Goal: Task Accomplishment & Management: Use online tool/utility

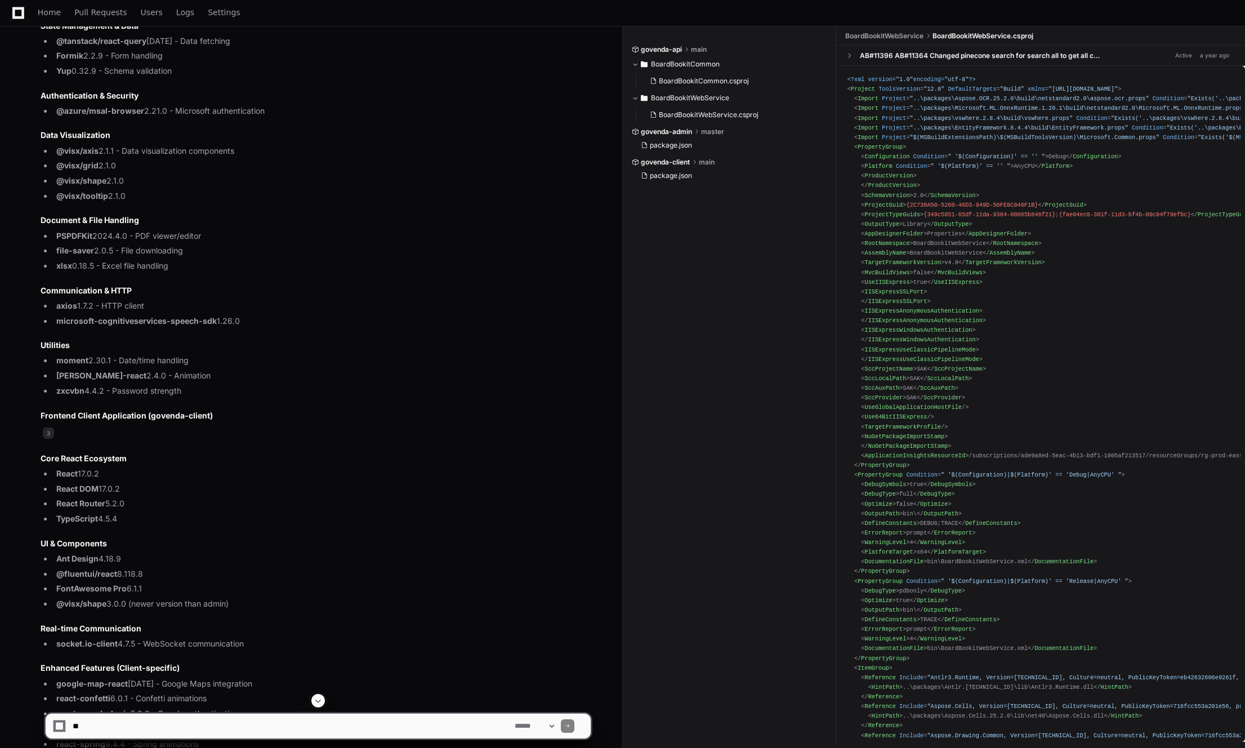
scroll to position [1807, 0]
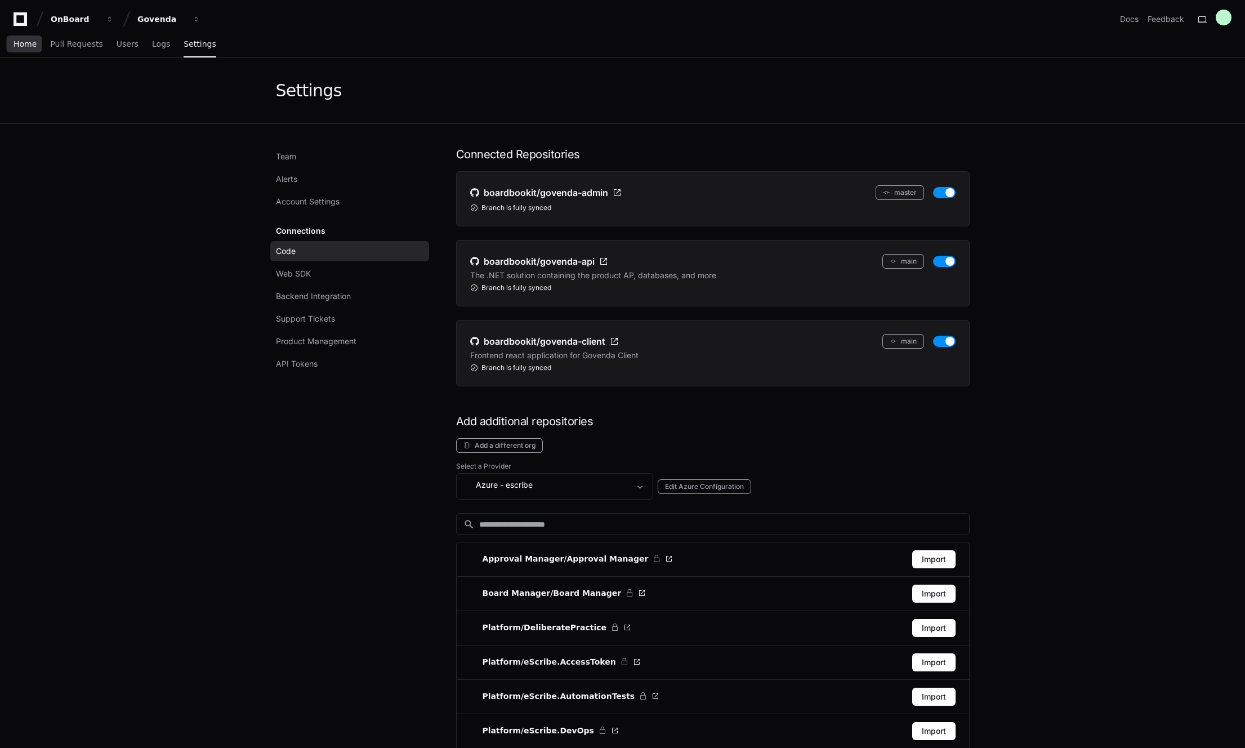
click at [24, 46] on span "Home" at bounding box center [25, 44] width 23 height 7
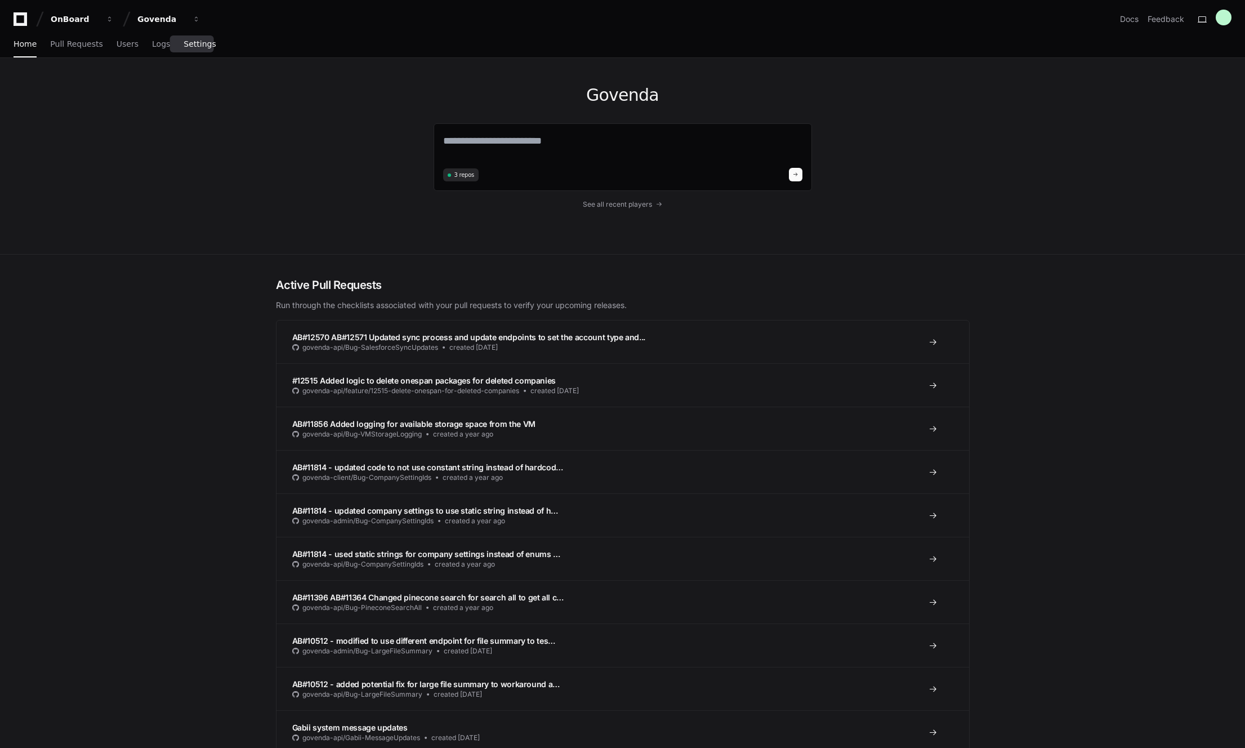
click at [201, 43] on span "Settings" at bounding box center [200, 44] width 32 height 7
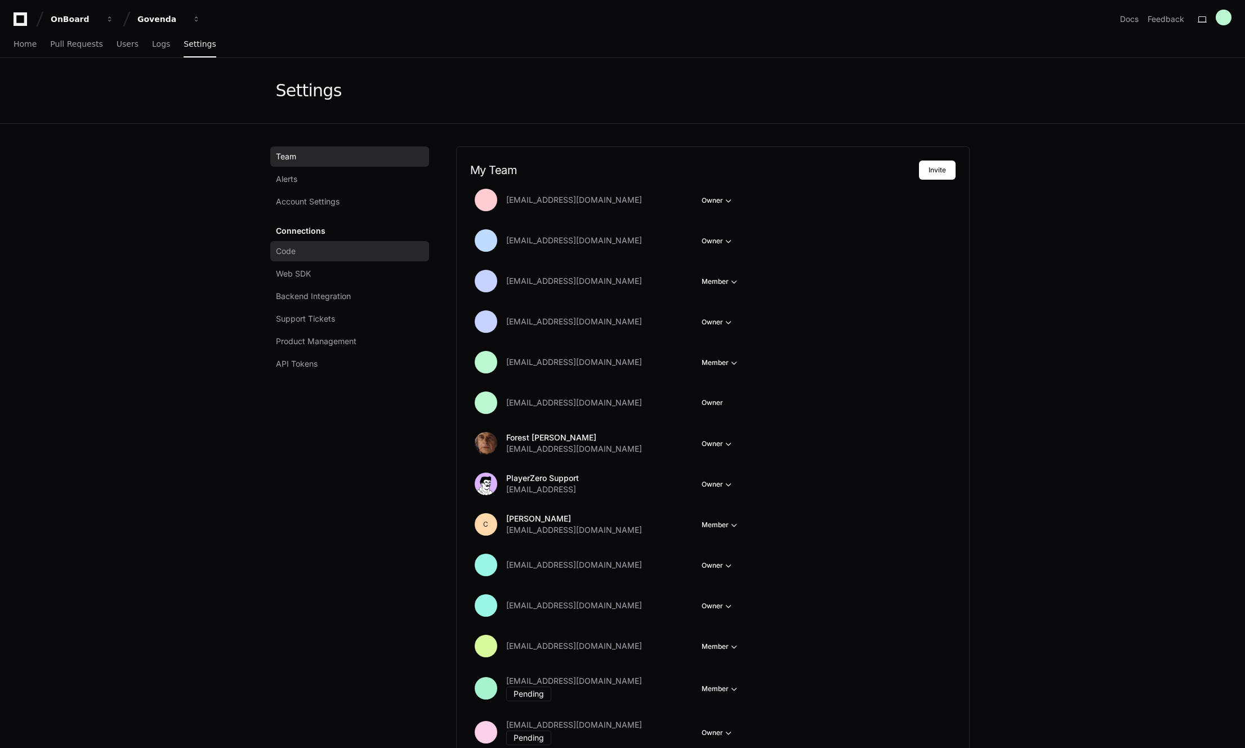
click at [292, 250] on span "Code" at bounding box center [286, 251] width 20 height 11
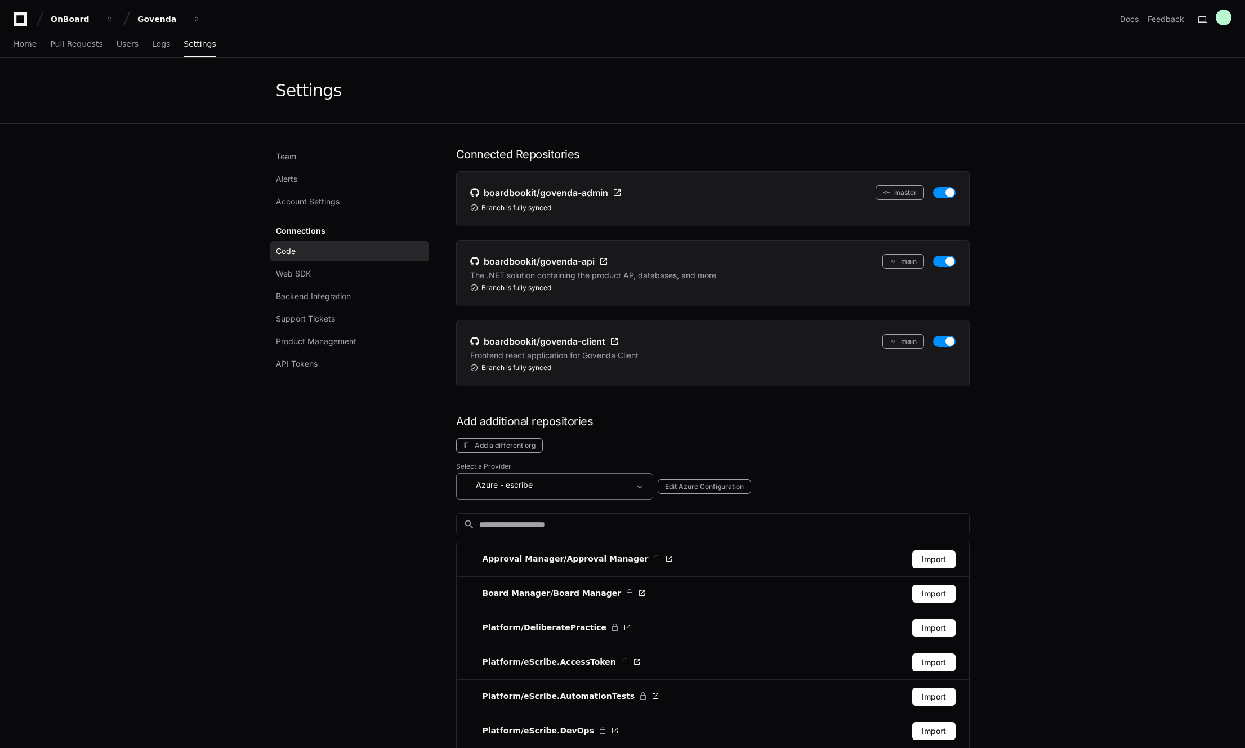
click at [622, 492] on mat-select "Azure - escribe" at bounding box center [547, 486] width 167 height 16
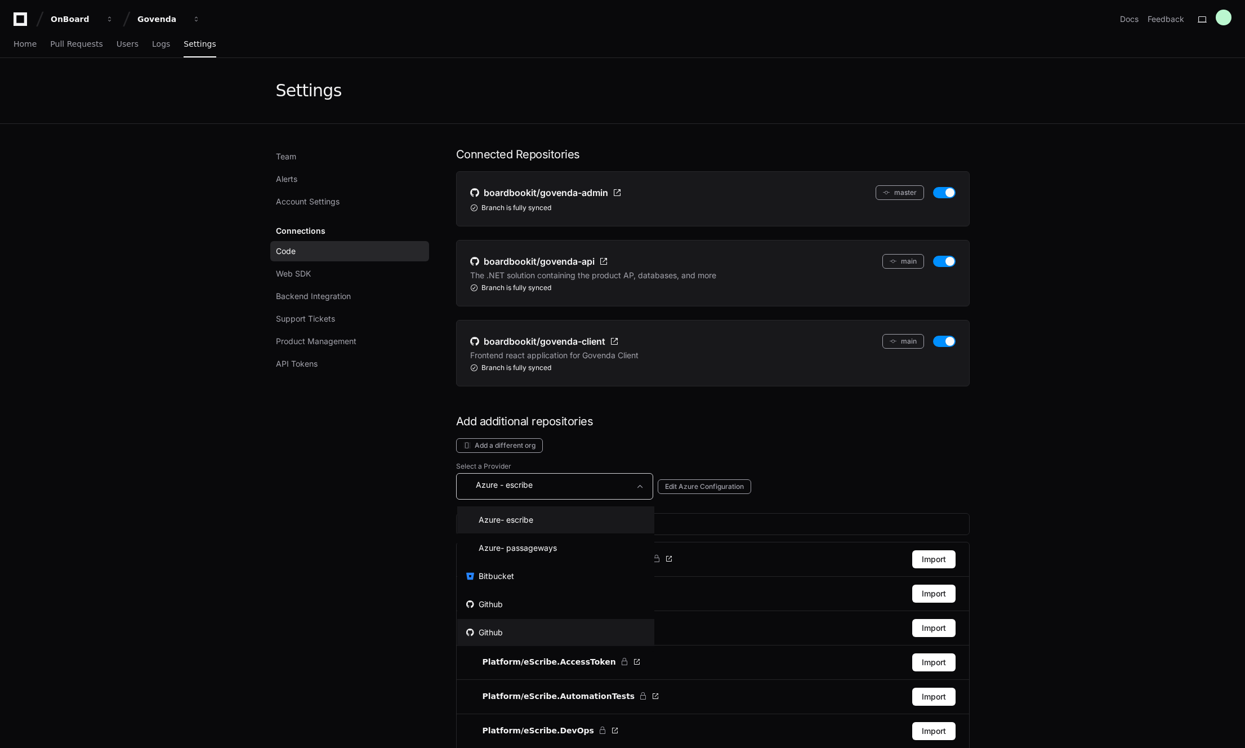
click at [503, 630] on mat-option "Github" at bounding box center [555, 632] width 197 height 27
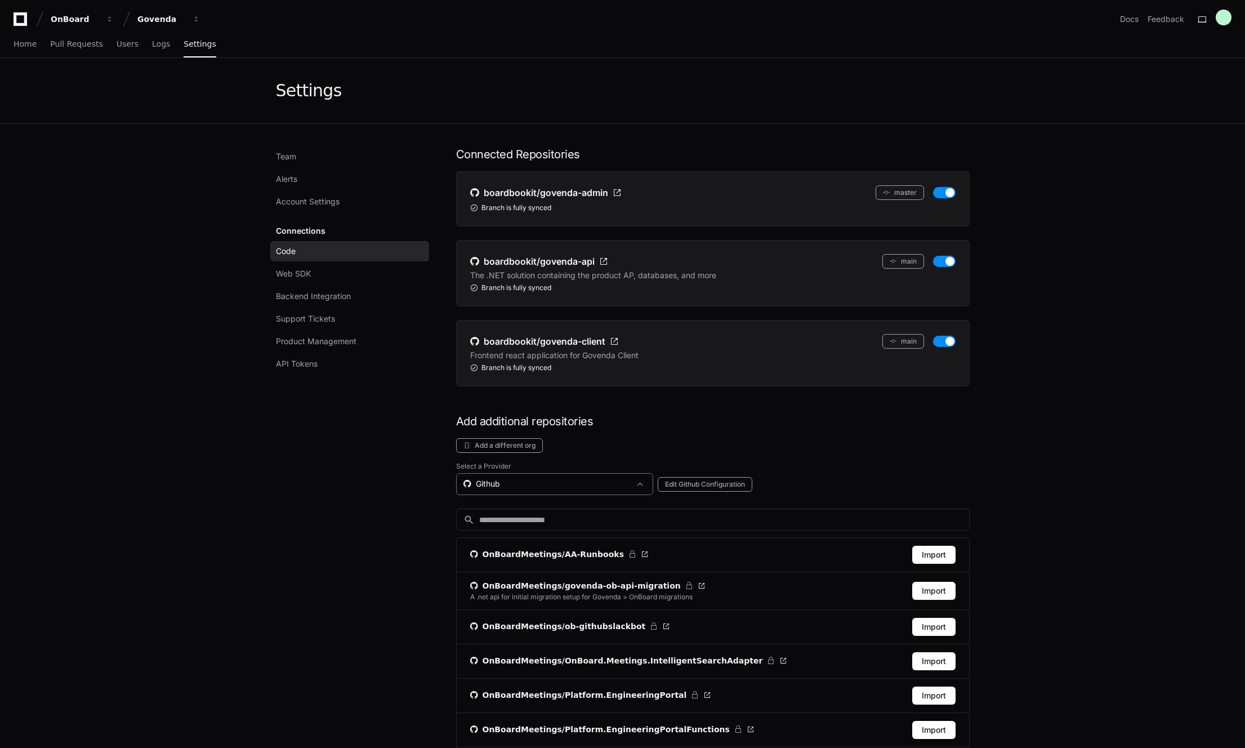
click at [515, 474] on div "Github" at bounding box center [554, 484] width 197 height 22
click at [510, 606] on mat-option "Github" at bounding box center [555, 599] width 197 height 27
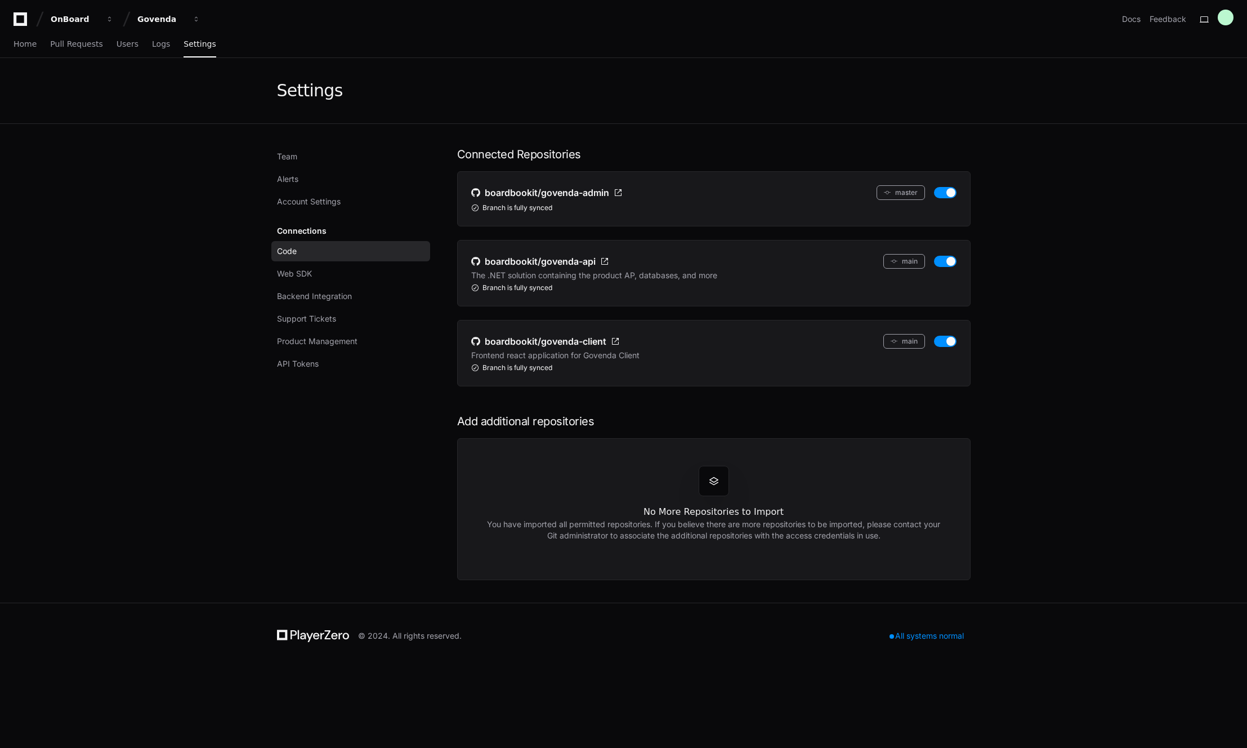
click at [796, 476] on div "No More Repositories to Import You have imported all permitted repositories. If…" at bounding box center [714, 509] width 514 height 142
click at [710, 477] on span at bounding box center [713, 480] width 11 height 11
click at [754, 468] on div "No More Repositories to Import You have imported all permitted repositories. If…" at bounding box center [714, 509] width 514 height 142
click at [718, 479] on span at bounding box center [713, 480] width 11 height 11
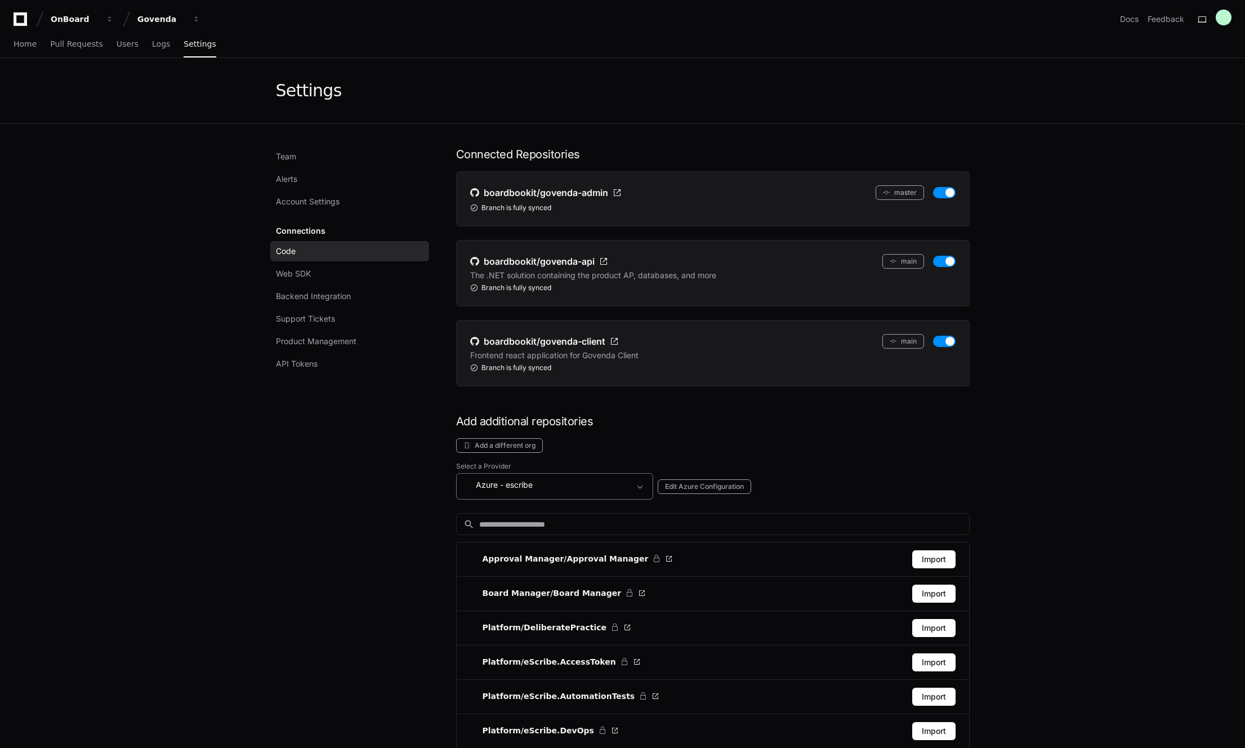
click at [503, 483] on span "- escribe" at bounding box center [516, 484] width 33 height 11
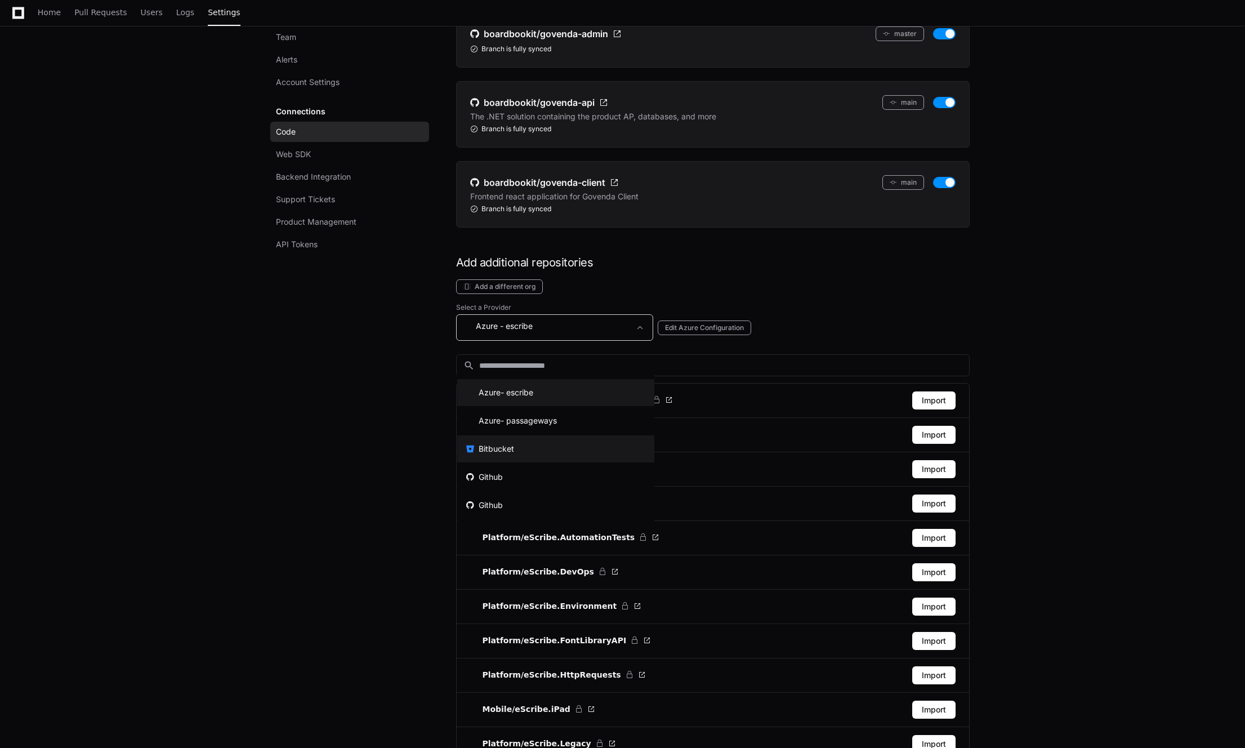
scroll to position [197, 0]
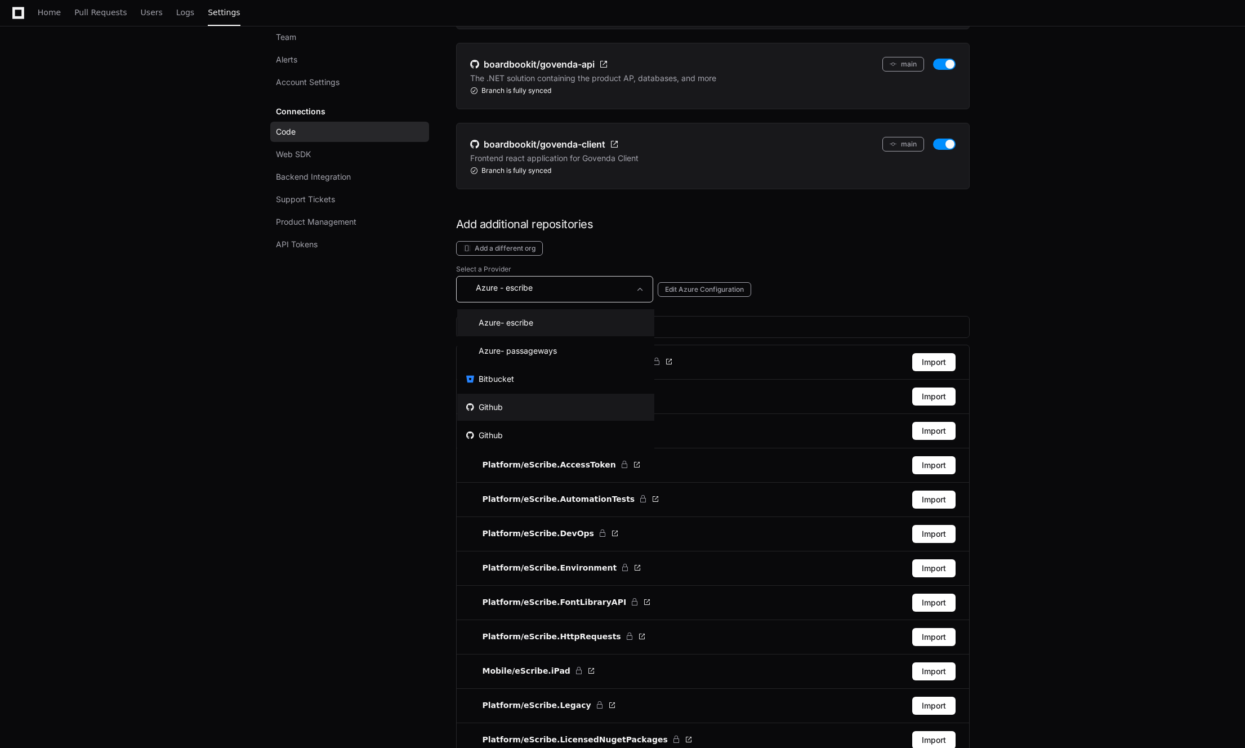
click at [512, 405] on mat-option "Github" at bounding box center [555, 407] width 197 height 27
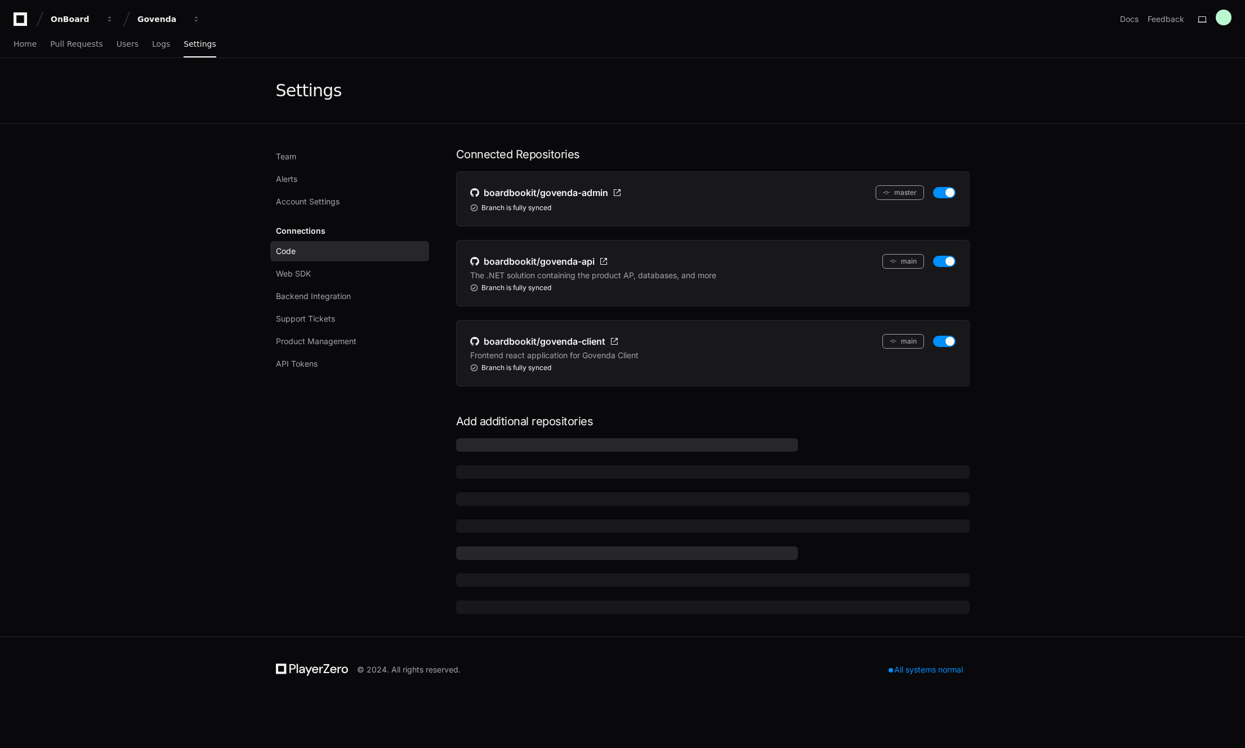
scroll to position [0, 0]
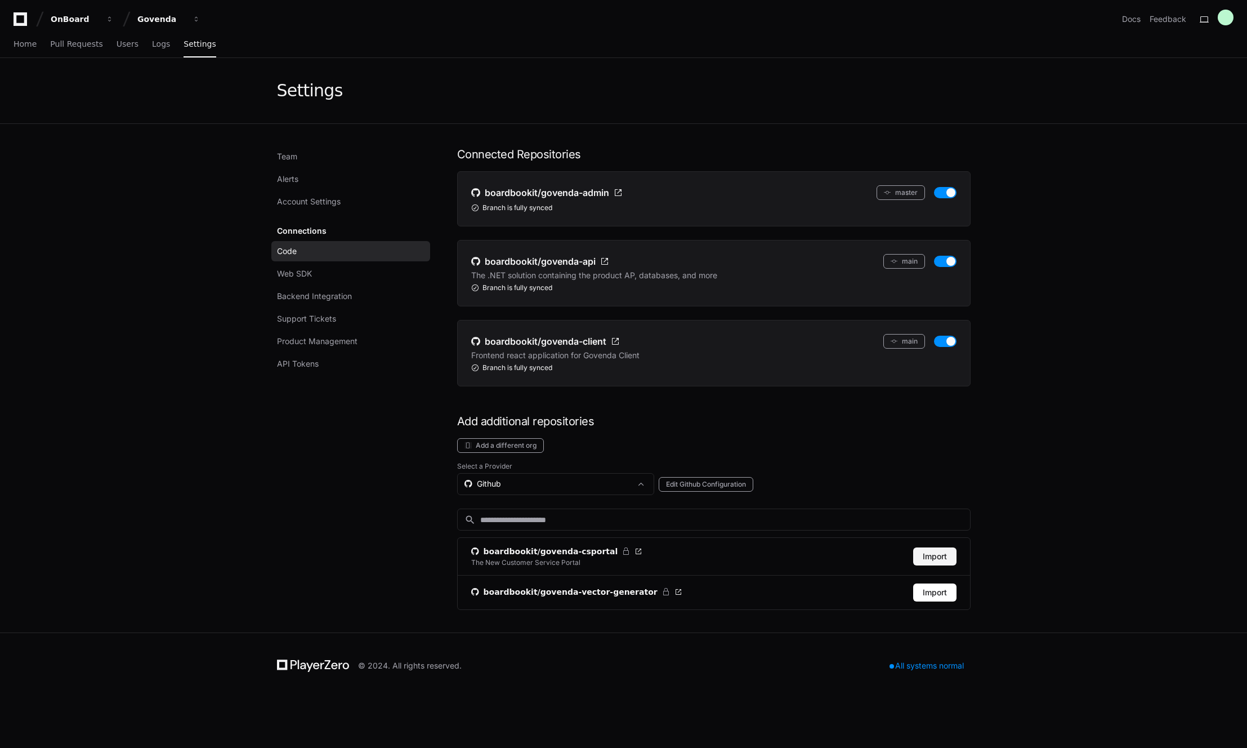
click at [939, 555] on button "Import" at bounding box center [934, 556] width 43 height 18
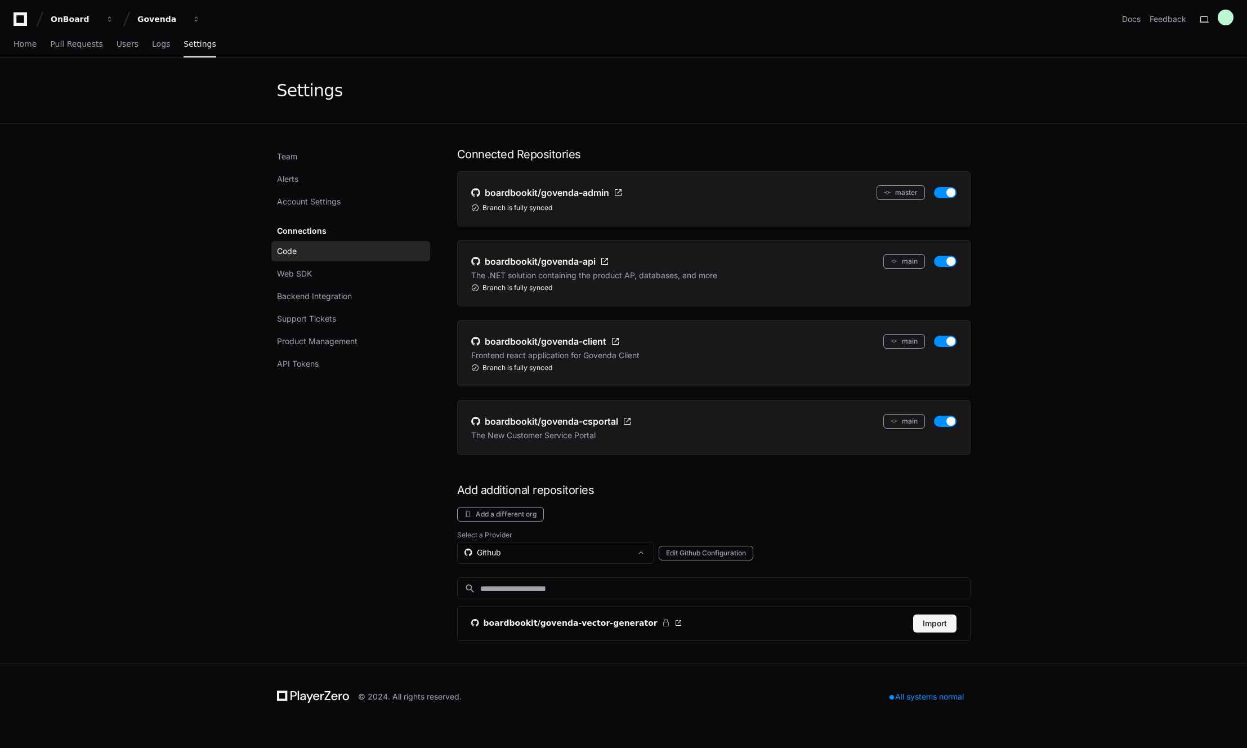
click at [931, 622] on button "Import" at bounding box center [934, 623] width 43 height 18
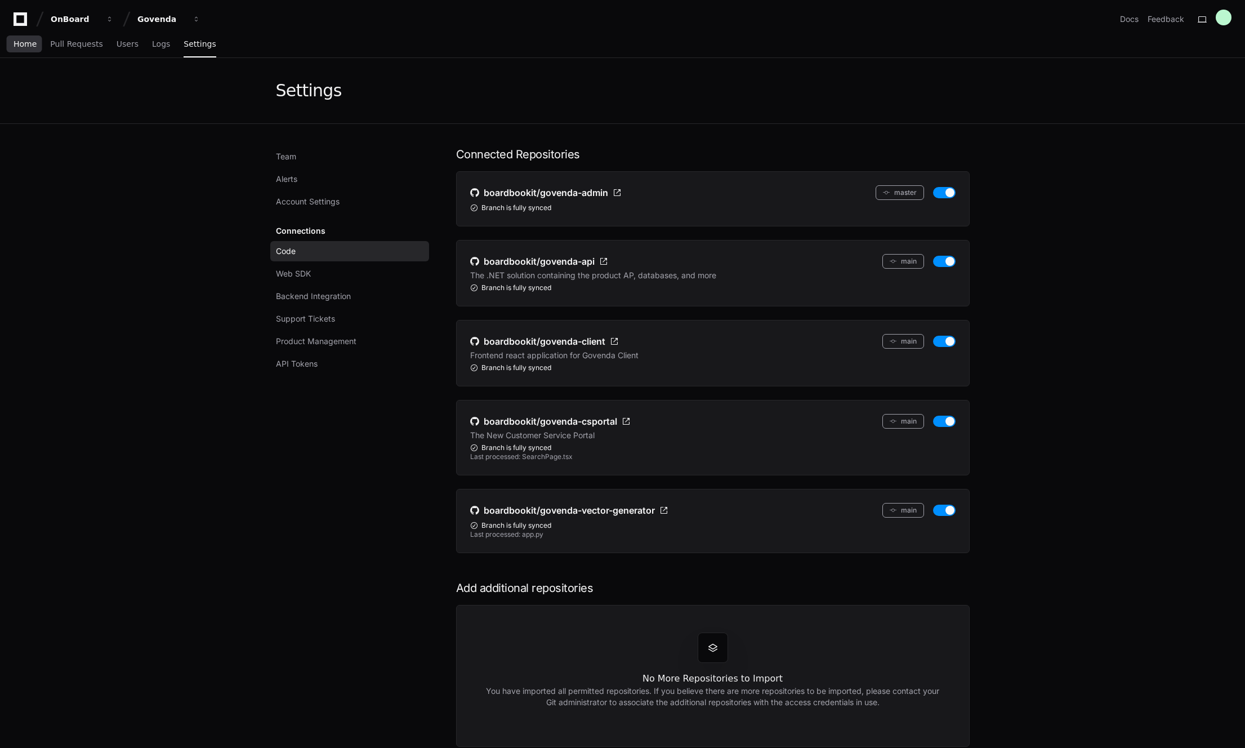
click at [32, 50] on link "Home" at bounding box center [25, 45] width 23 height 26
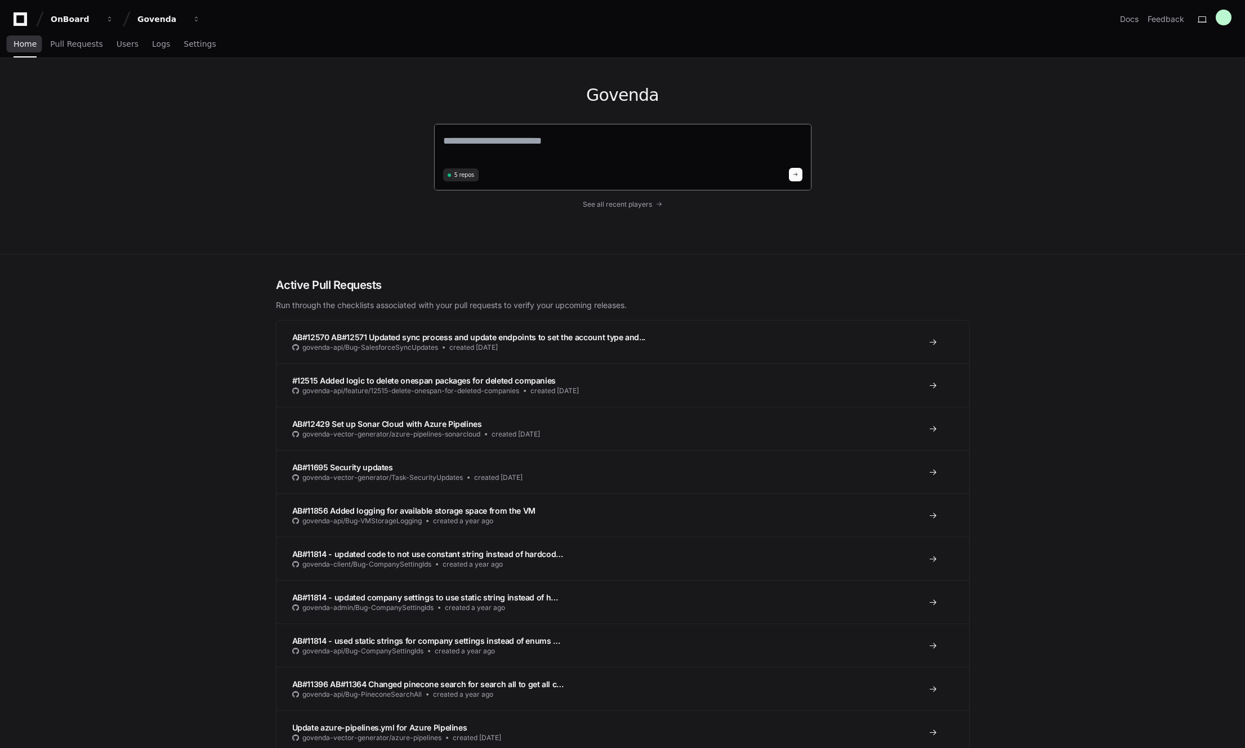
click at [511, 138] on textarea at bounding box center [622, 149] width 359 height 32
type textarea "**********"
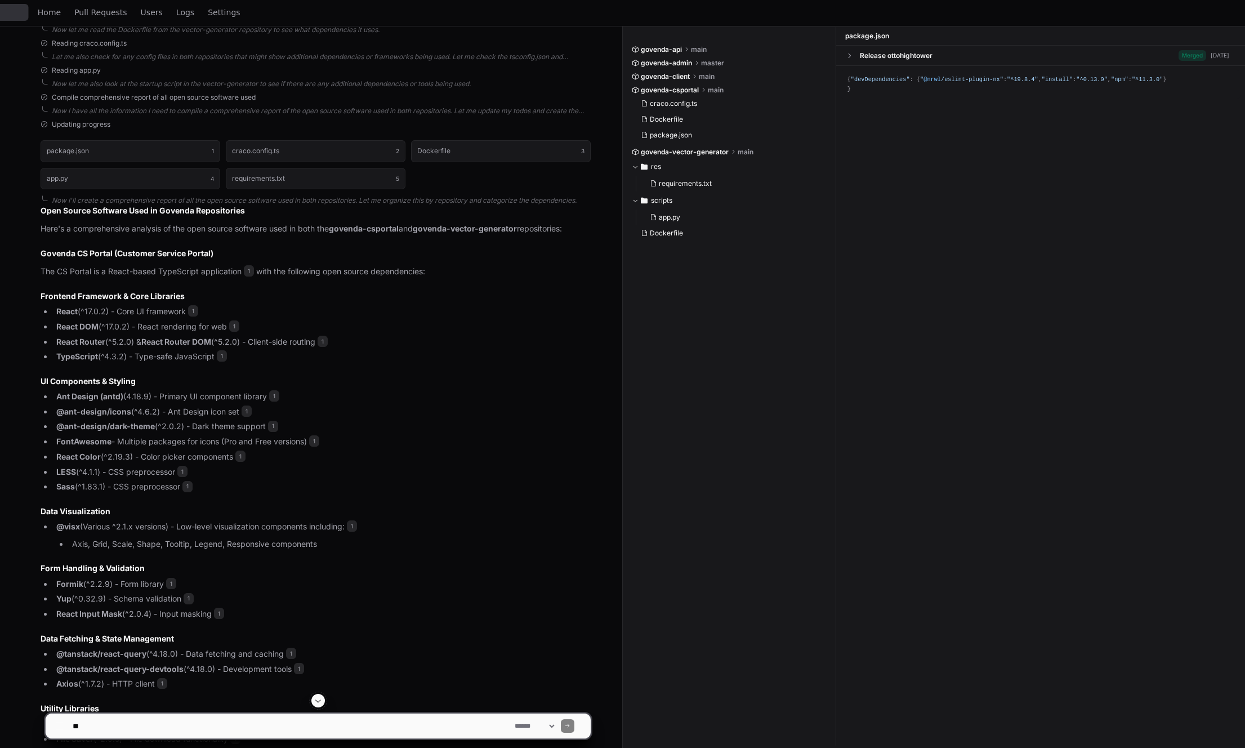
scroll to position [485, 0]
click at [47, 273] on p "The CS Portal is a React-based TypeScript application 1 with the following open…" at bounding box center [316, 270] width 550 height 13
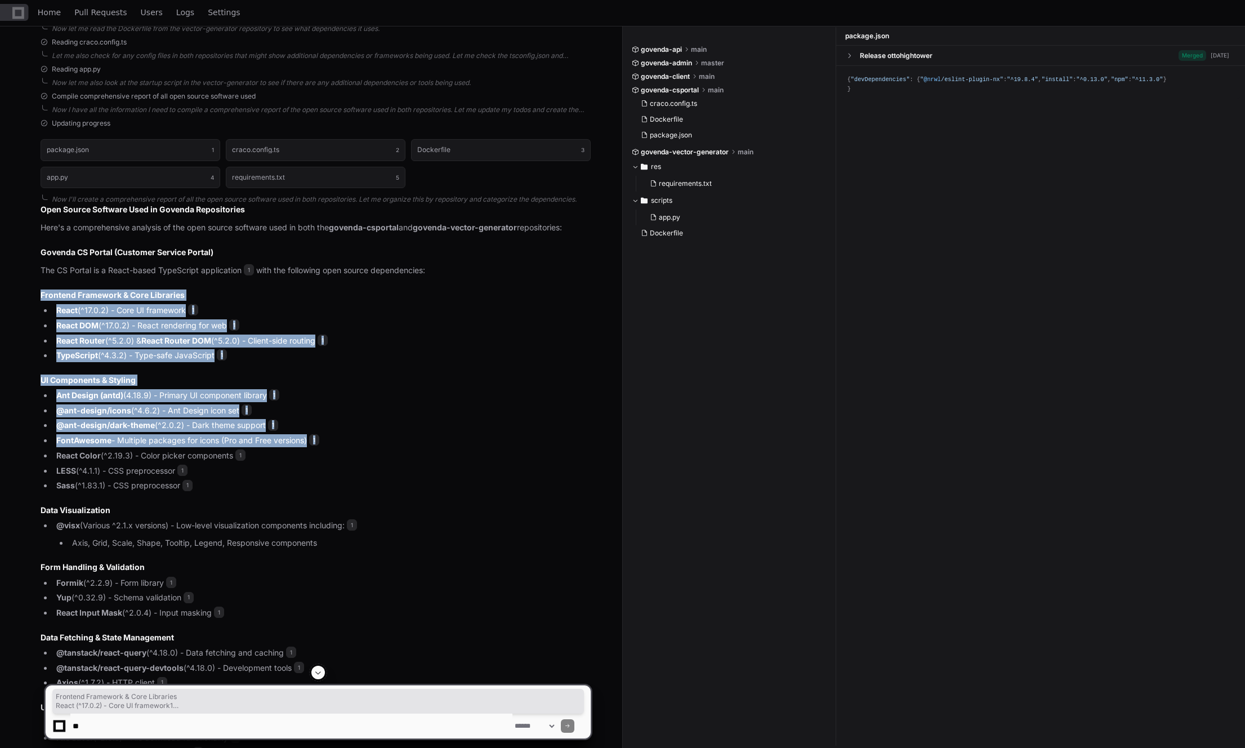
drag, startPoint x: 41, startPoint y: 295, endPoint x: 310, endPoint y: 447, distance: 308.4
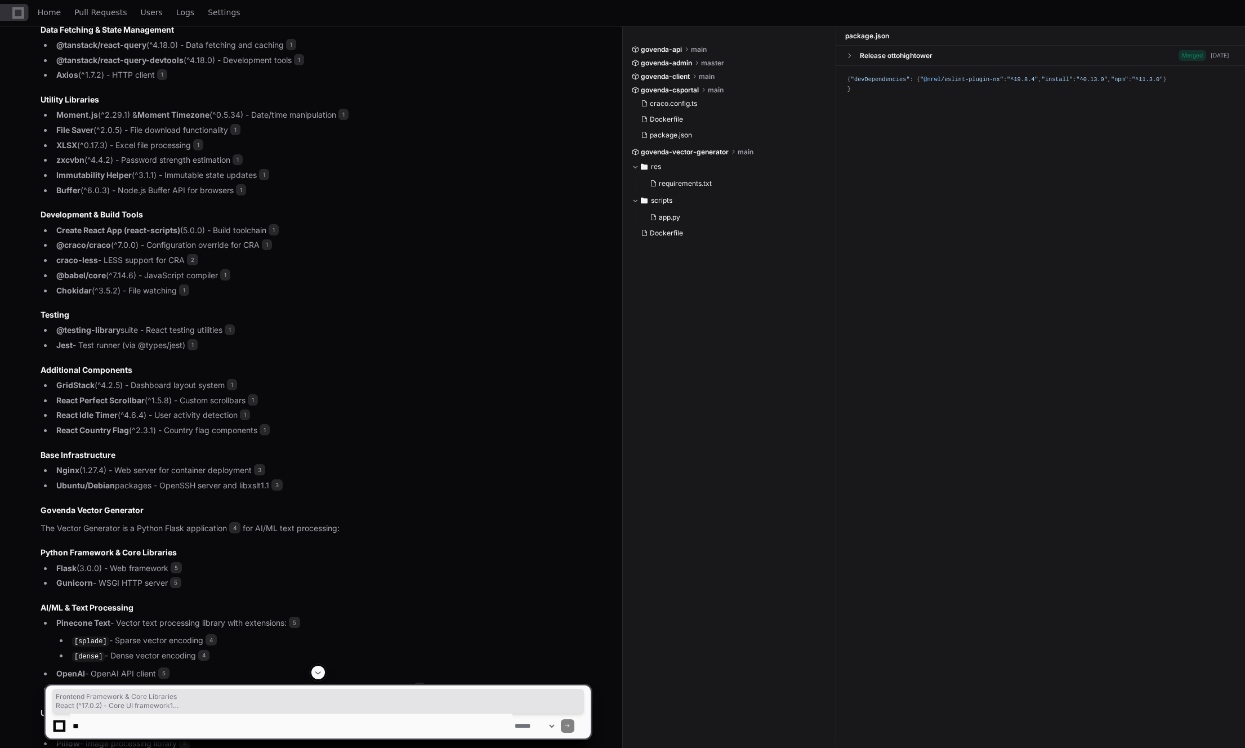
scroll to position [1100, 0]
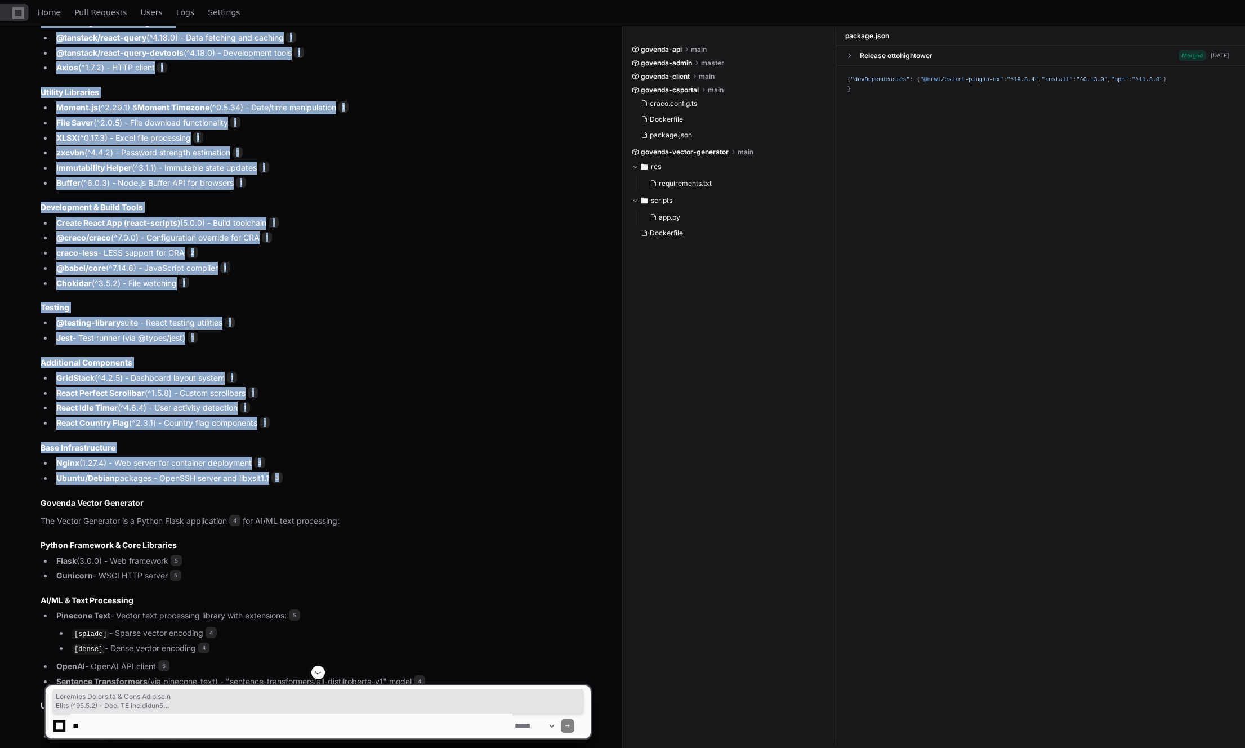
click at [305, 478] on li "Ubuntu/Debian packages - OpenSSH server and libxslt1.1 3" at bounding box center [322, 478] width 538 height 13
copy article "Frontend Framework & Core Libraries React (^17.0.2) - Core UI framework 1 React…"
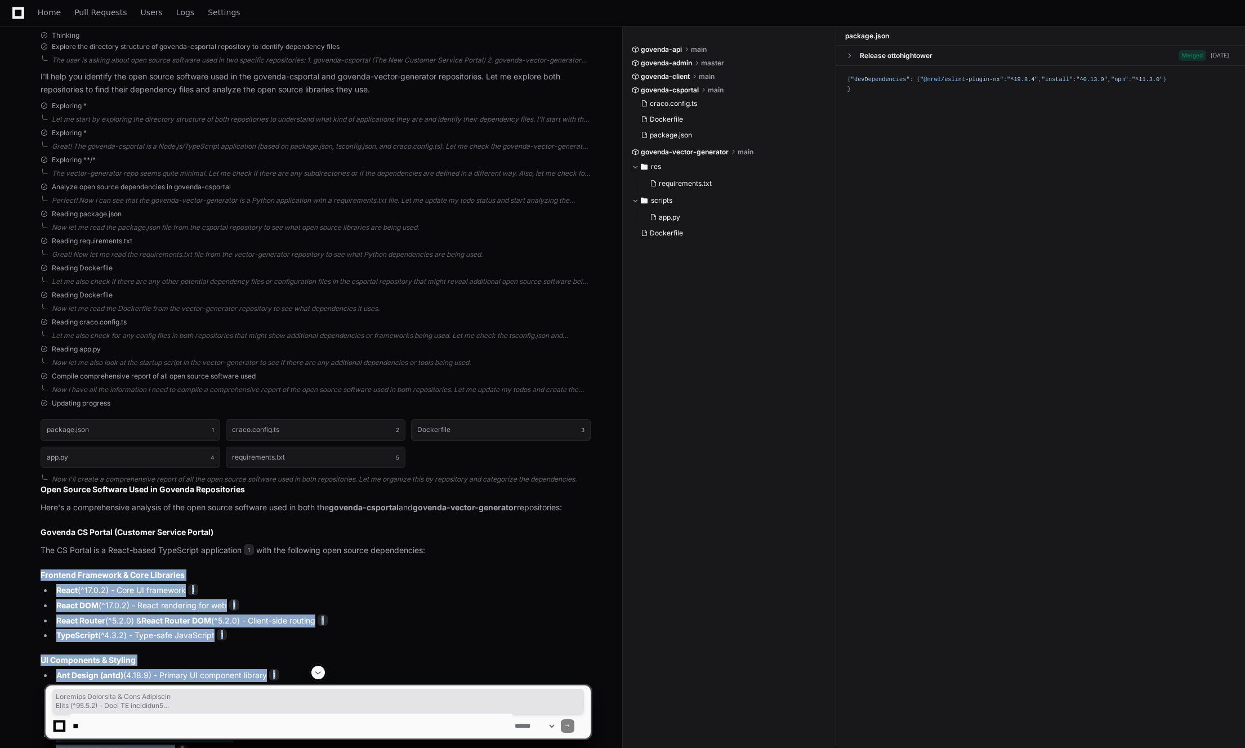
scroll to position [0, 0]
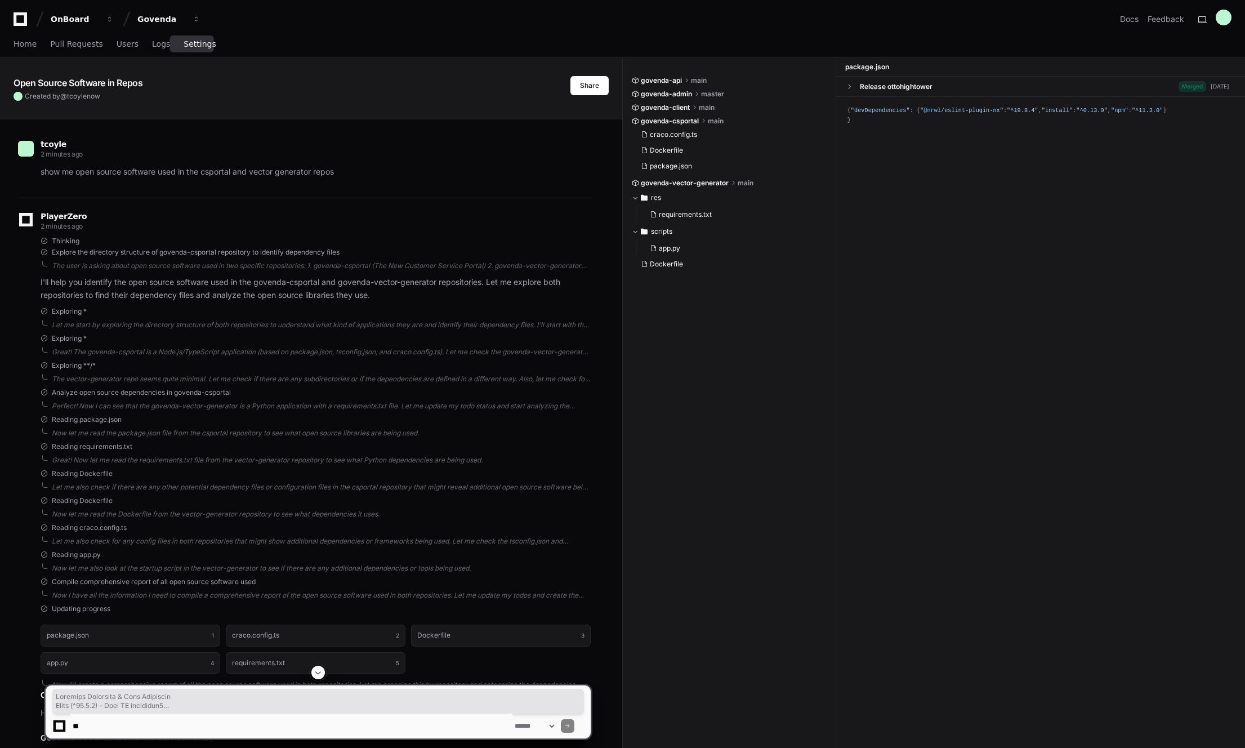
click at [184, 46] on span "Settings" at bounding box center [200, 44] width 32 height 7
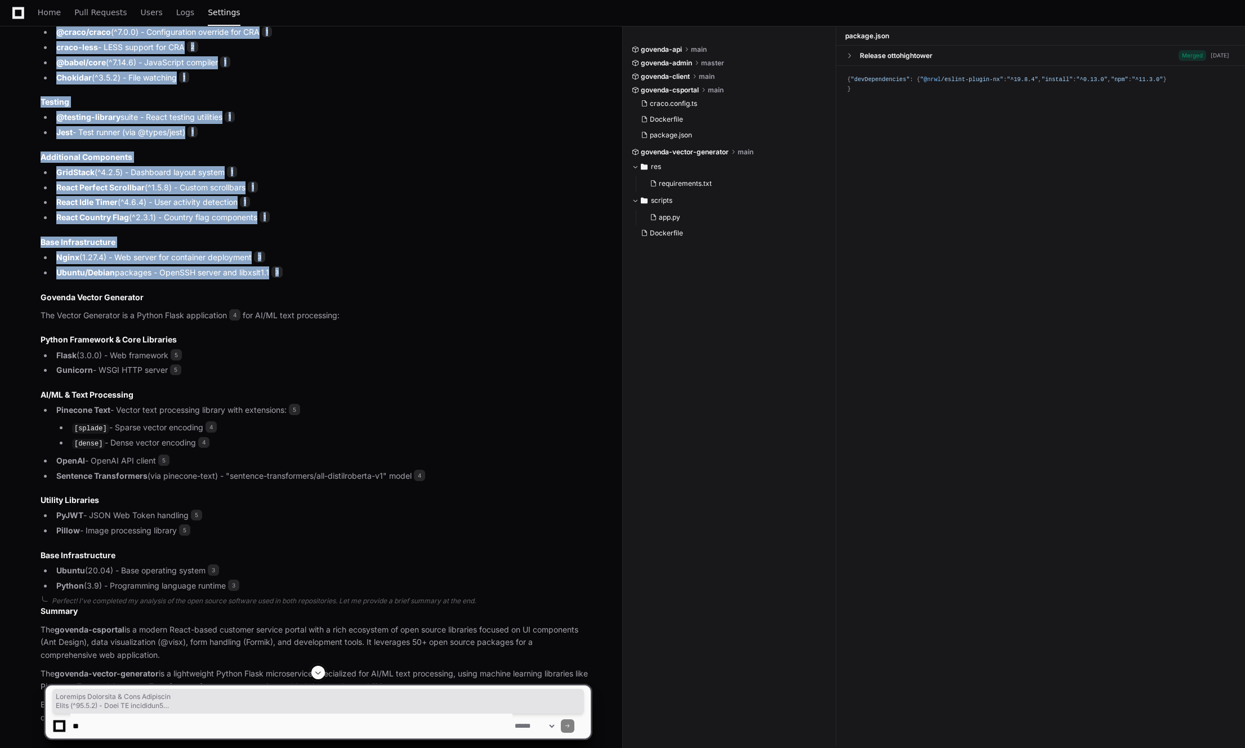
scroll to position [1371, 0]
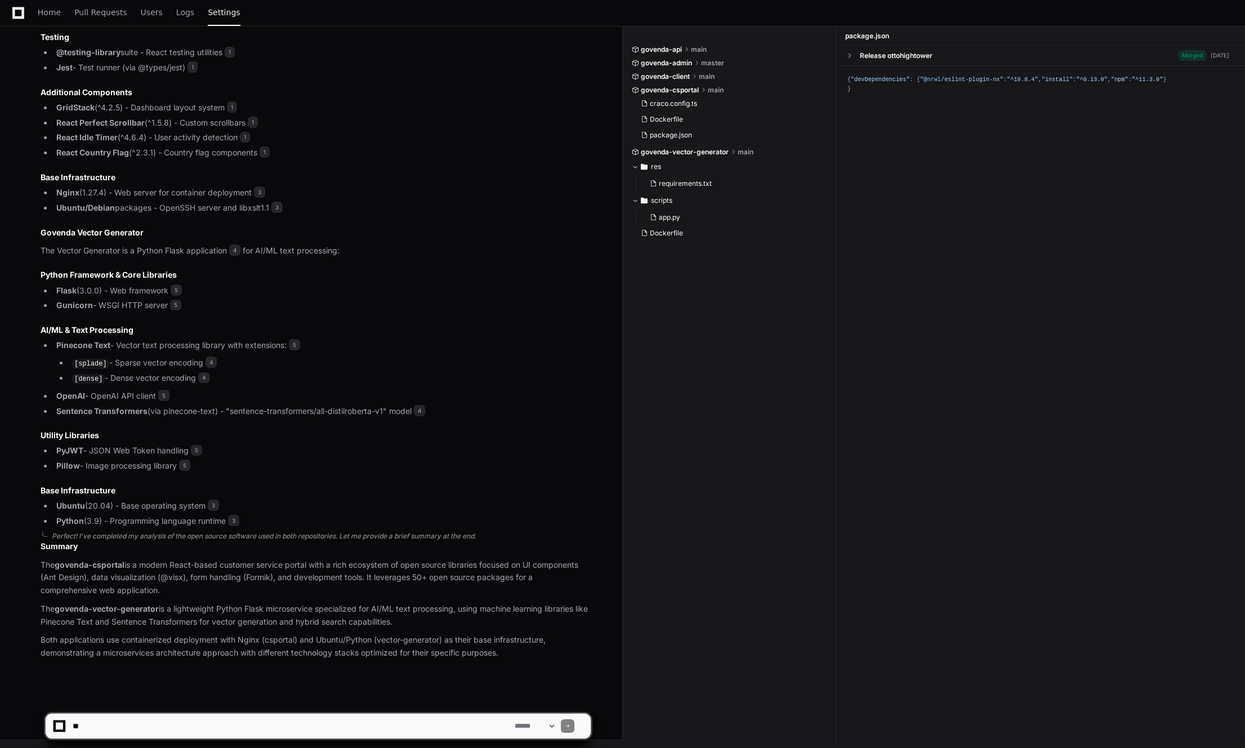
click at [139, 536] on div "Perfect! I've completed my analysis of the open source software used in both re…" at bounding box center [321, 536] width 539 height 9
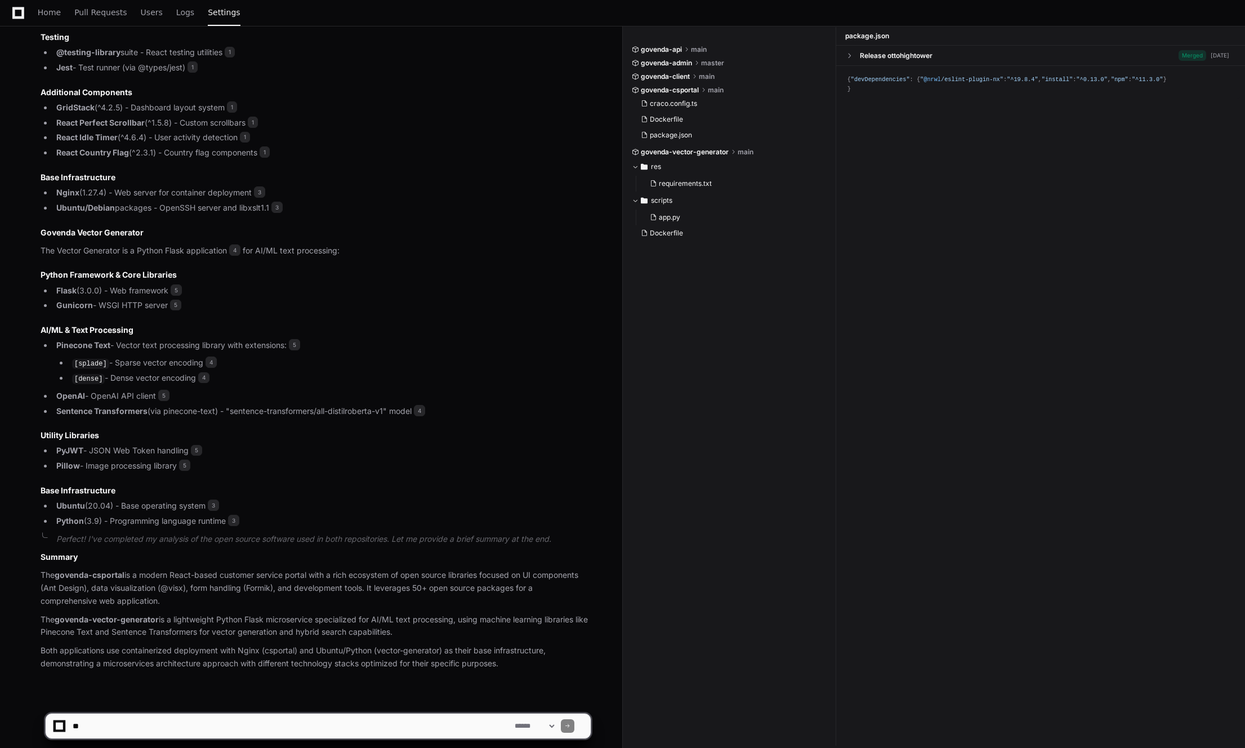
scroll to position [1381, 0]
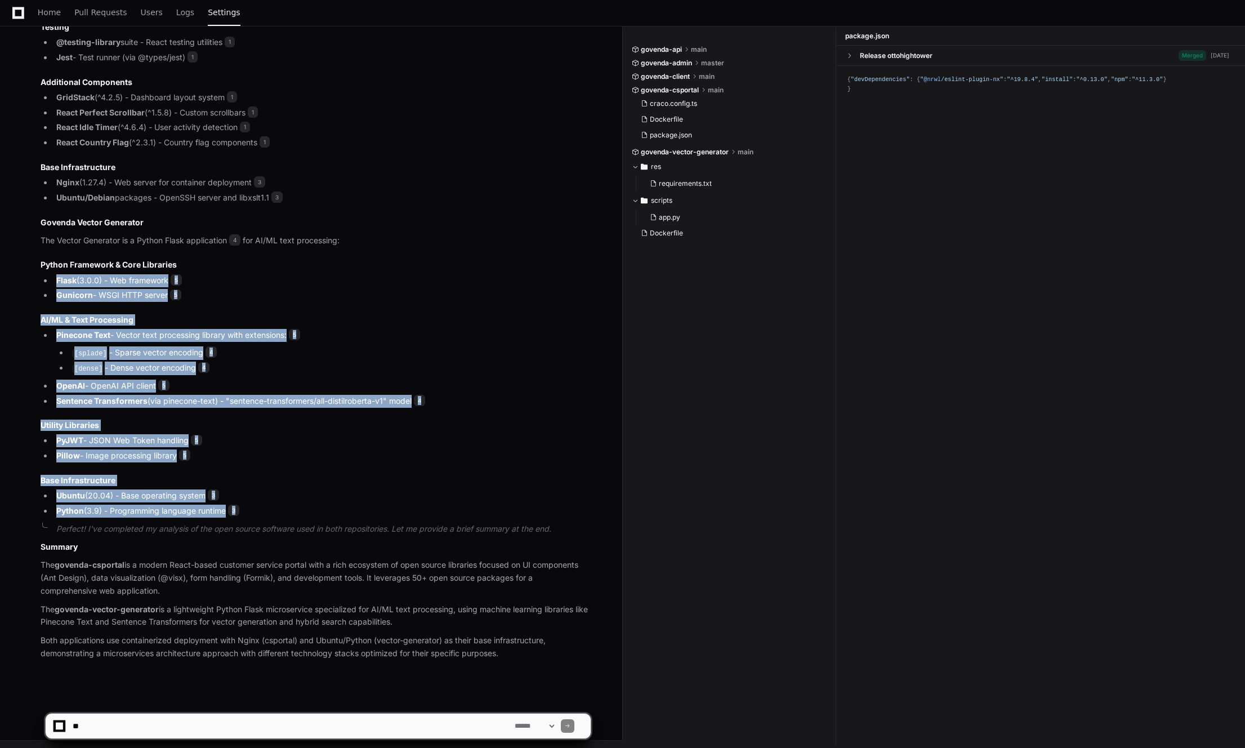
drag, startPoint x: 259, startPoint y: 514, endPoint x: 222, endPoint y: 258, distance: 258.9
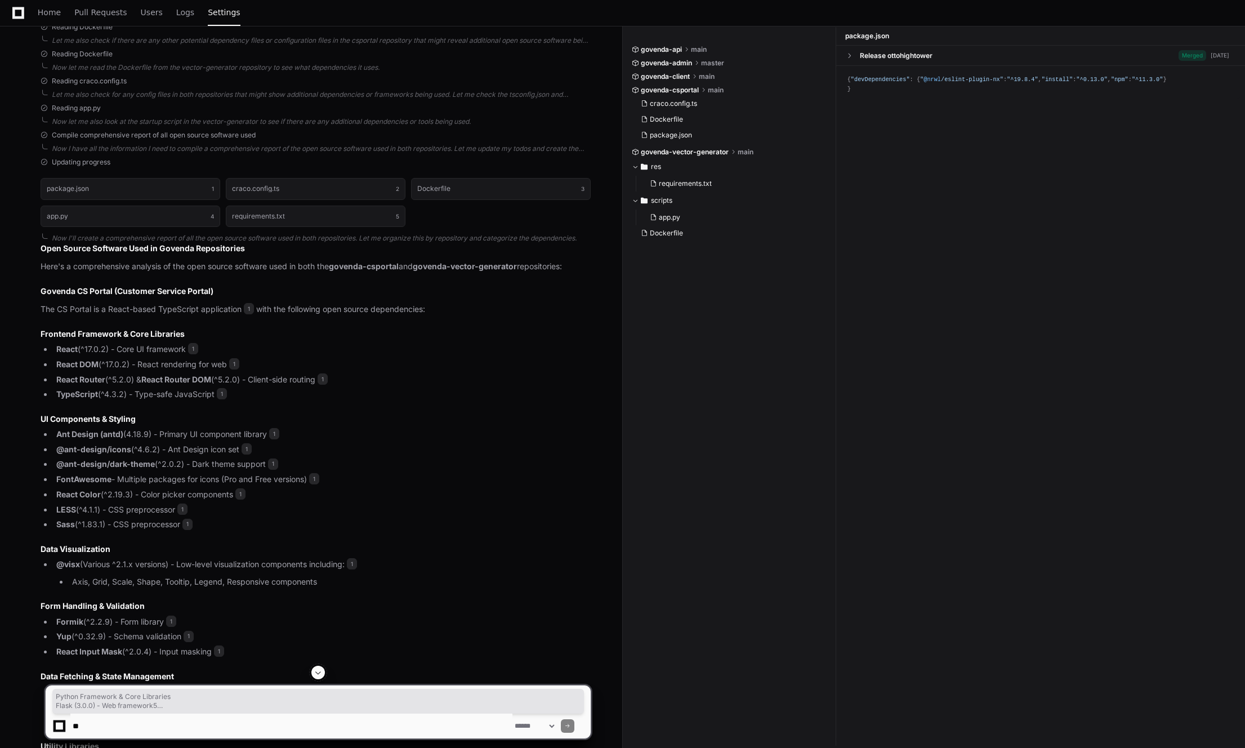
scroll to position [446, 0]
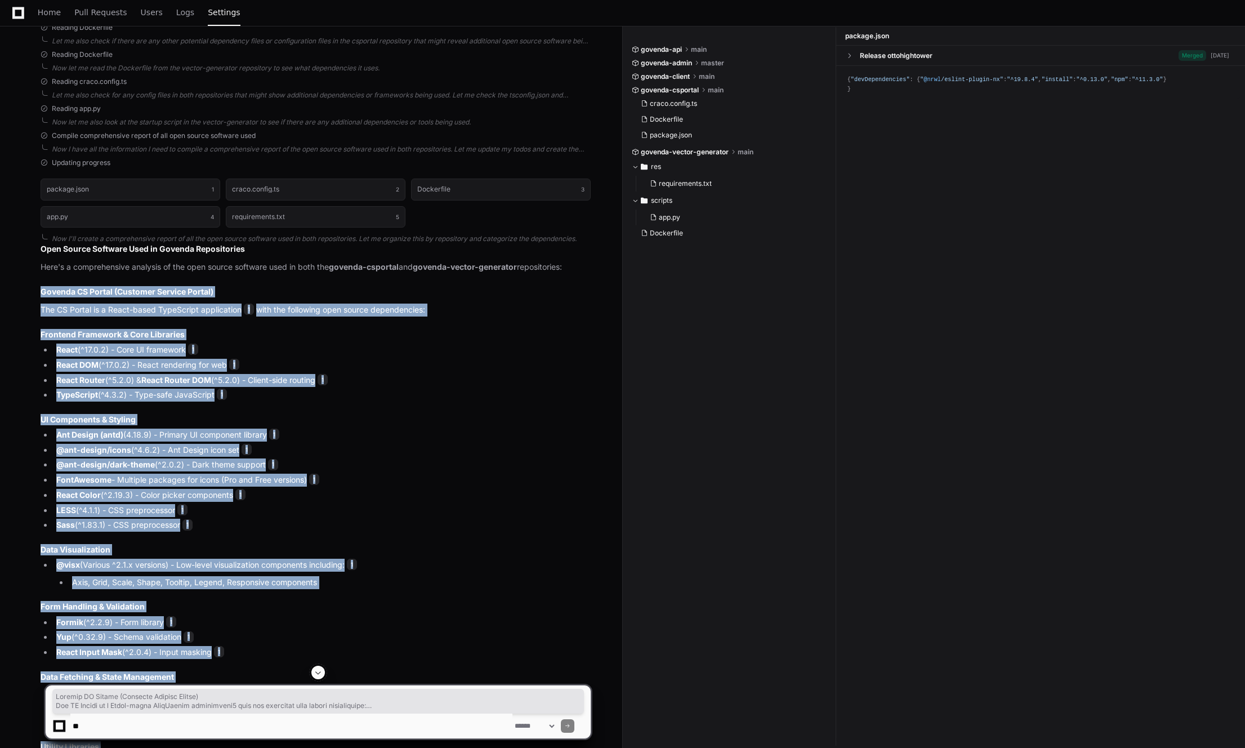
click at [42, 293] on h2 "Govenda CS Portal (Customer Service Portal)" at bounding box center [316, 291] width 550 height 11
copy article "Govenda CS Portal (Customer Service Portal) The CS Portal is a React-based Type…"
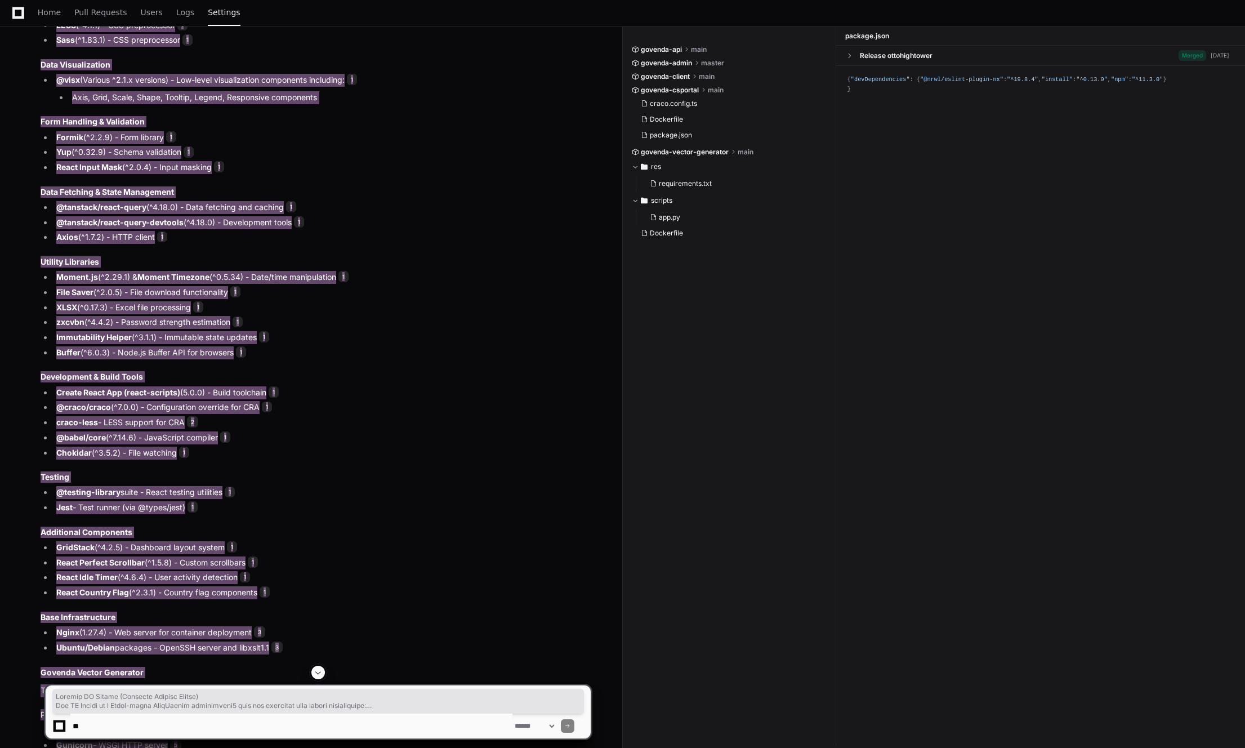
scroll to position [937, 0]
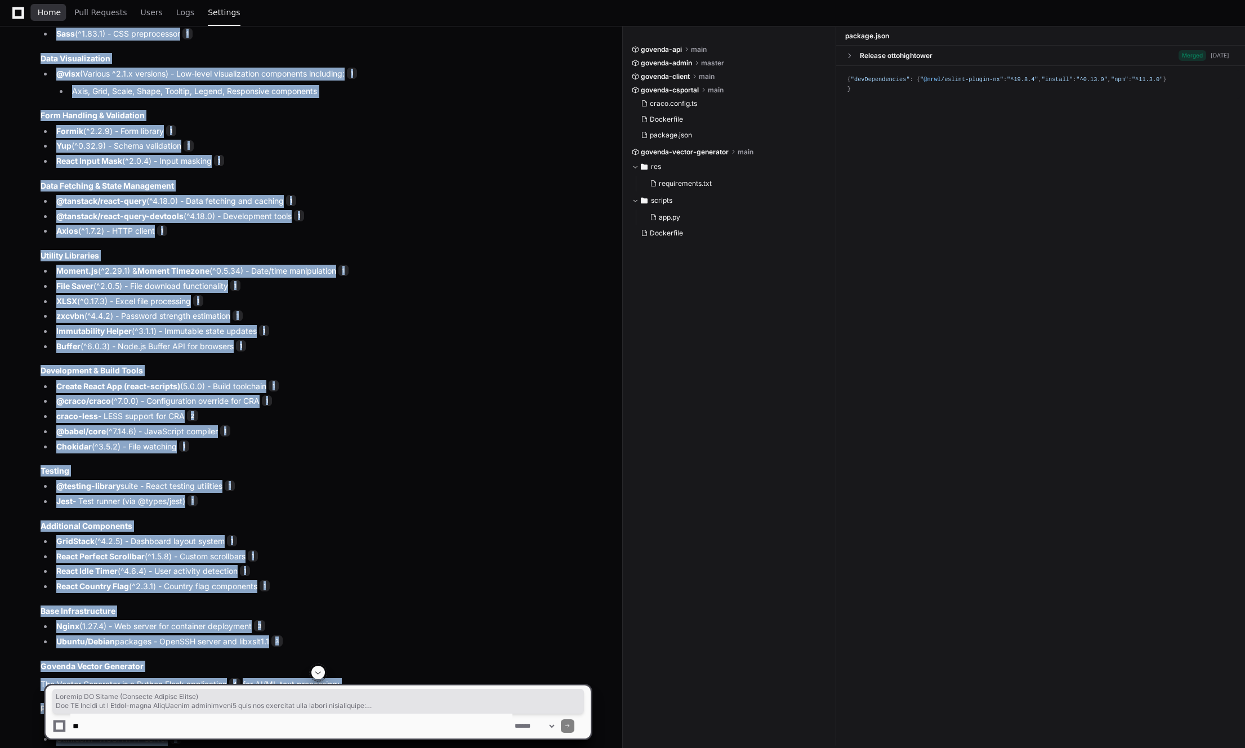
click at [50, 15] on span "Home" at bounding box center [49, 12] width 23 height 7
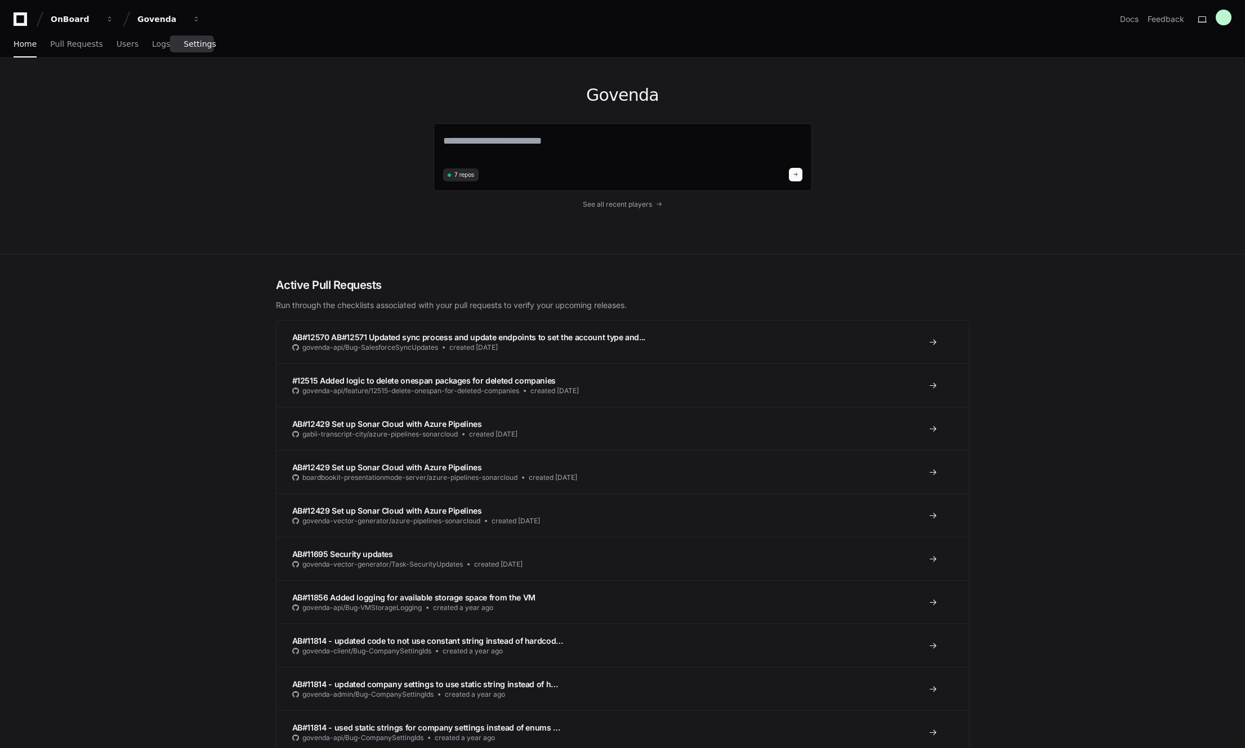
click at [188, 47] on span "Settings" at bounding box center [200, 44] width 32 height 7
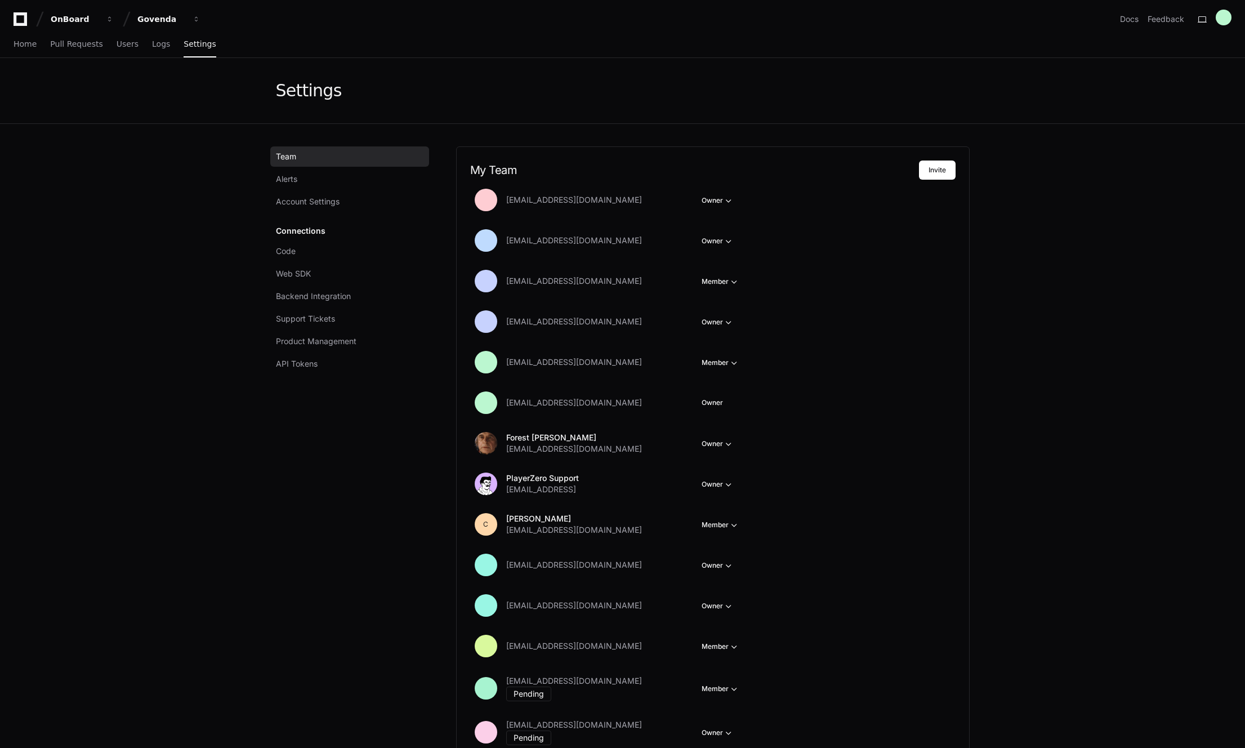
click at [16, 20] on icon at bounding box center [20, 19] width 23 height 14
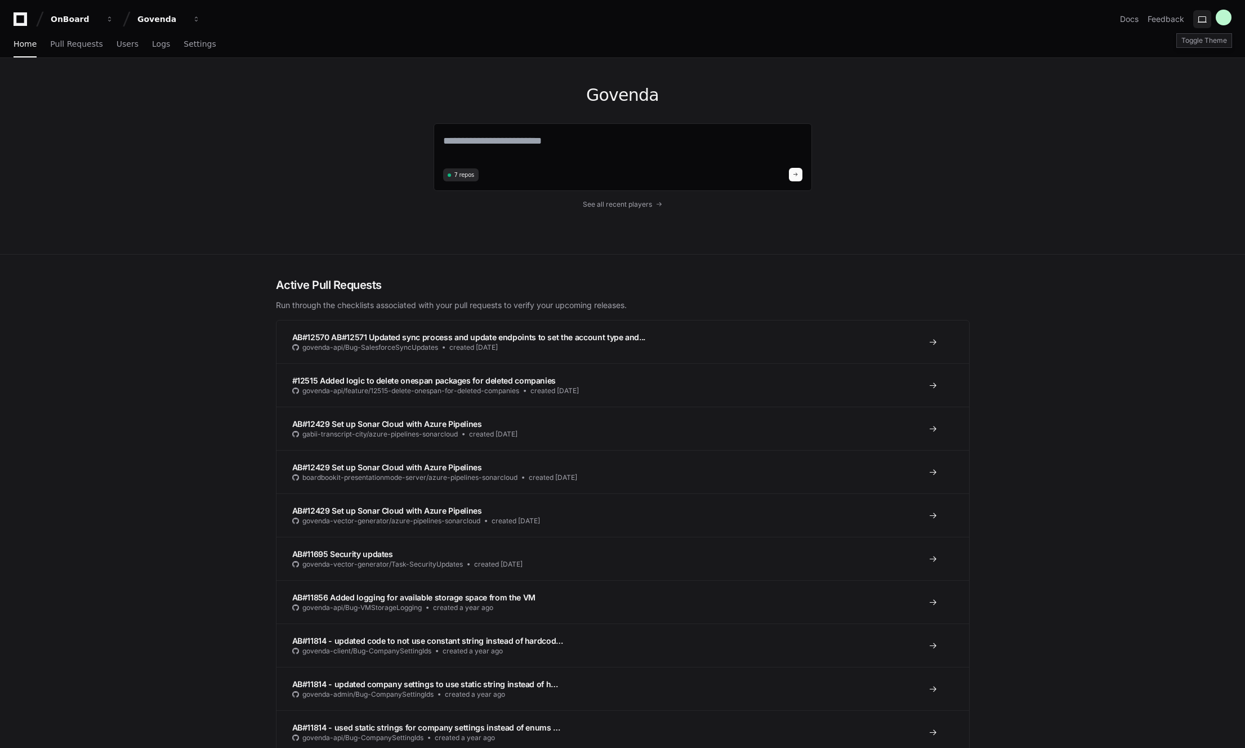
click at [1205, 23] on button at bounding box center [1202, 19] width 18 height 18
click at [1200, 21] on button at bounding box center [1202, 19] width 18 height 18
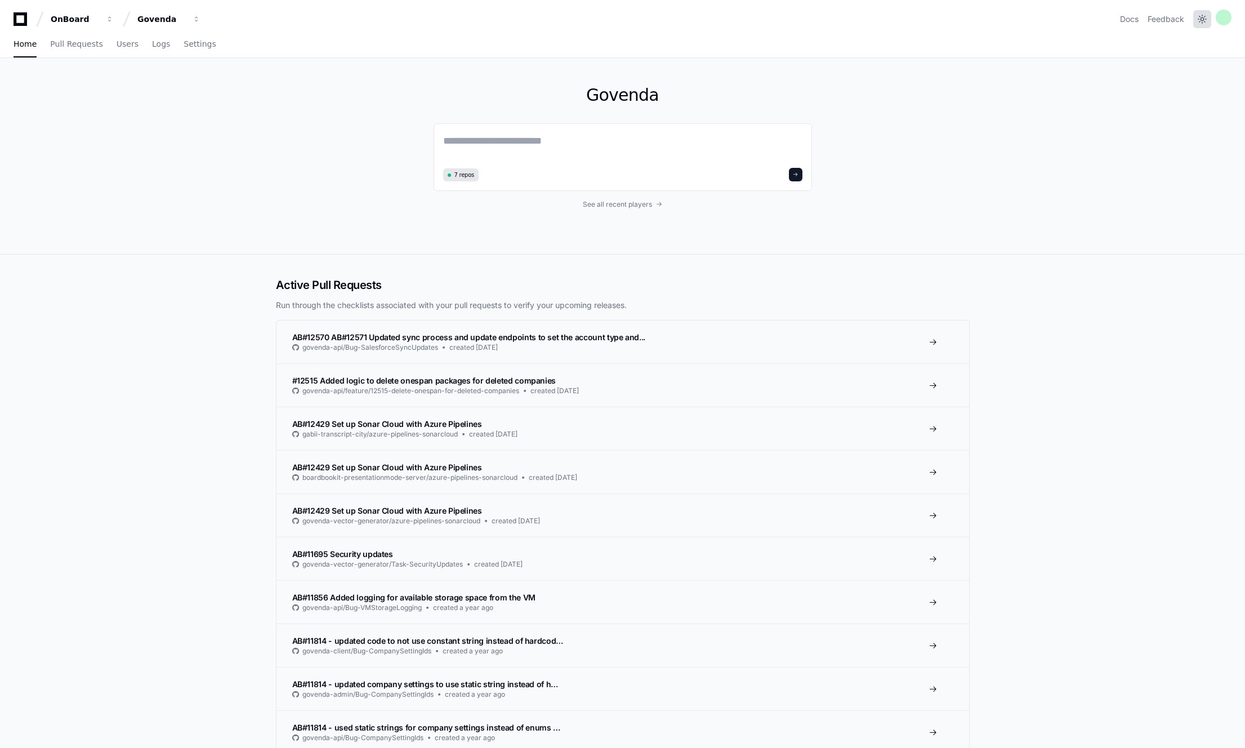
click at [1200, 21] on button at bounding box center [1202, 19] width 18 height 18
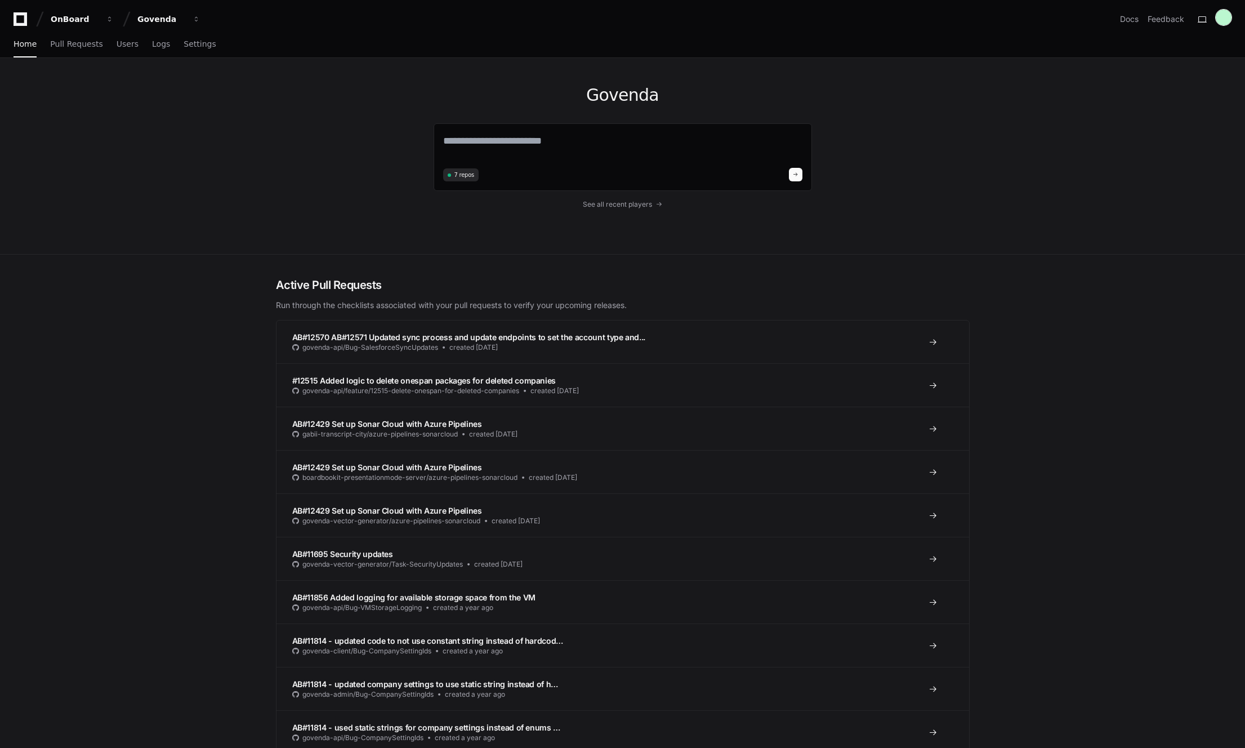
click at [1228, 21] on div at bounding box center [1224, 18] width 16 height 16
click at [1228, 20] on div at bounding box center [1224, 18] width 16 height 16
click at [142, 20] on div "Govenda" at bounding box center [161, 19] width 48 height 11
click at [175, 123] on span "OnBoard" at bounding box center [173, 128] width 37 height 14
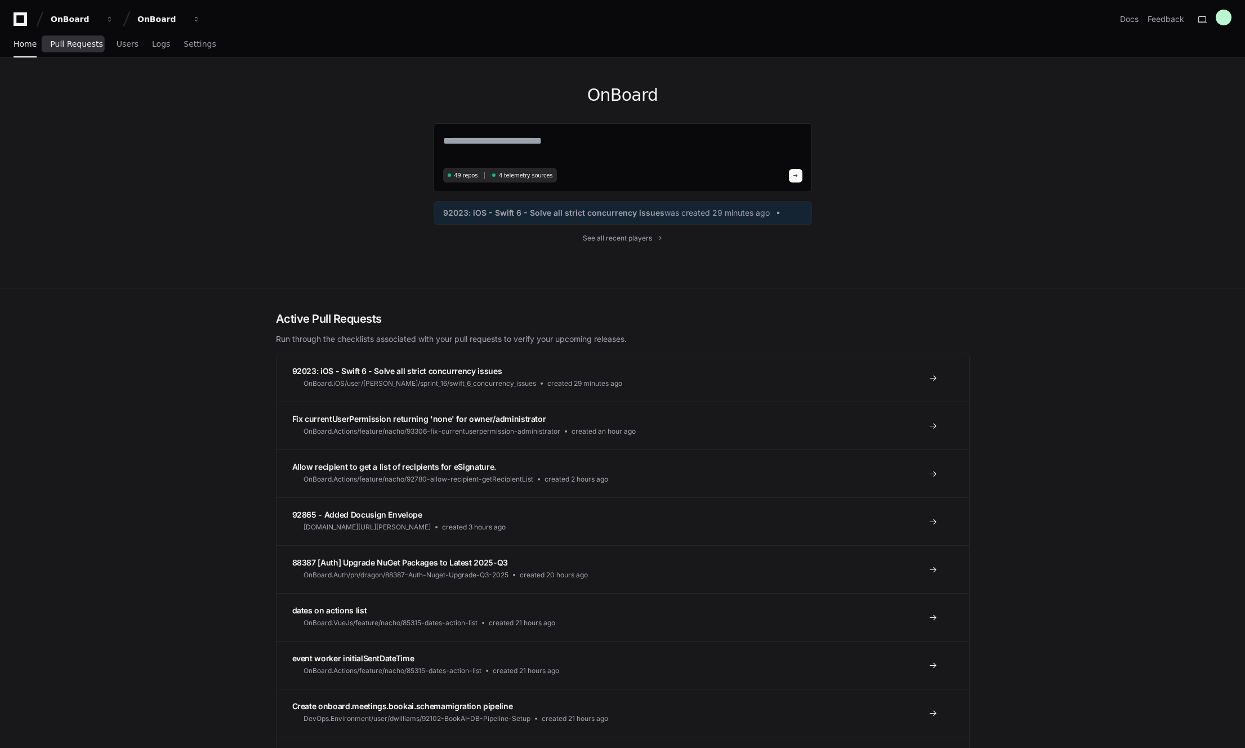
click at [83, 47] on span "Pull Requests" at bounding box center [76, 44] width 52 height 7
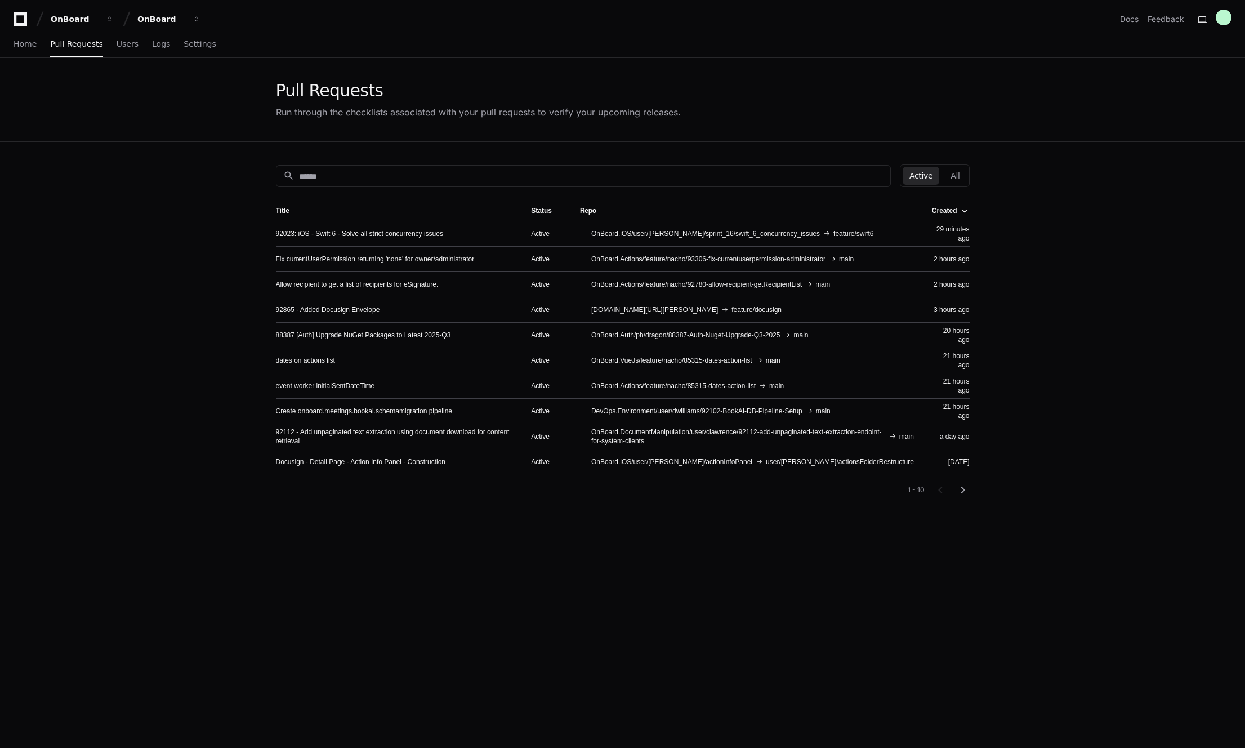
click at [344, 235] on link "92023: iOS - Swift 6 - Solve all strict concurrency issues" at bounding box center [359, 233] width 167 height 9
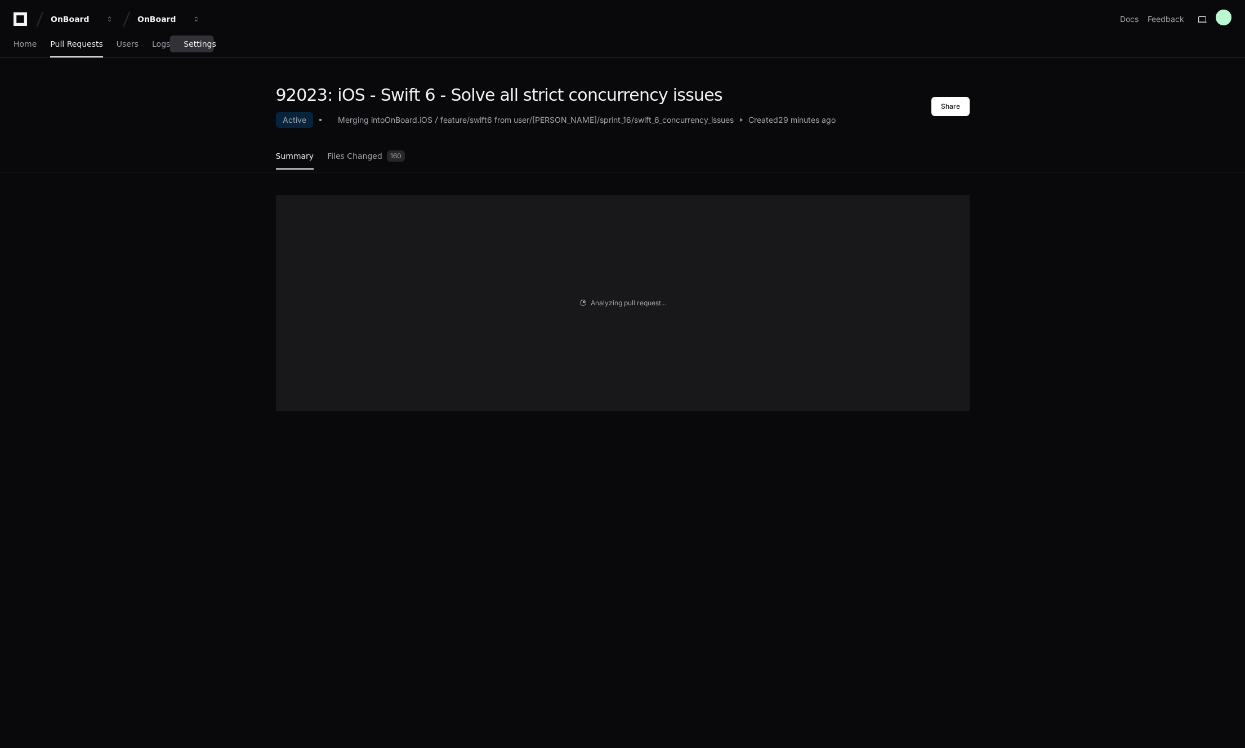
click at [184, 44] on span "Settings" at bounding box center [200, 44] width 32 height 7
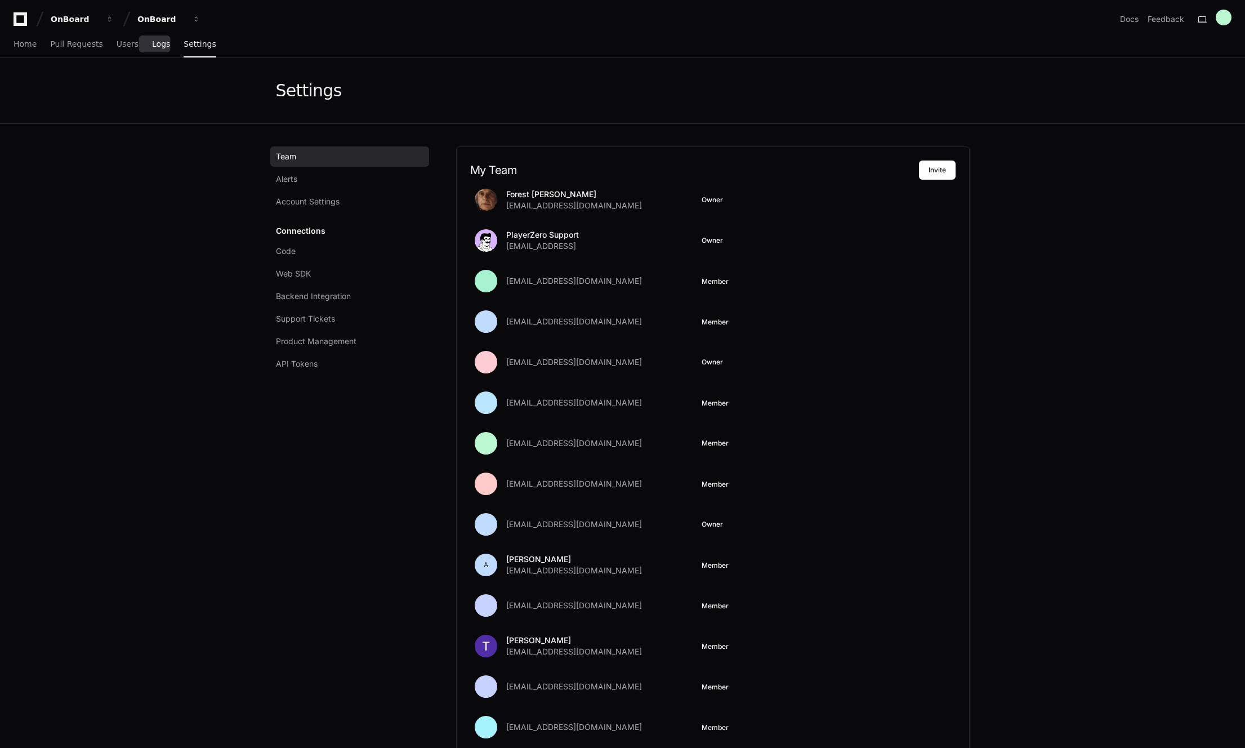
click at [155, 44] on span "Logs" at bounding box center [161, 44] width 18 height 7
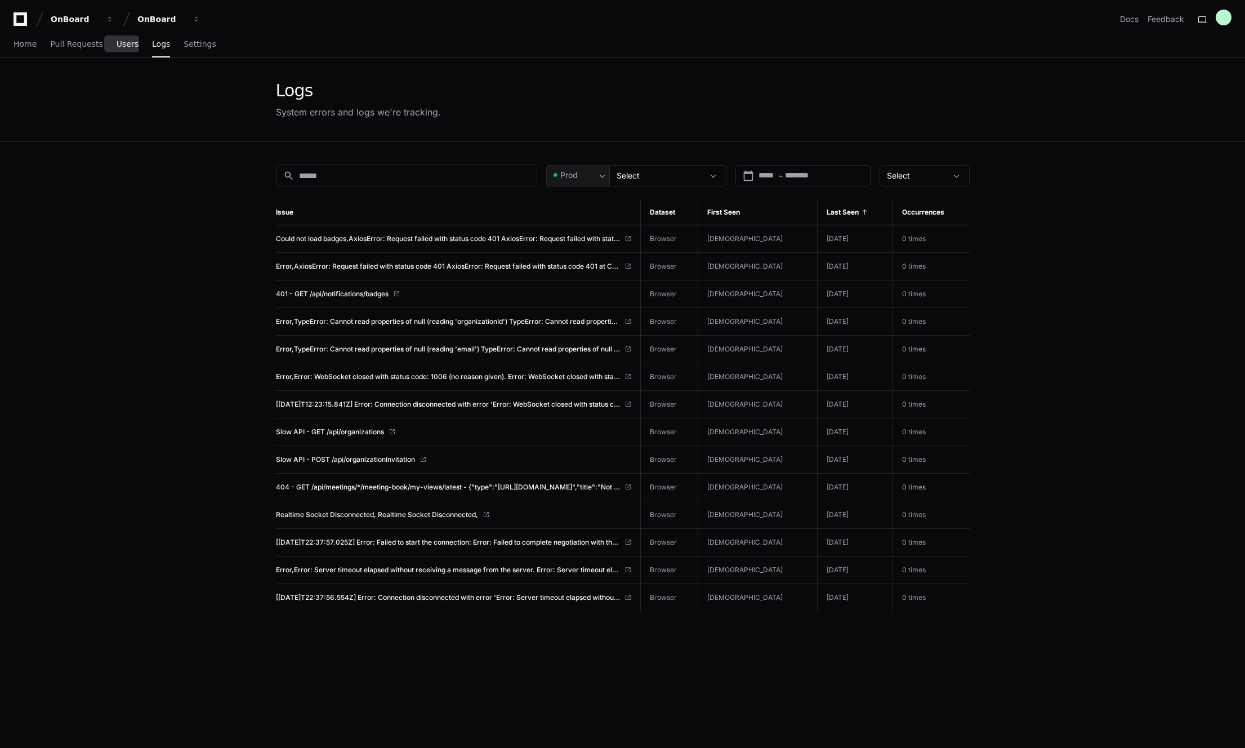
click at [122, 45] on span "Users" at bounding box center [128, 44] width 22 height 7
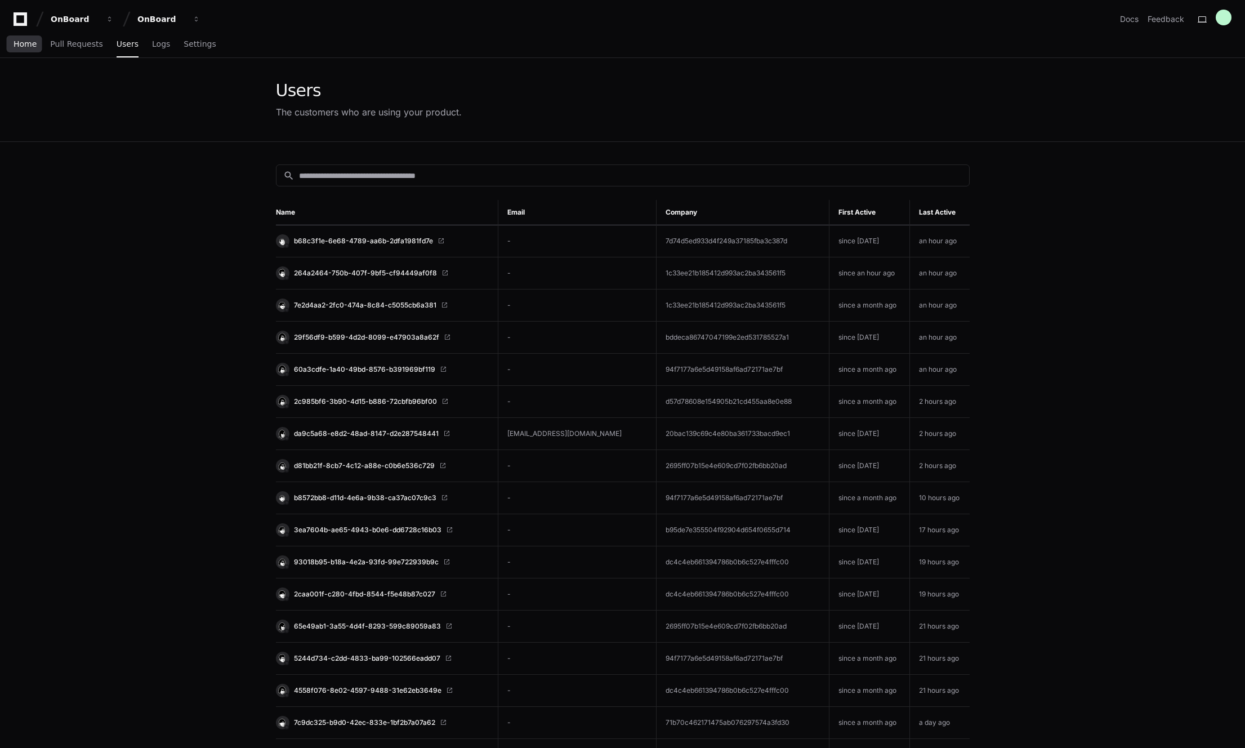
click at [26, 46] on span "Home" at bounding box center [25, 44] width 23 height 7
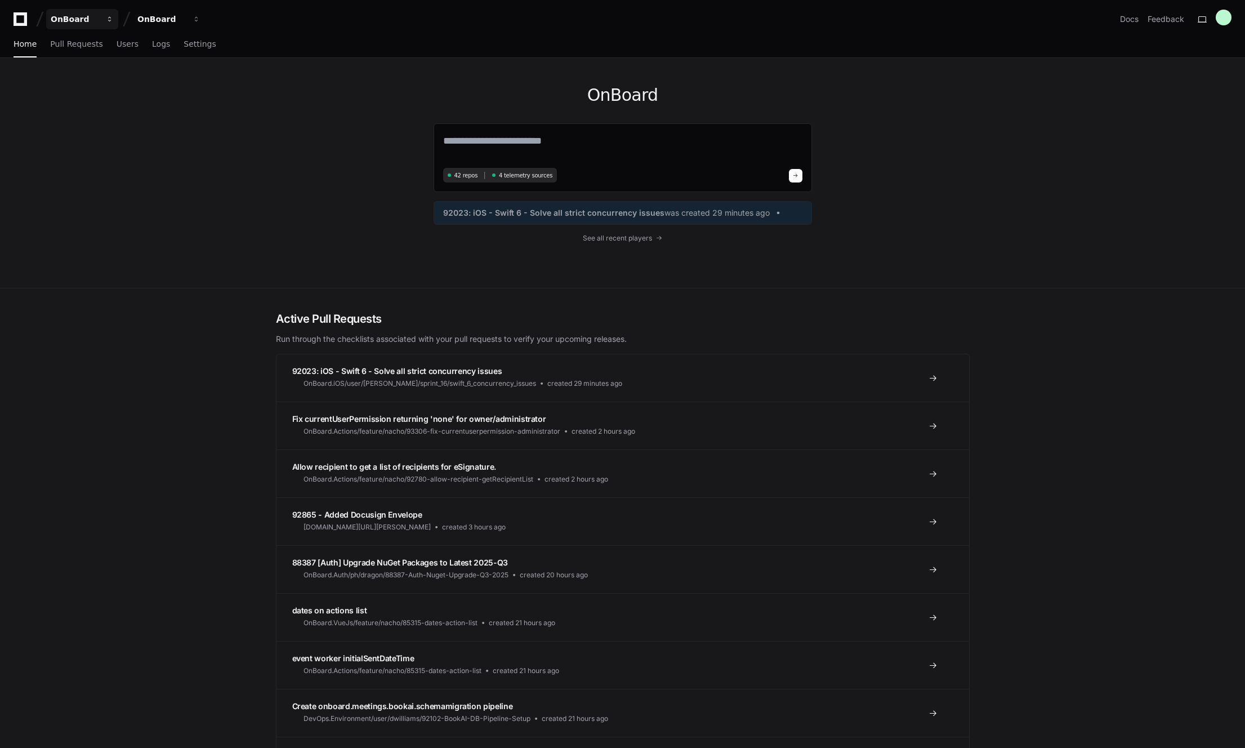
click at [81, 15] on div "OnBoard" at bounding box center [75, 19] width 48 height 11
click at [12, 19] on div "OnBoard OnBoard Docs Feedback" at bounding box center [622, 14] width 1245 height 29
click at [24, 17] on icon at bounding box center [20, 19] width 23 height 14
click at [186, 17] on button "OnBoard" at bounding box center [169, 19] width 72 height 20
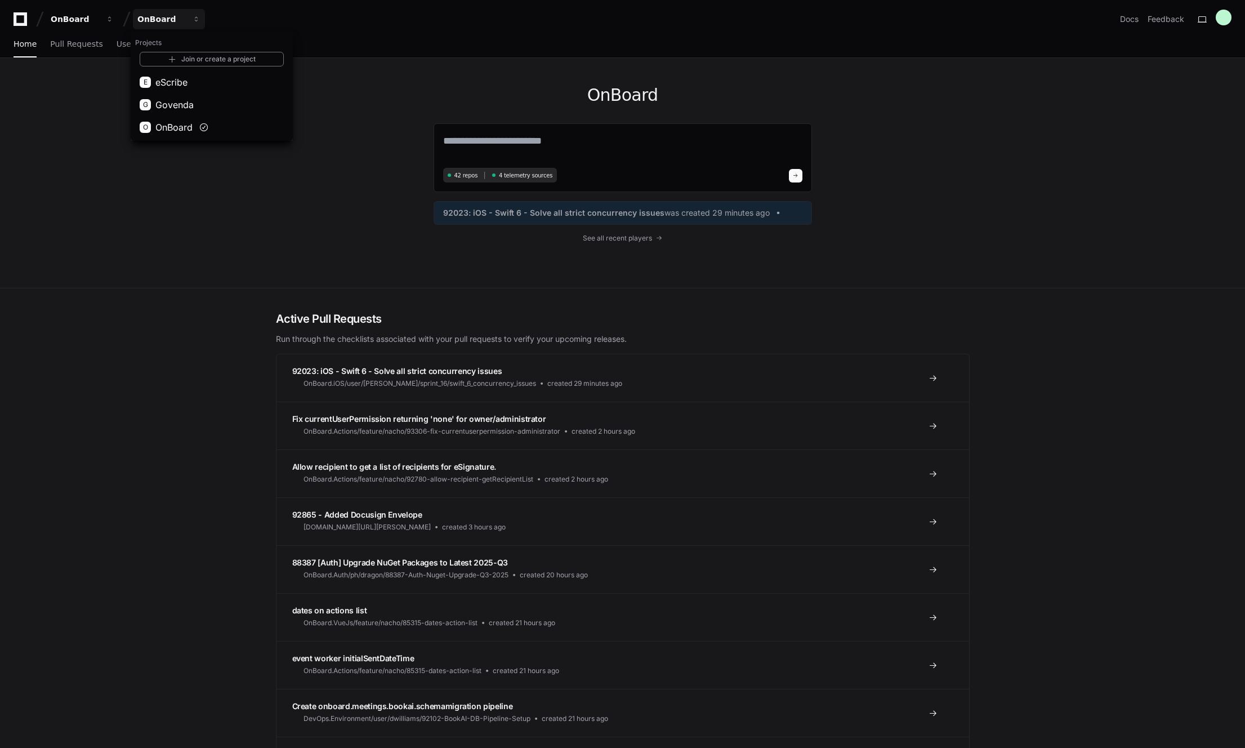
click at [367, 85] on div "OnBoard 42 repos 4 telemetry sources 92023: iOS - Swift 6 - Solve all strict co…" at bounding box center [622, 173] width 721 height 230
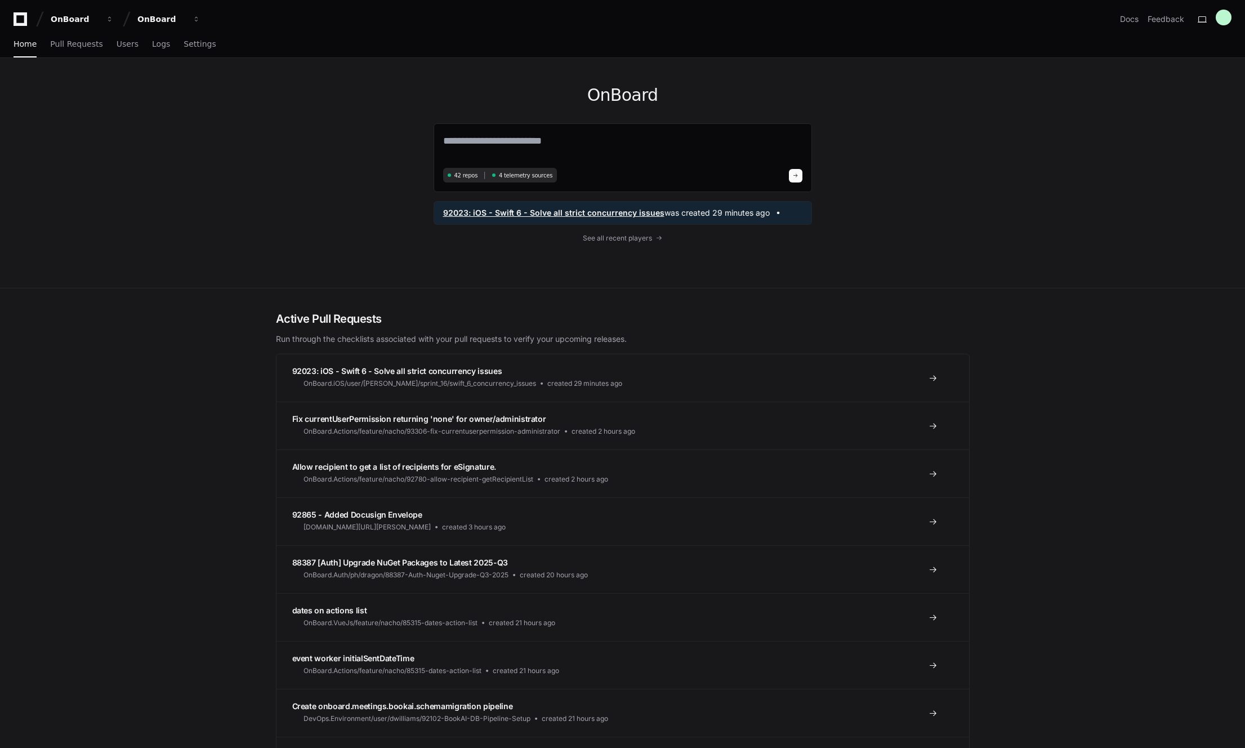
click at [599, 212] on span "92023: iOS - Swift 6 - Solve all strict concurrency issues" at bounding box center [553, 212] width 221 height 11
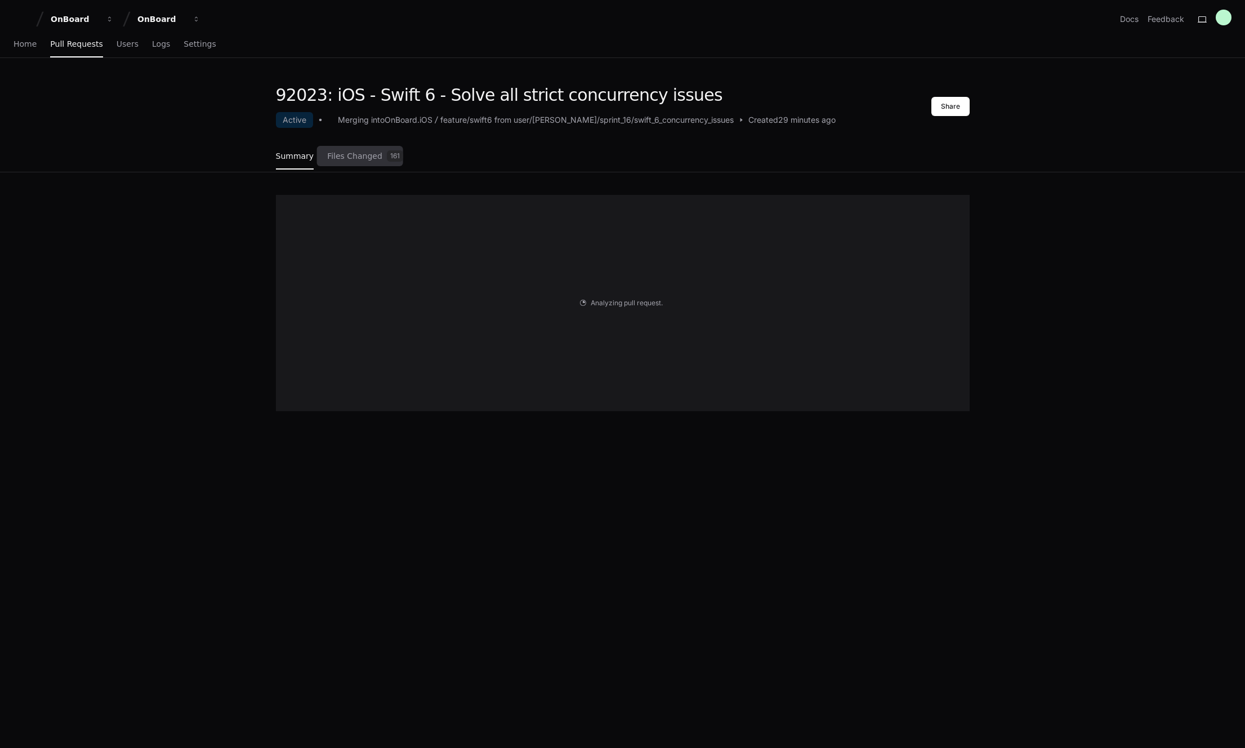
click at [354, 162] on link "Files Changed 161" at bounding box center [365, 156] width 76 height 30
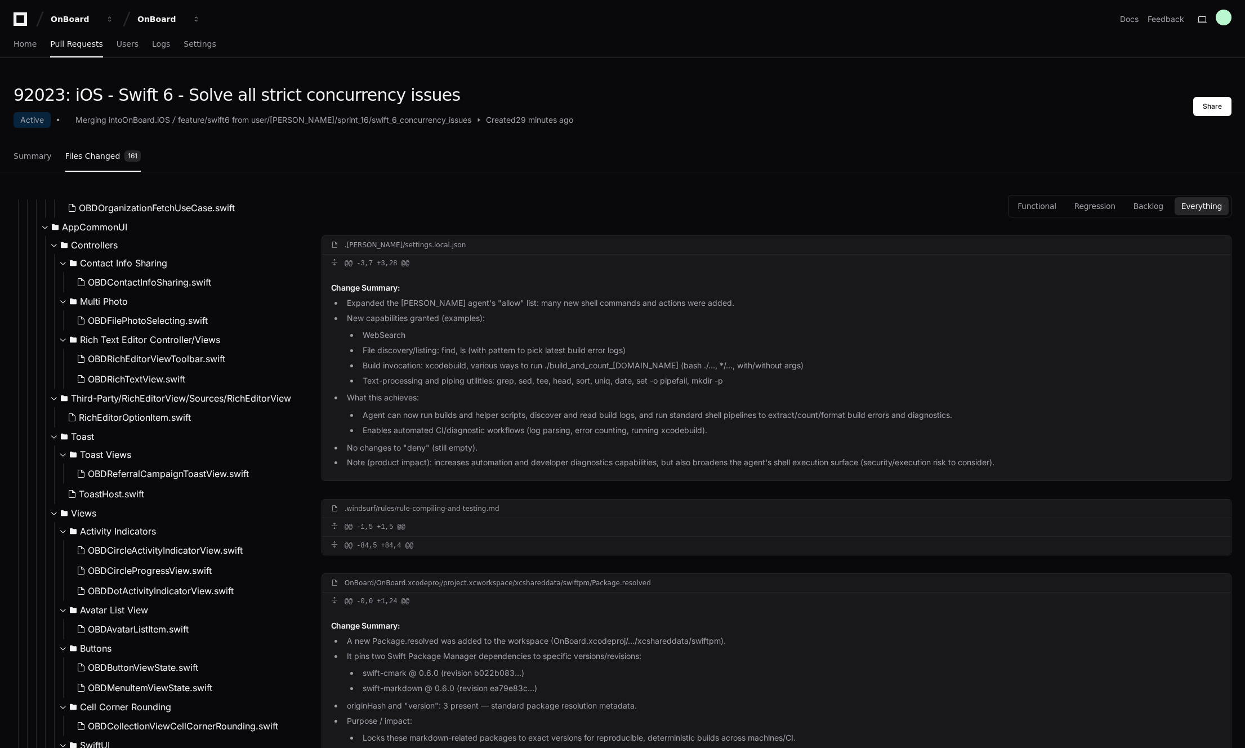
scroll to position [1043, 0]
click at [157, 21] on div "OnBoard" at bounding box center [161, 19] width 48 height 11
click at [245, 26] on div "OnBoard OnBoard Docs Feedback" at bounding box center [623, 19] width 1218 height 20
click at [29, 44] on span "Home" at bounding box center [25, 44] width 23 height 7
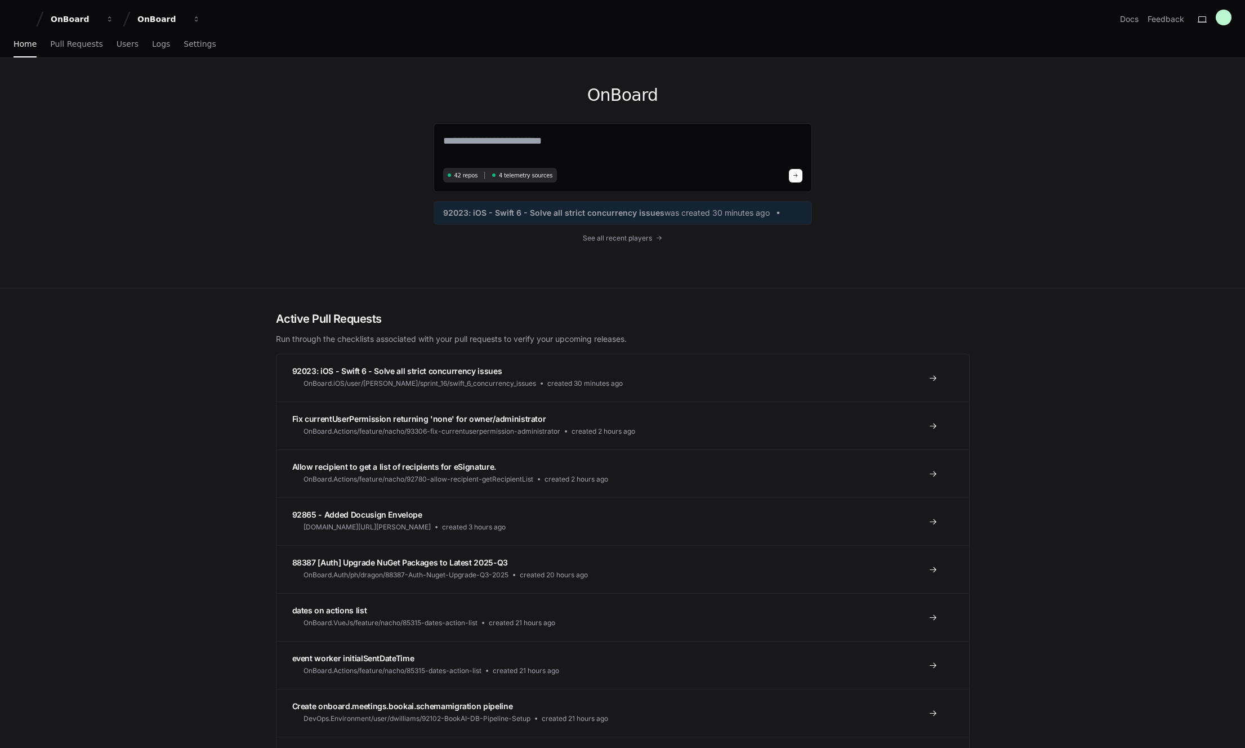
click at [1002, 283] on div "OnBoard 42 repos 4 telemetry sources 92023: iOS - Swift 6 - Solve all strict co…" at bounding box center [622, 173] width 1245 height 230
click at [641, 236] on span "See all recent players" at bounding box center [617, 238] width 69 height 9
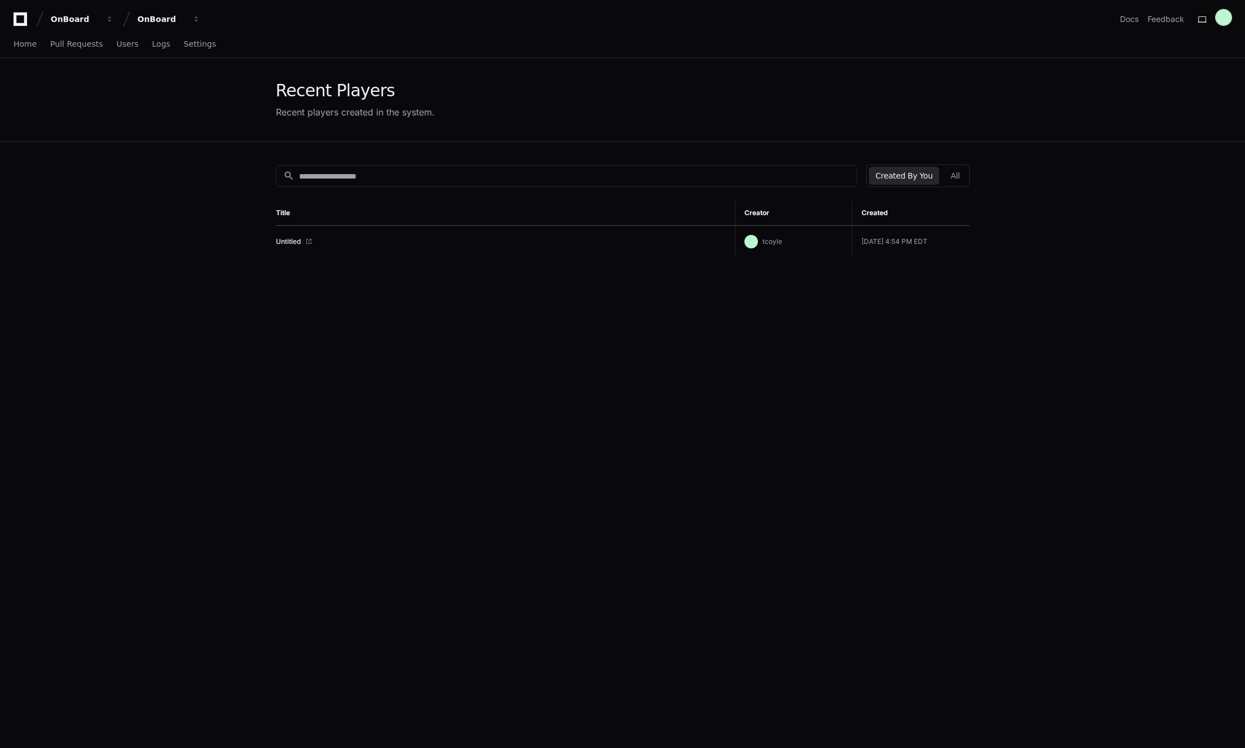
click at [1221, 21] on div at bounding box center [1224, 18] width 16 height 16
click at [157, 19] on div "OnBoard" at bounding box center [161, 19] width 48 height 11
click at [179, 83] on span "eScribe" at bounding box center [171, 82] width 32 height 14
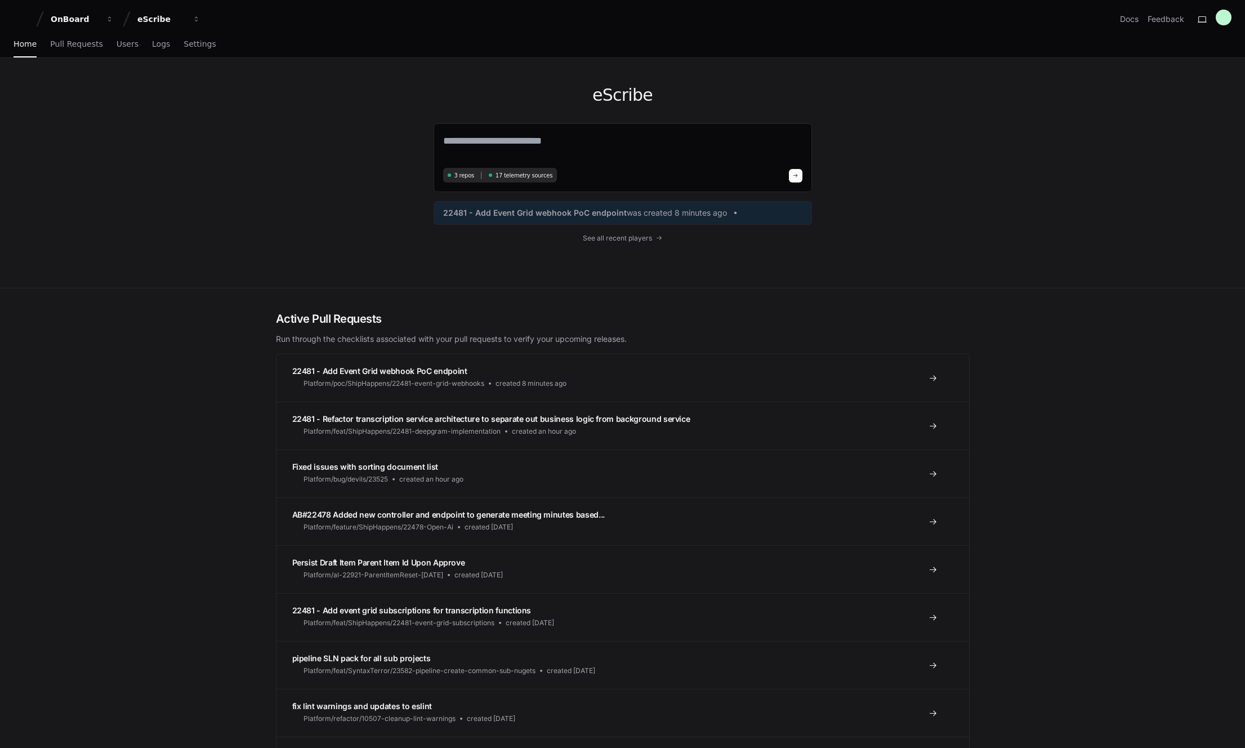
click at [204, 104] on div "eScribe 3 repos 17 telemetry sources 22481 - Add Event Grid webhook PoC endpoin…" at bounding box center [622, 173] width 1245 height 230
click at [70, 46] on span "Pull Requests" at bounding box center [76, 44] width 52 height 7
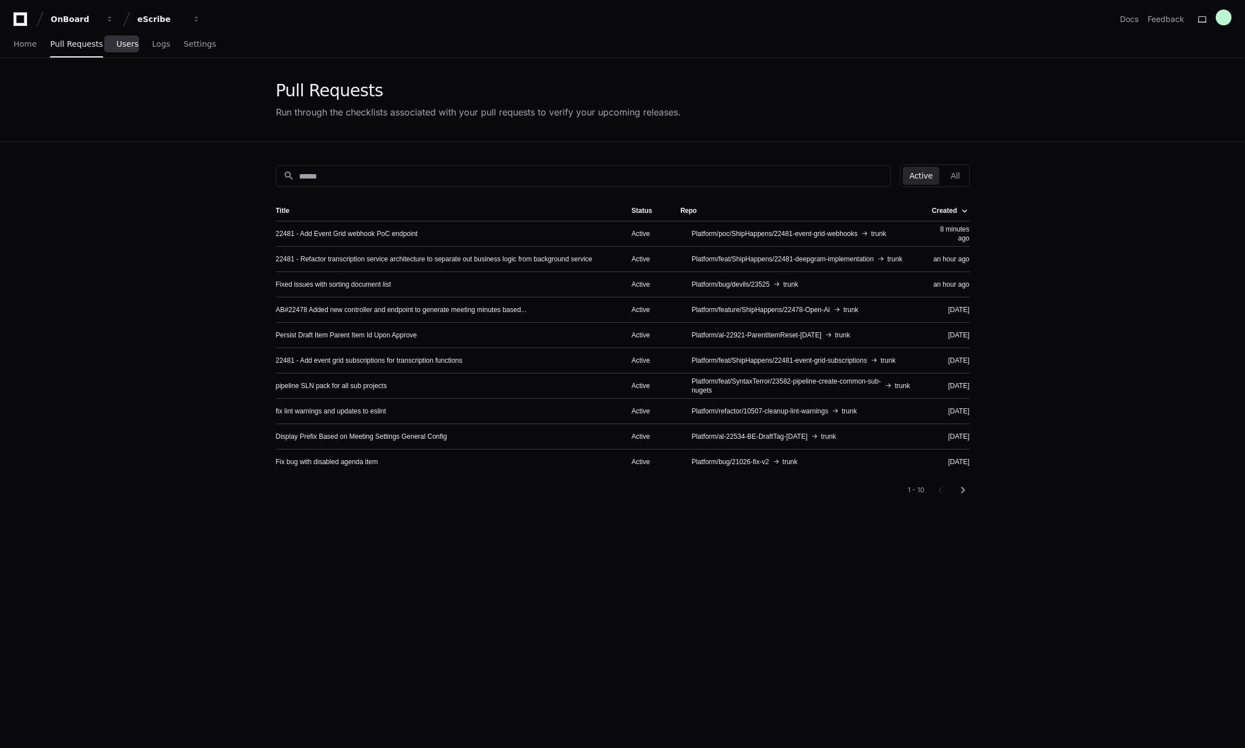
click at [124, 44] on span "Users" at bounding box center [128, 44] width 22 height 7
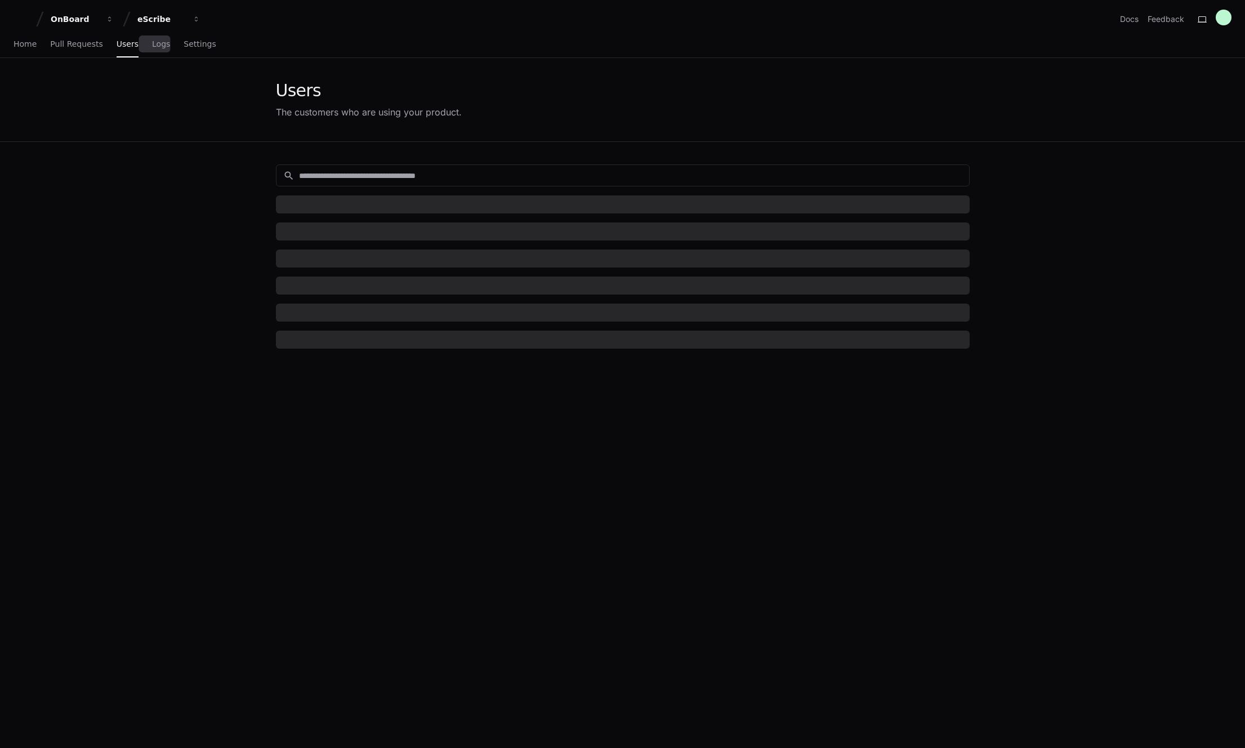
click at [168, 44] on div "Home Pull Requests Users Logs Settings" at bounding box center [115, 45] width 203 height 26
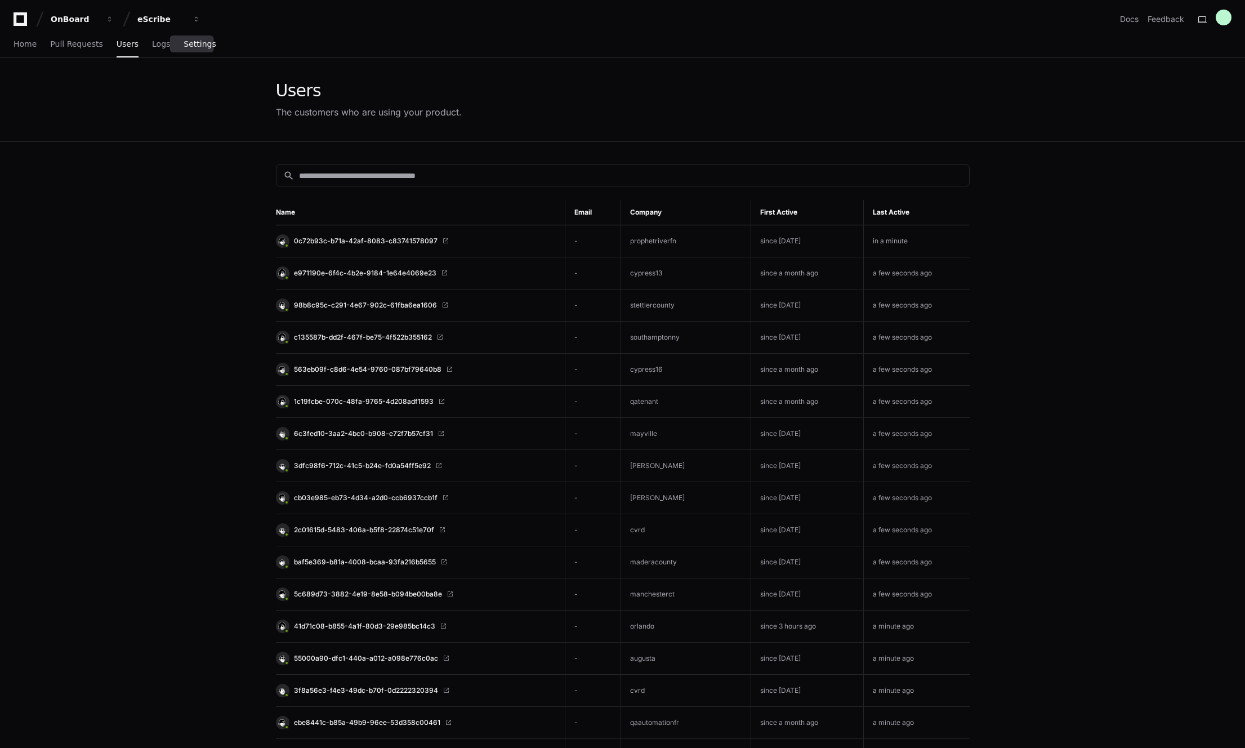
click at [184, 44] on span "Settings" at bounding box center [200, 44] width 32 height 7
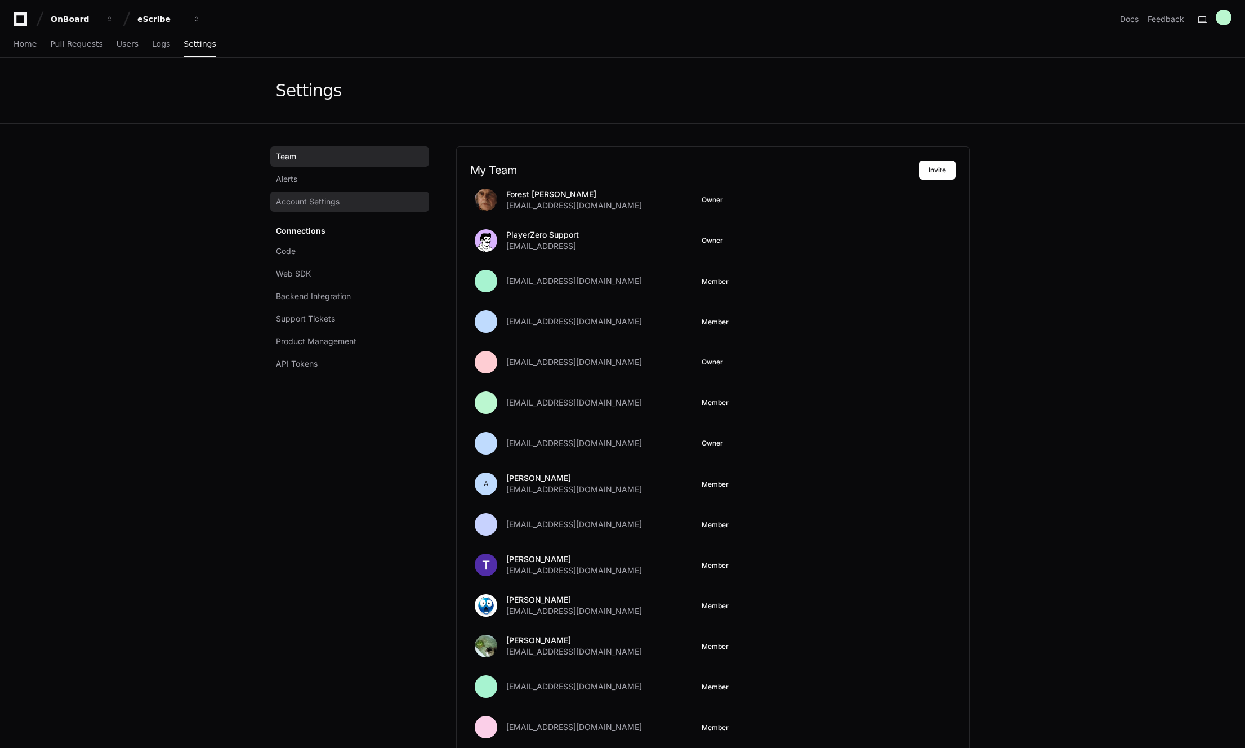
click at [315, 202] on span "Account Settings" at bounding box center [308, 201] width 64 height 11
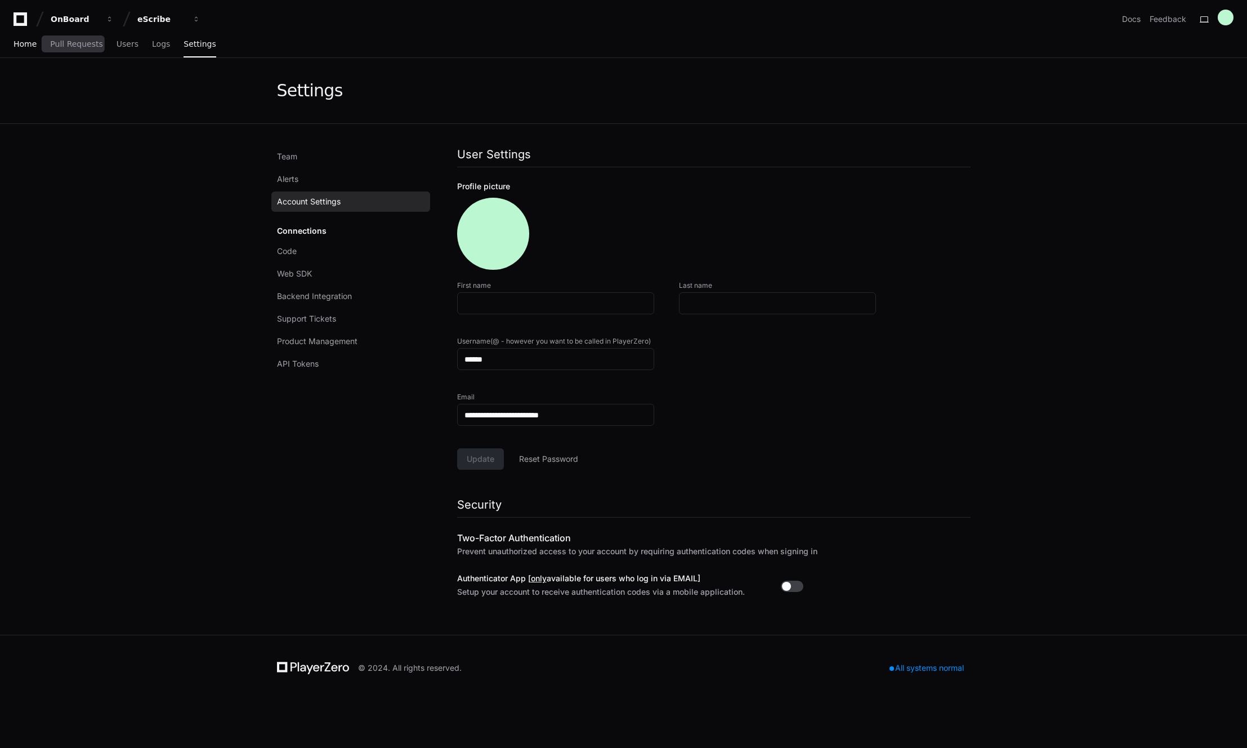
click at [30, 48] on link "Home" at bounding box center [25, 45] width 23 height 26
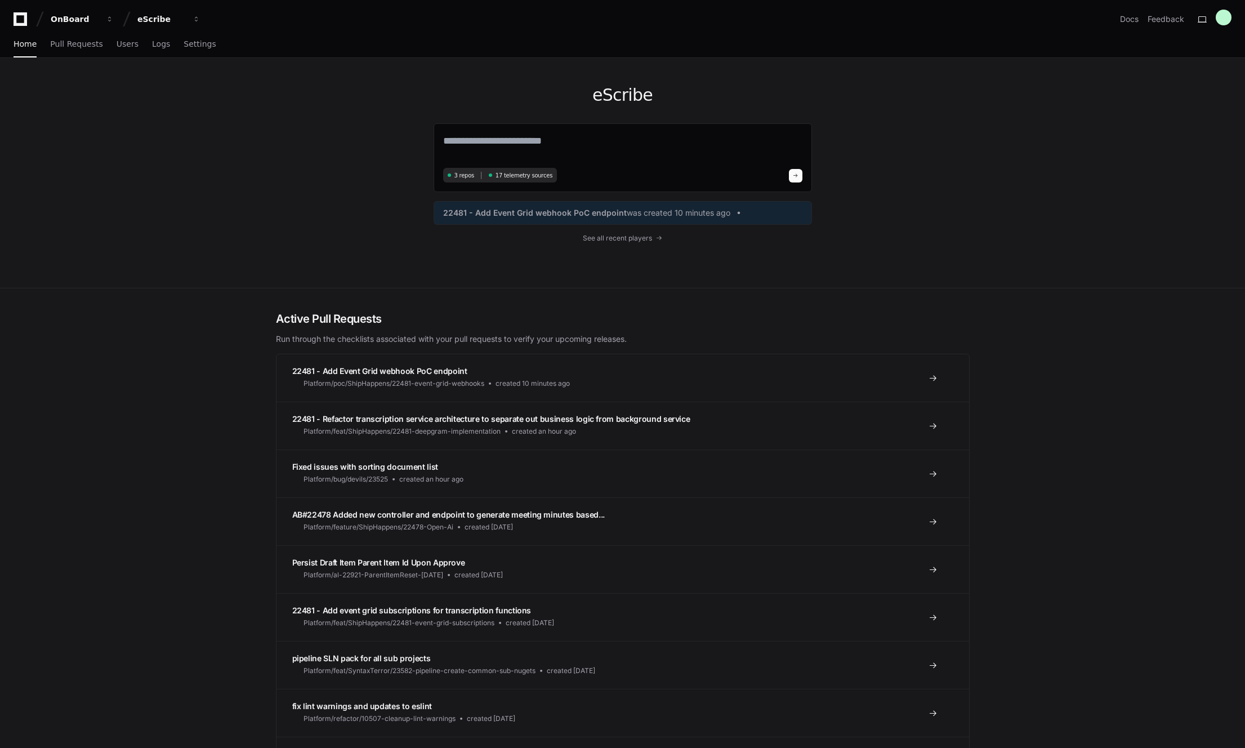
click at [332, 180] on div "eScribe 3 repos 17 telemetry sources 22481 - Add Event Grid webhook PoC endpoin…" at bounding box center [622, 173] width 721 height 230
click at [170, 16] on div "eScribe" at bounding box center [161, 19] width 48 height 11
click at [173, 104] on span "Govenda" at bounding box center [174, 105] width 38 height 14
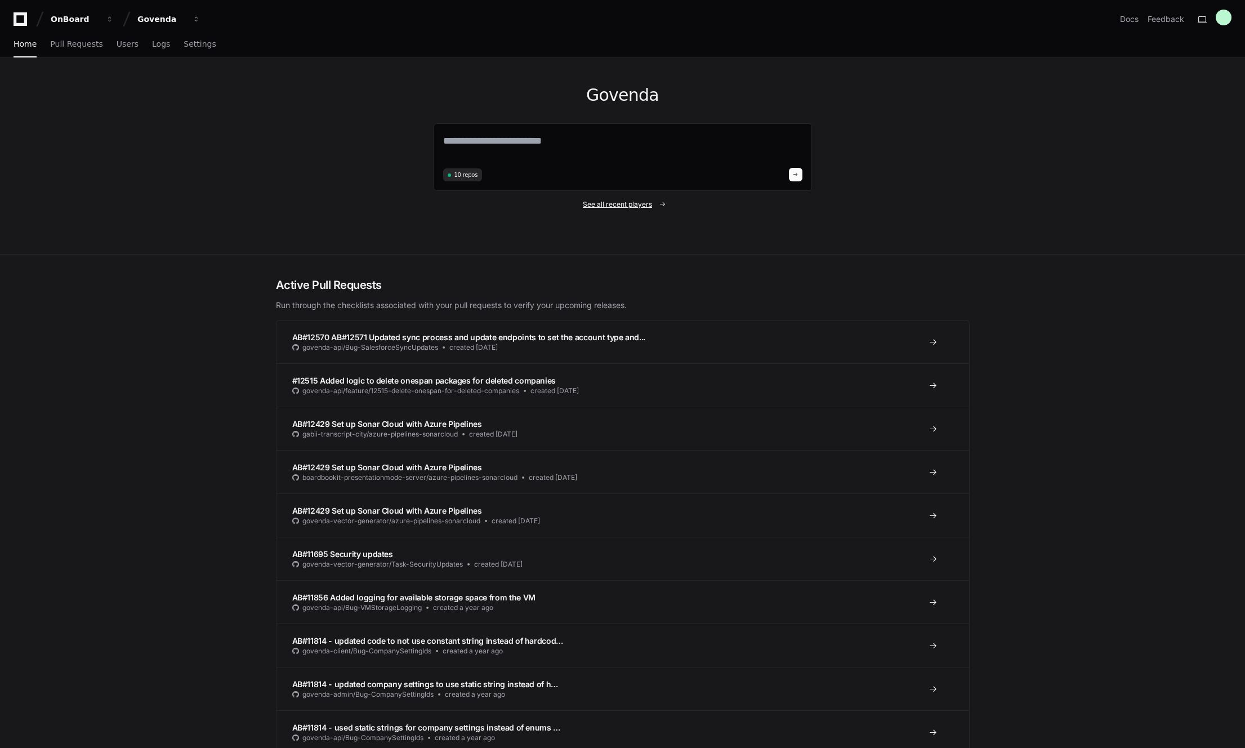
click at [613, 203] on span "See all recent players" at bounding box center [617, 204] width 69 height 9
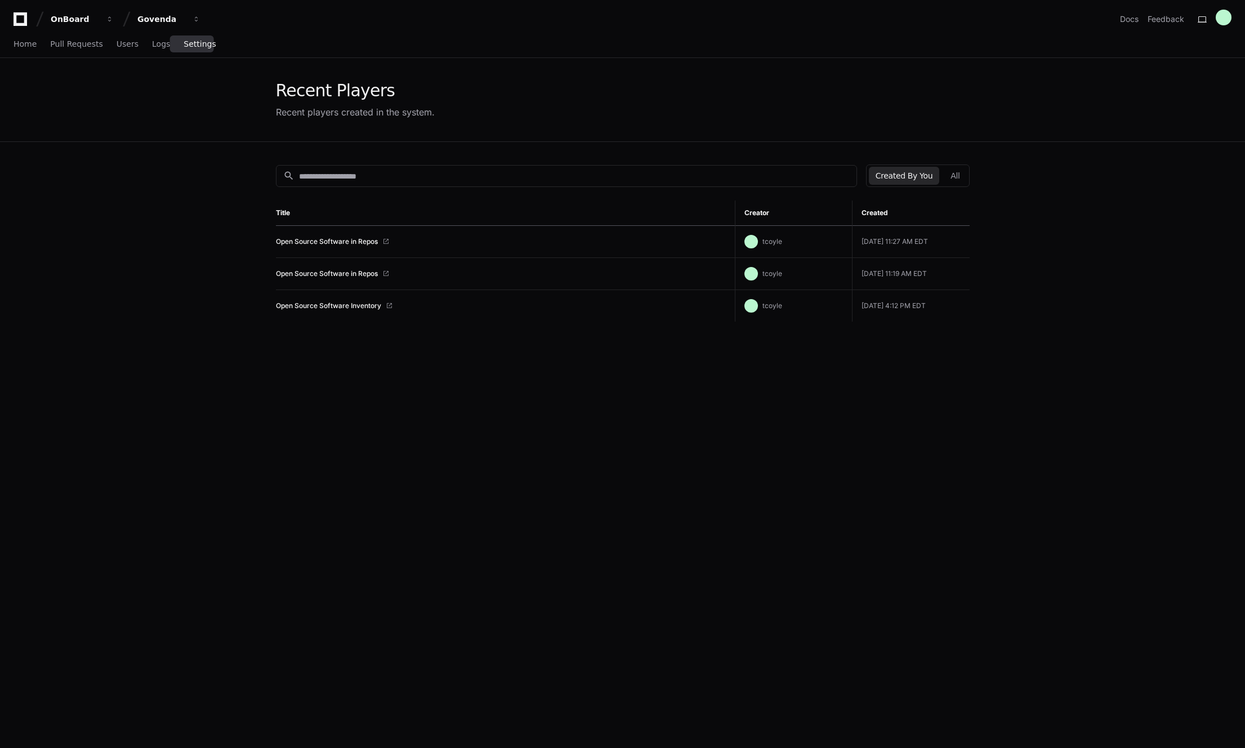
click at [204, 42] on span "Settings" at bounding box center [200, 44] width 32 height 7
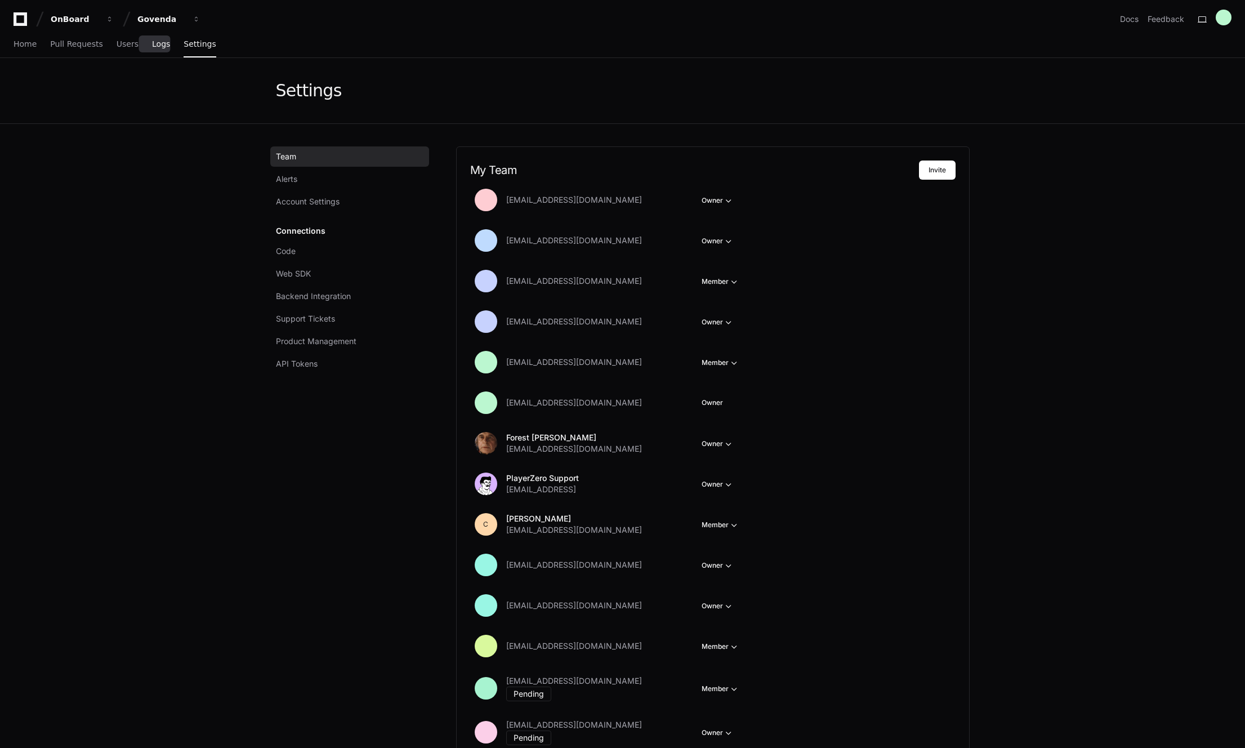
click at [152, 45] on span "Logs" at bounding box center [161, 44] width 18 height 7
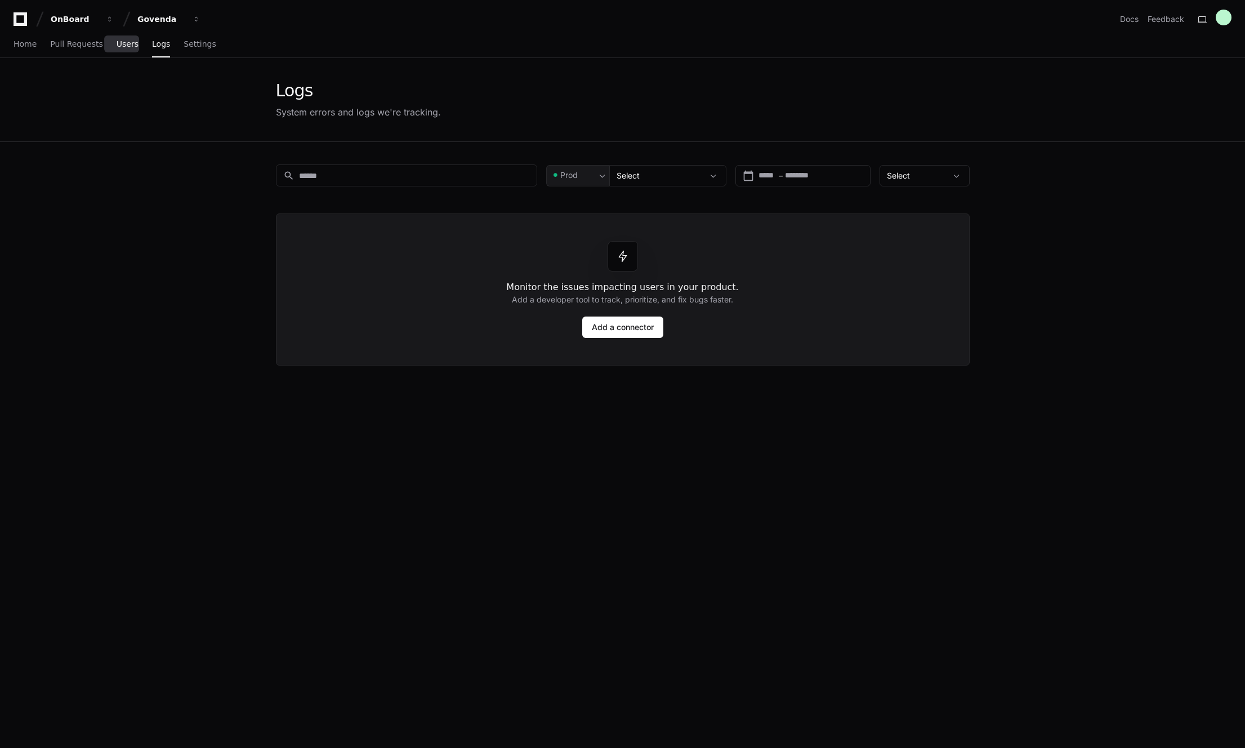
click at [122, 46] on span "Users" at bounding box center [128, 44] width 22 height 7
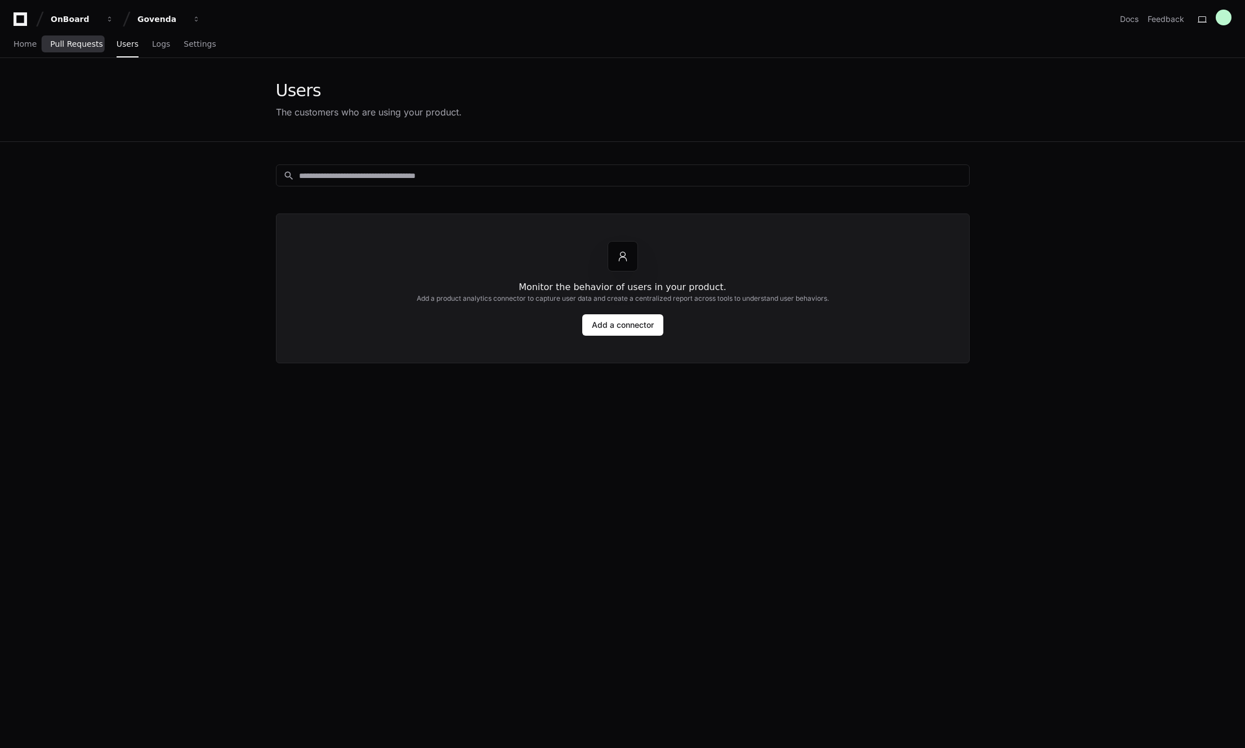
click at [64, 46] on span "Pull Requests" at bounding box center [76, 44] width 52 height 7
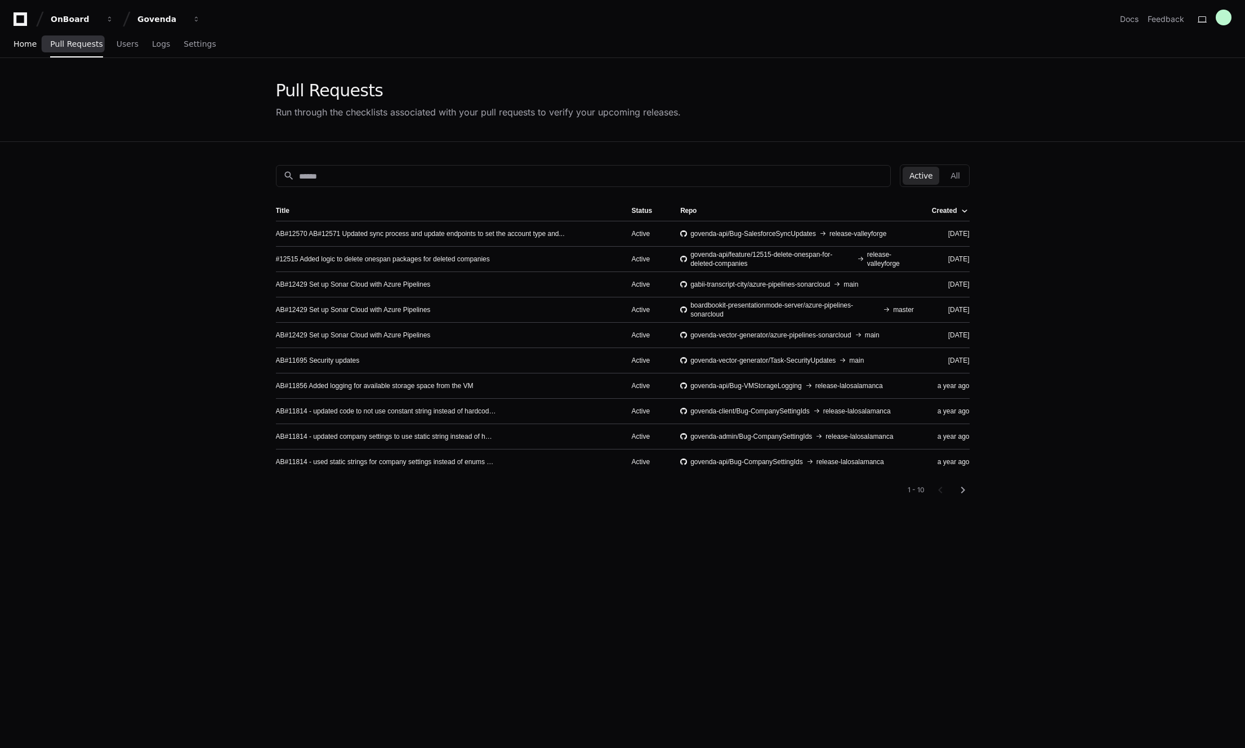
click at [32, 41] on span "Home" at bounding box center [25, 44] width 23 height 7
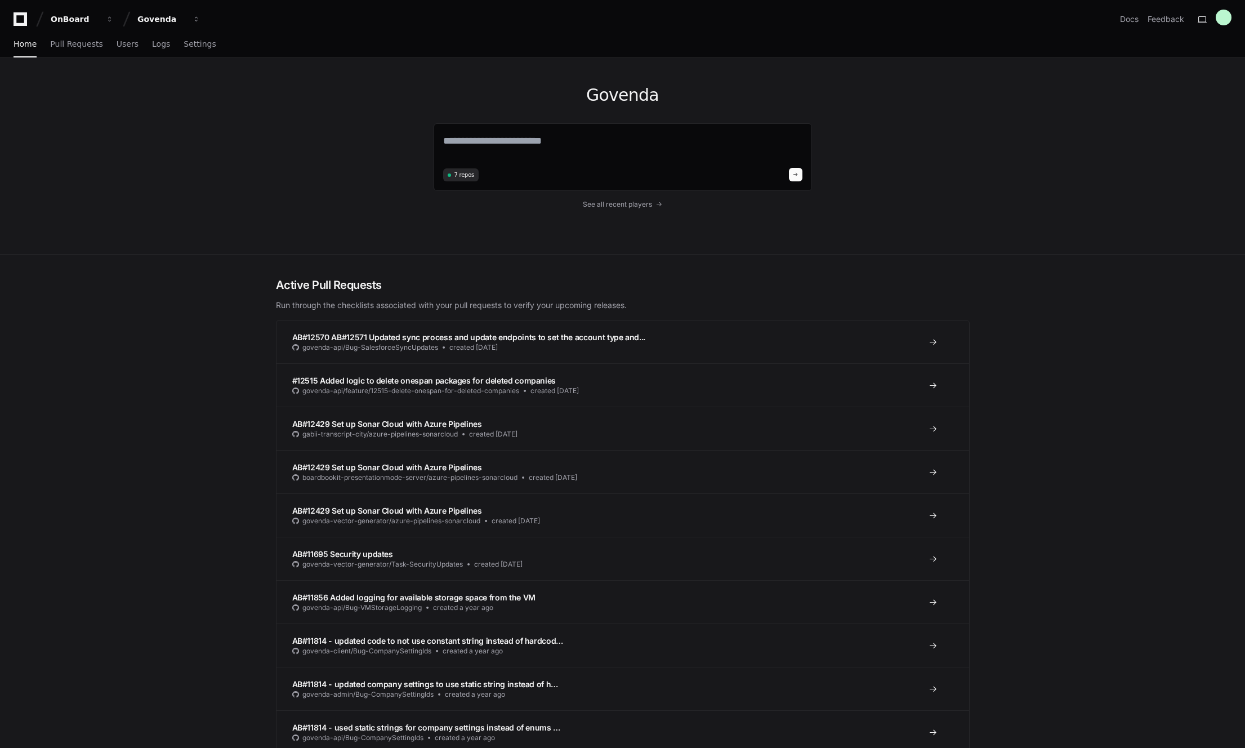
click at [118, 238] on div "Govenda 7 repos See all recent players" at bounding box center [622, 156] width 1245 height 197
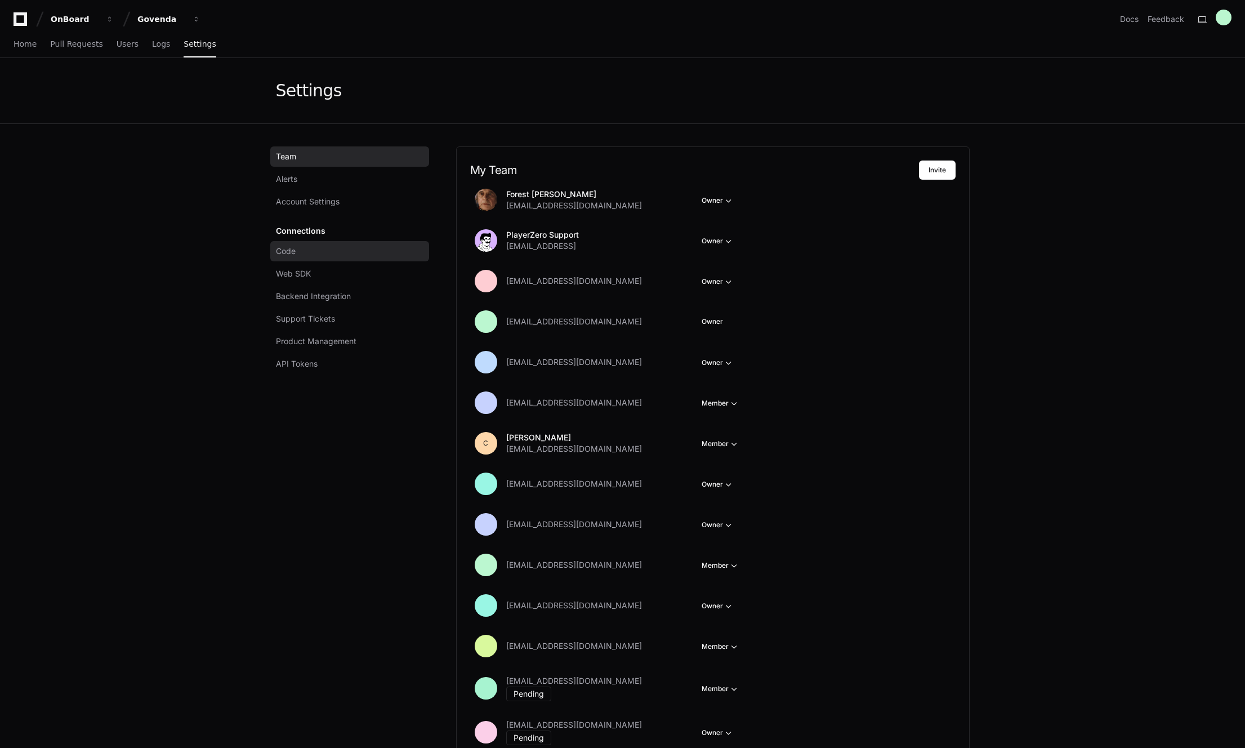
click at [291, 251] on span "Code" at bounding box center [286, 251] width 20 height 11
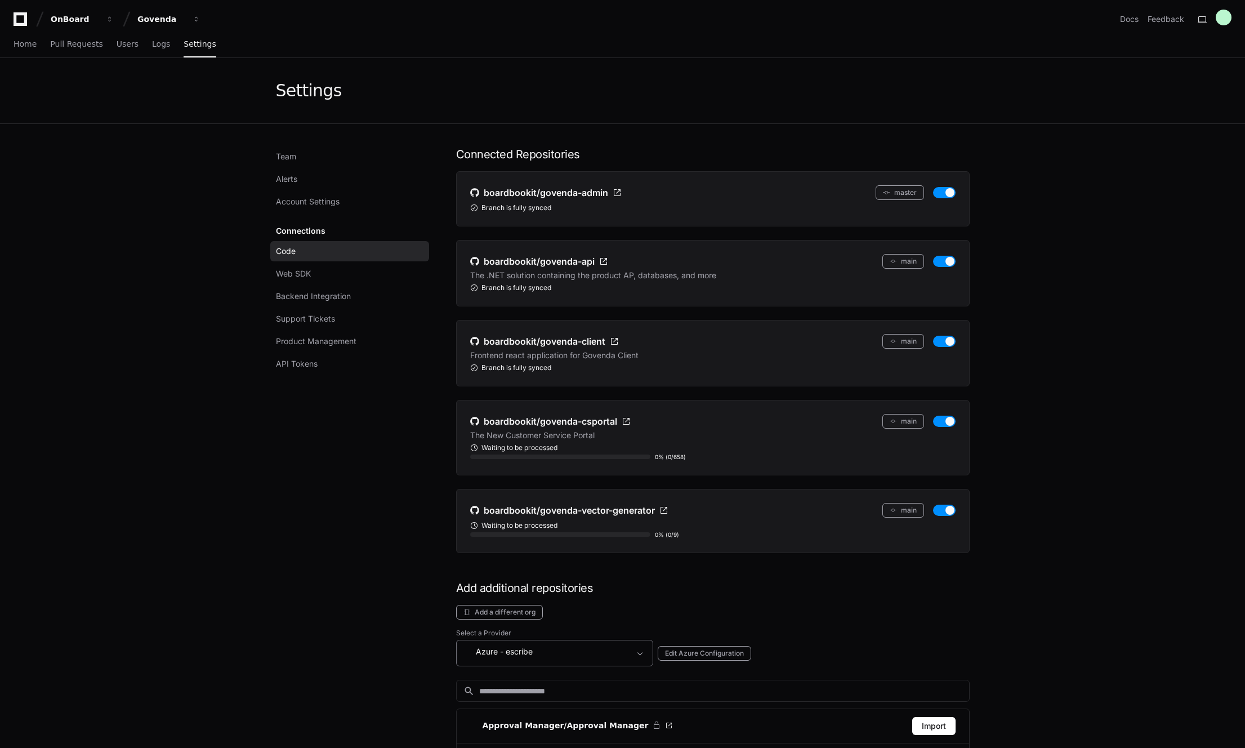
click at [555, 645] on div "Azure - escribe" at bounding box center [547, 652] width 167 height 14
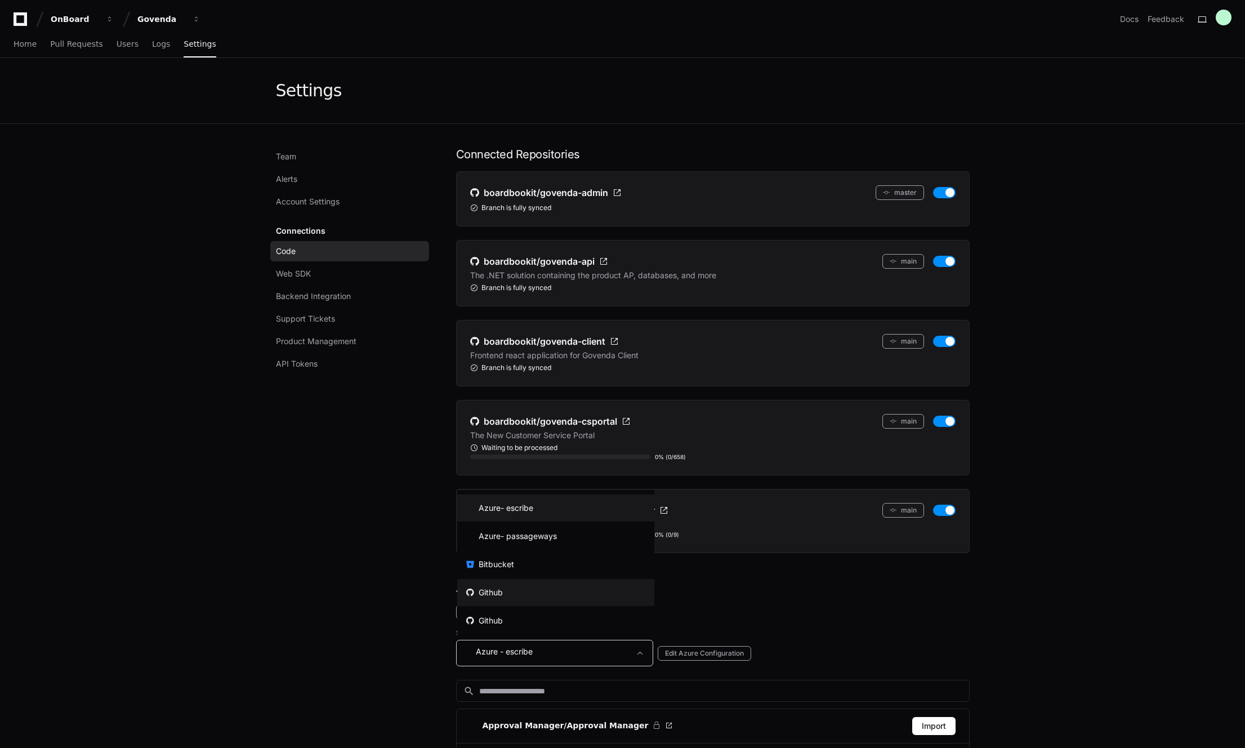
click at [513, 598] on mat-option "Github" at bounding box center [555, 592] width 197 height 27
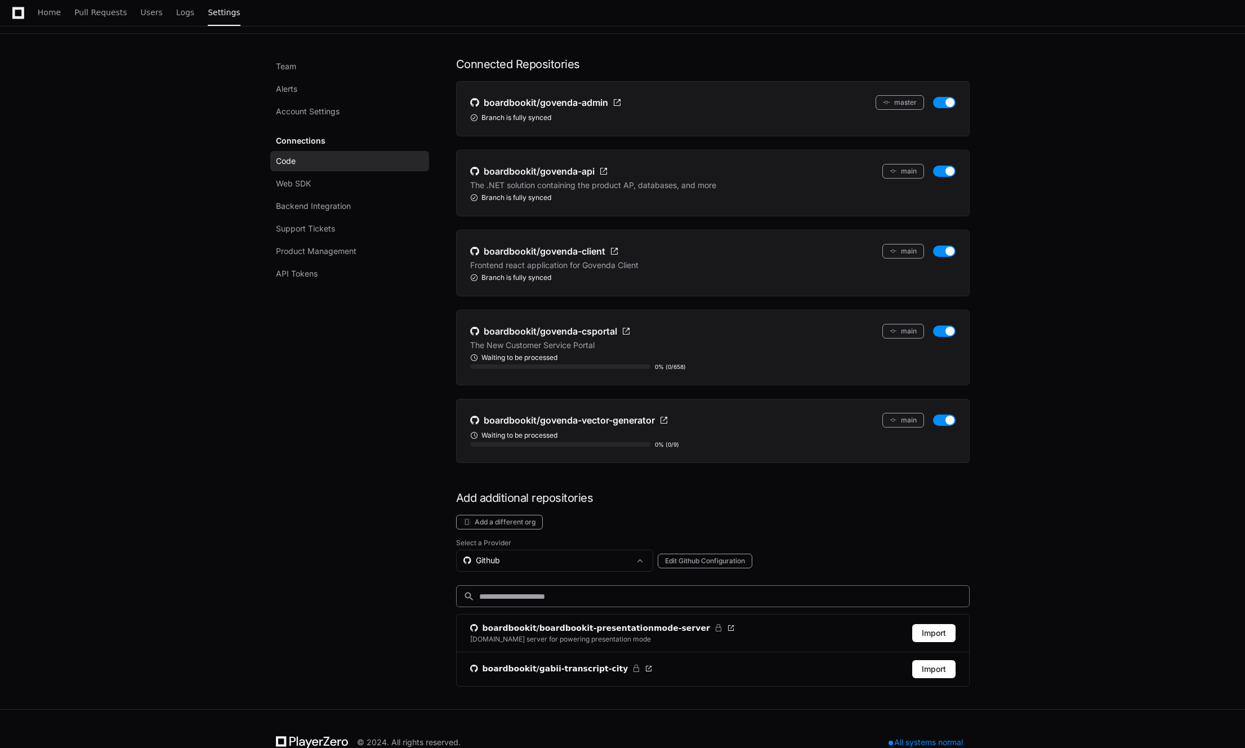
scroll to position [117, 0]
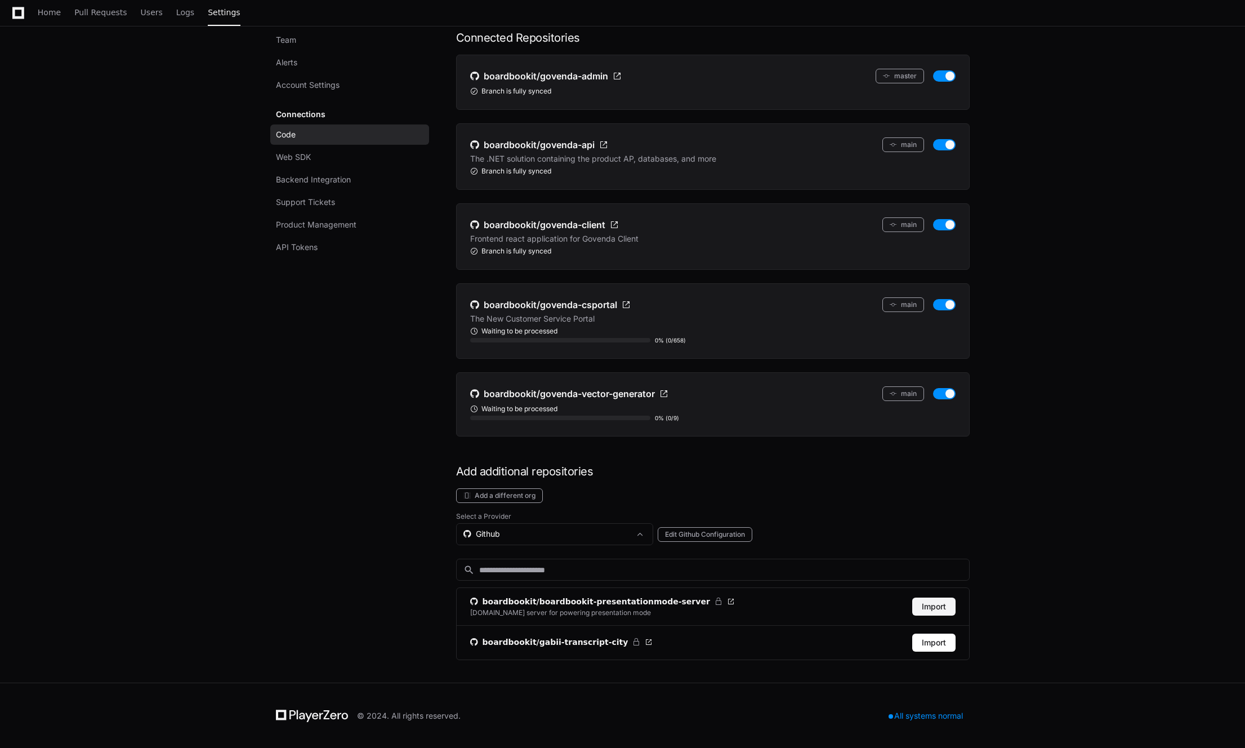
click at [936, 610] on button "Import" at bounding box center [933, 607] width 43 height 18
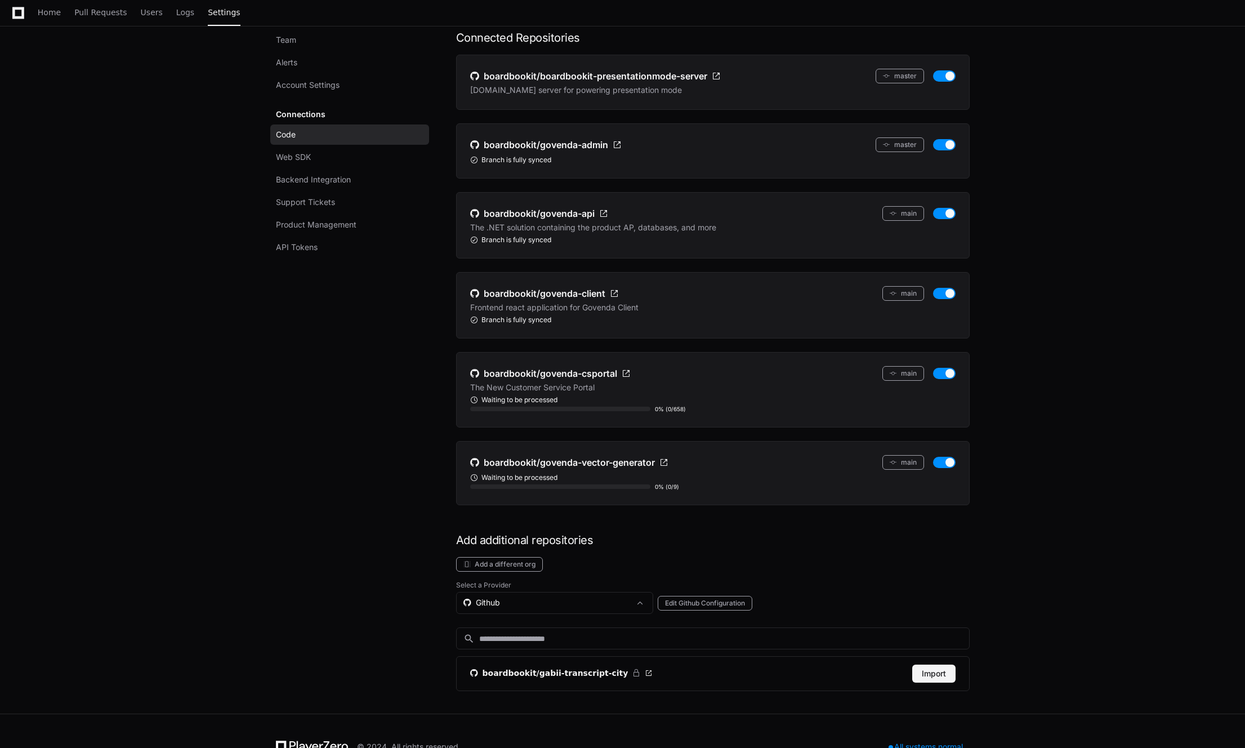
click at [937, 672] on button "Import" at bounding box center [933, 674] width 43 height 18
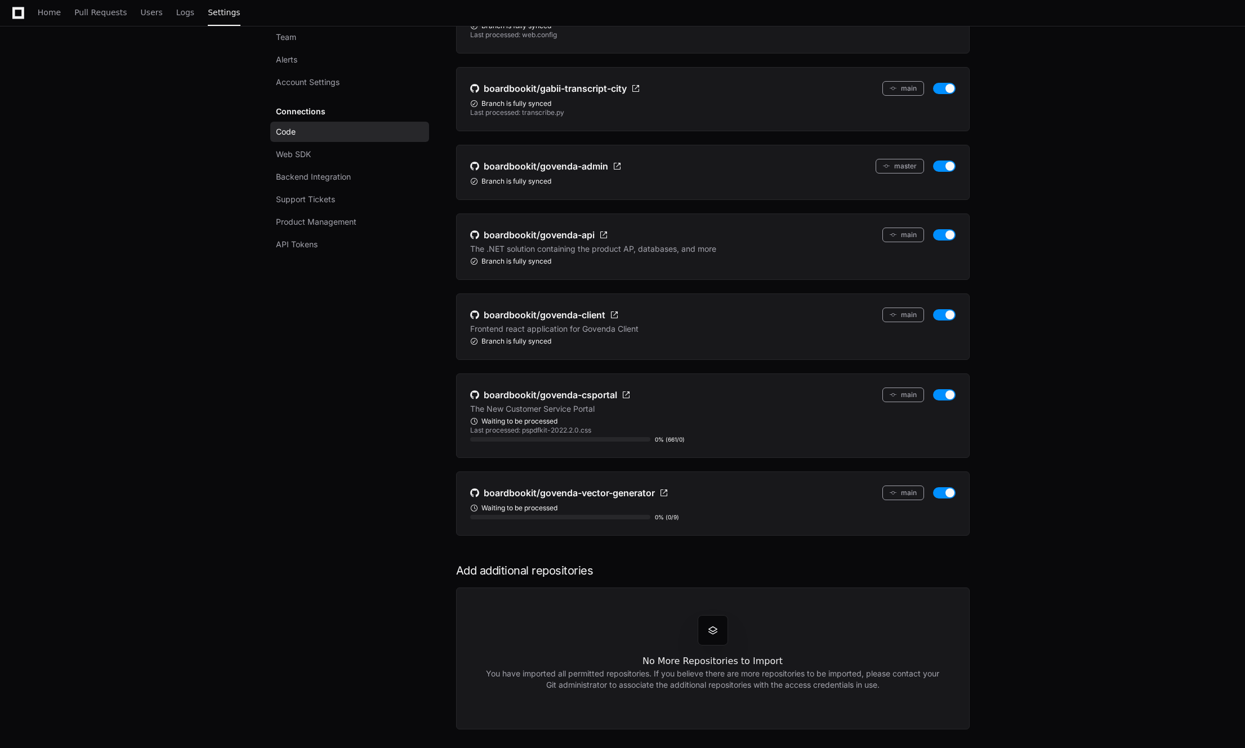
scroll to position [200, 0]
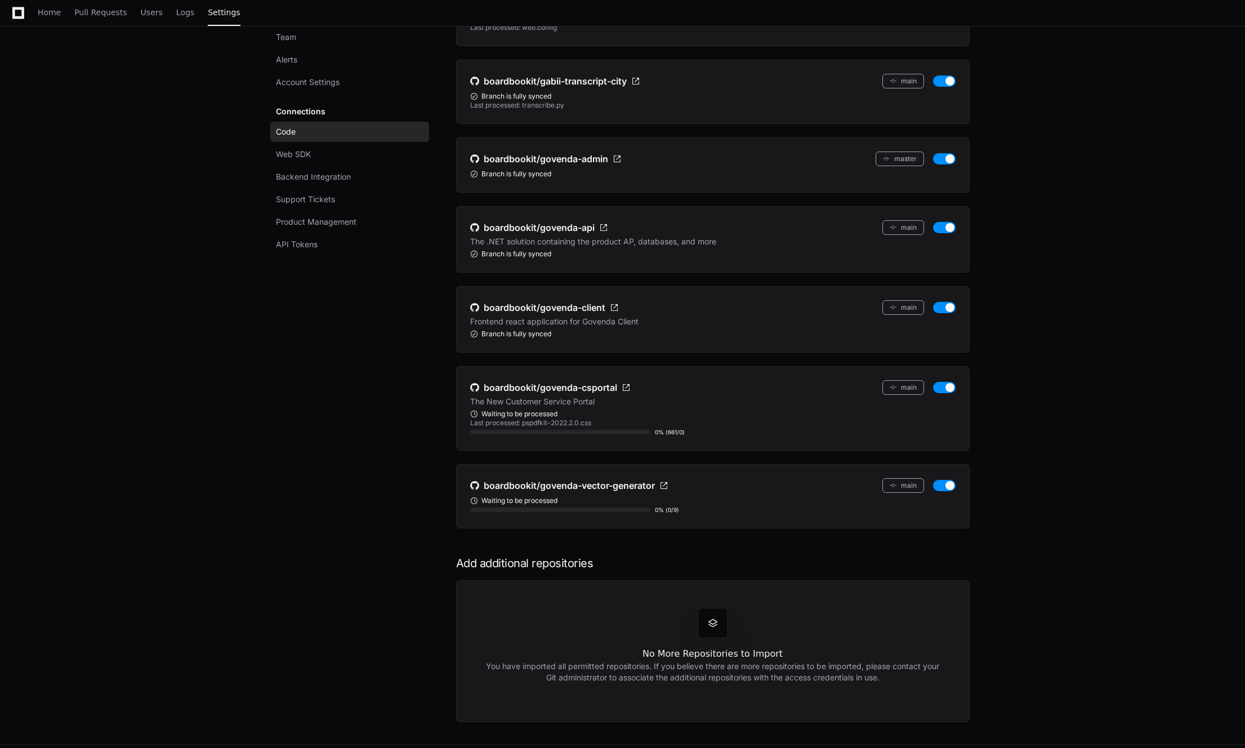
click at [1070, 392] on app-setting "Settings Team Alerts Account Settings Connections Code Web SDK Backend Integrat…" at bounding box center [622, 301] width 1245 height 887
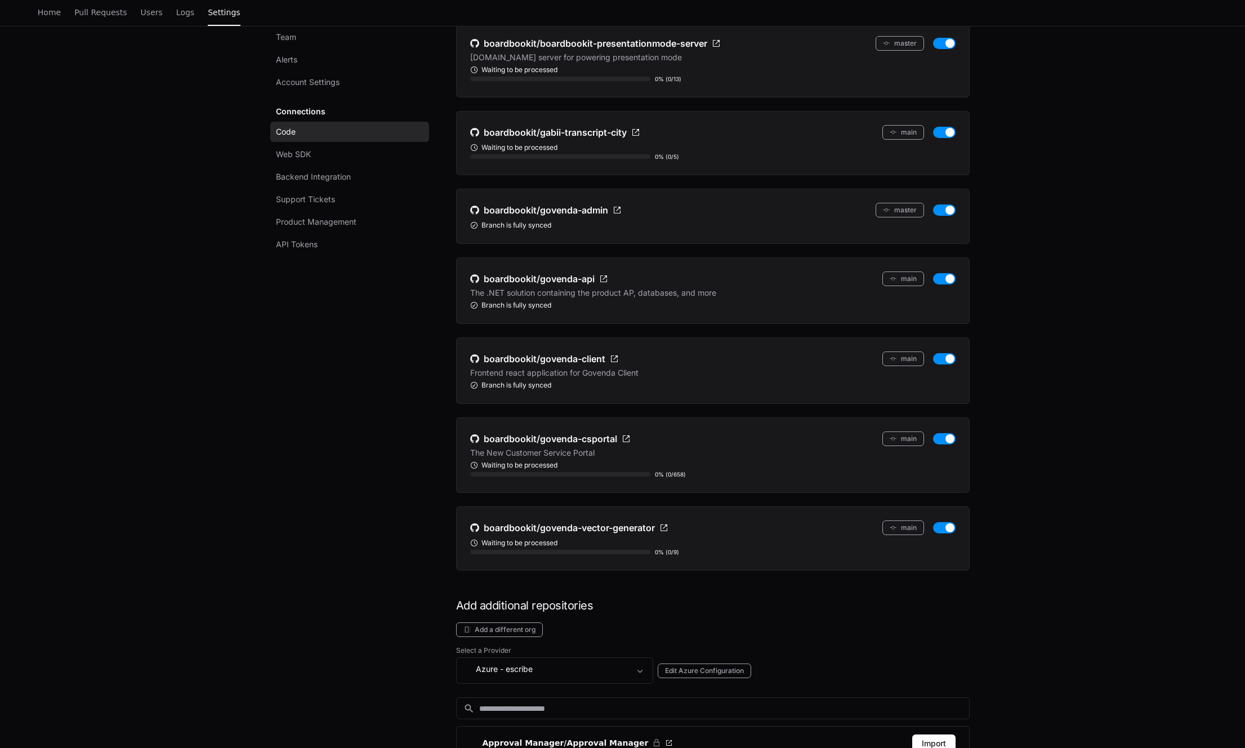
scroll to position [132, 0]
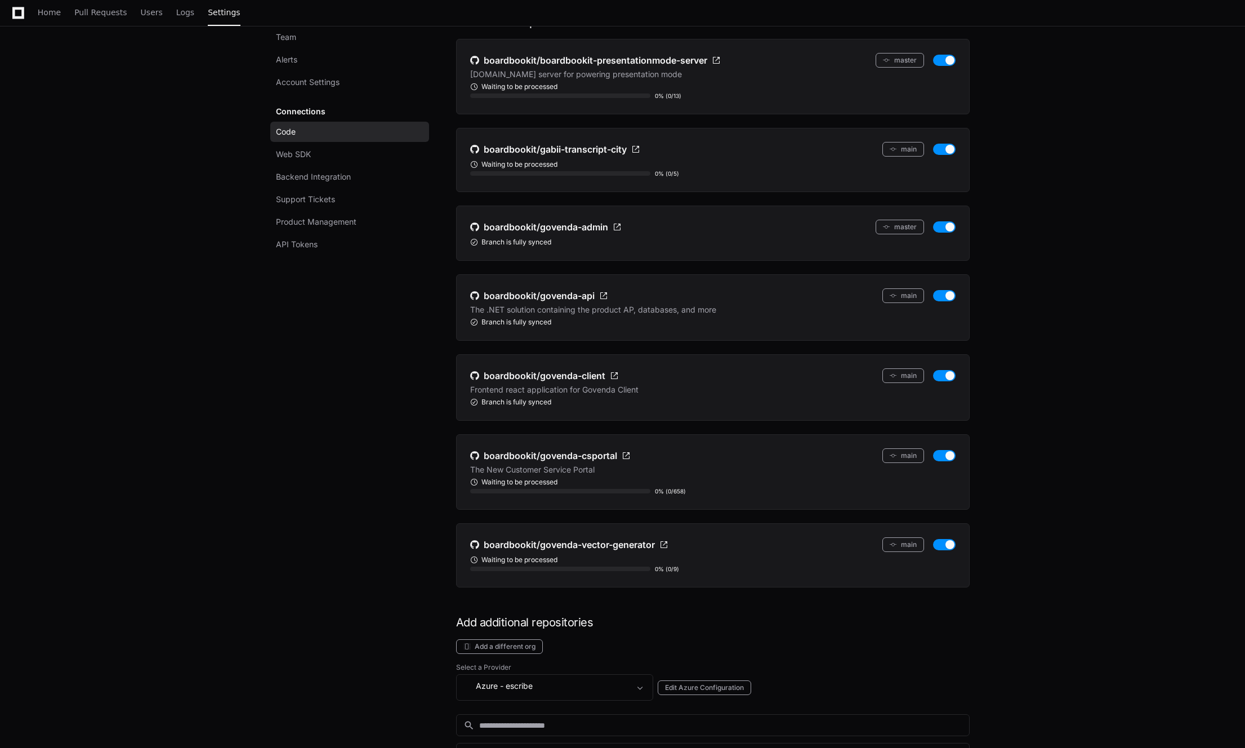
click at [646, 70] on p "[DOMAIN_NAME] server for powering presentation mode" at bounding box center [576, 74] width 212 height 11
click at [51, 17] on link "Home" at bounding box center [49, 13] width 23 height 26
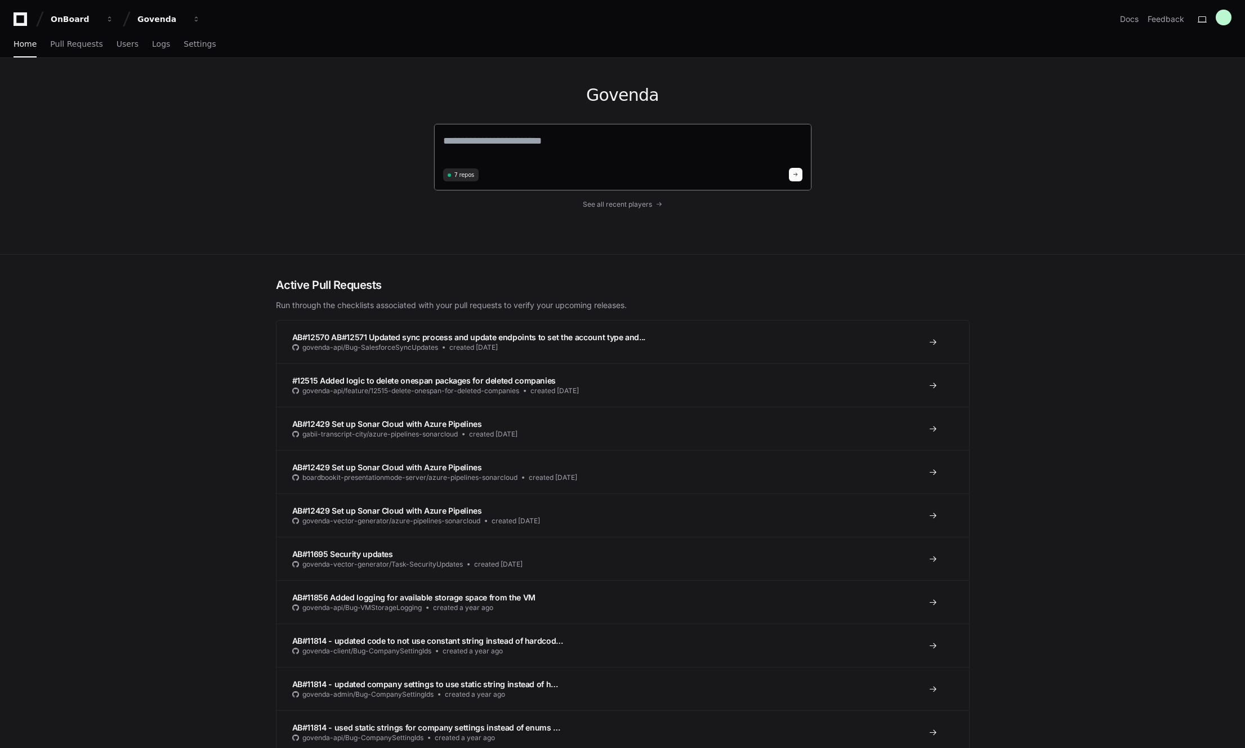
click at [484, 133] on textarea at bounding box center [622, 149] width 359 height 32
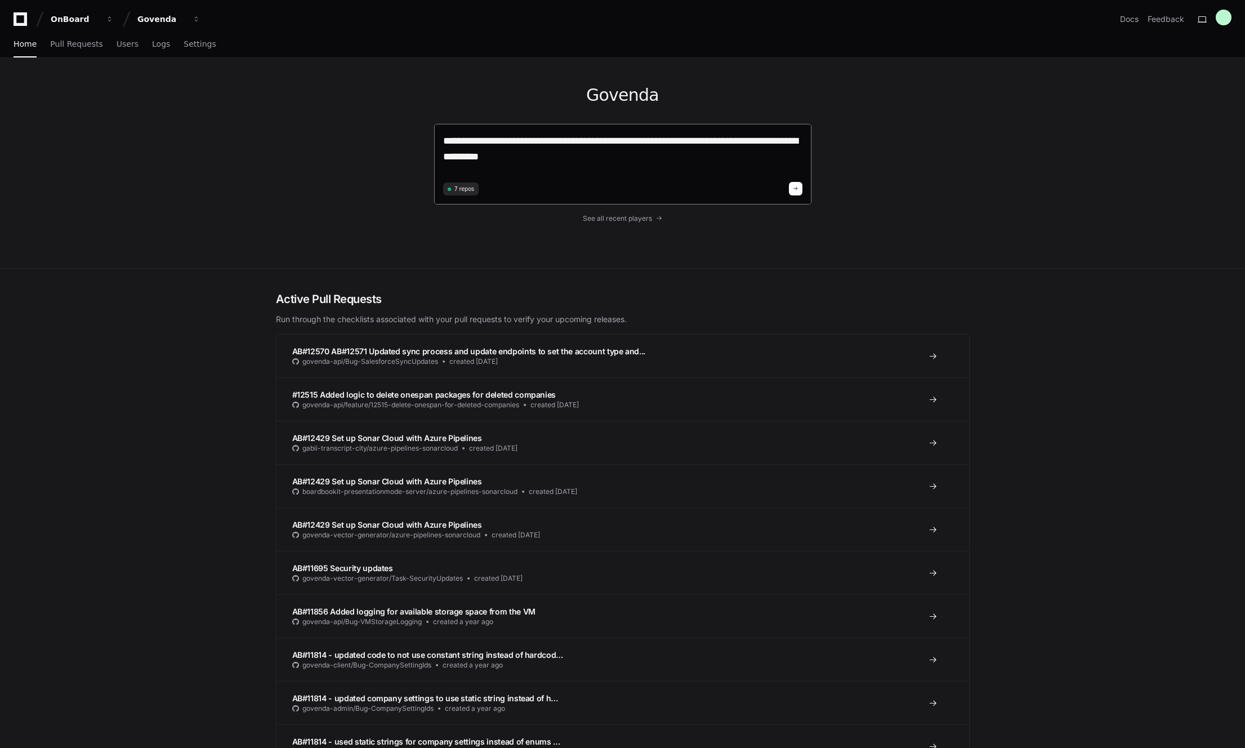
type textarea "**********"
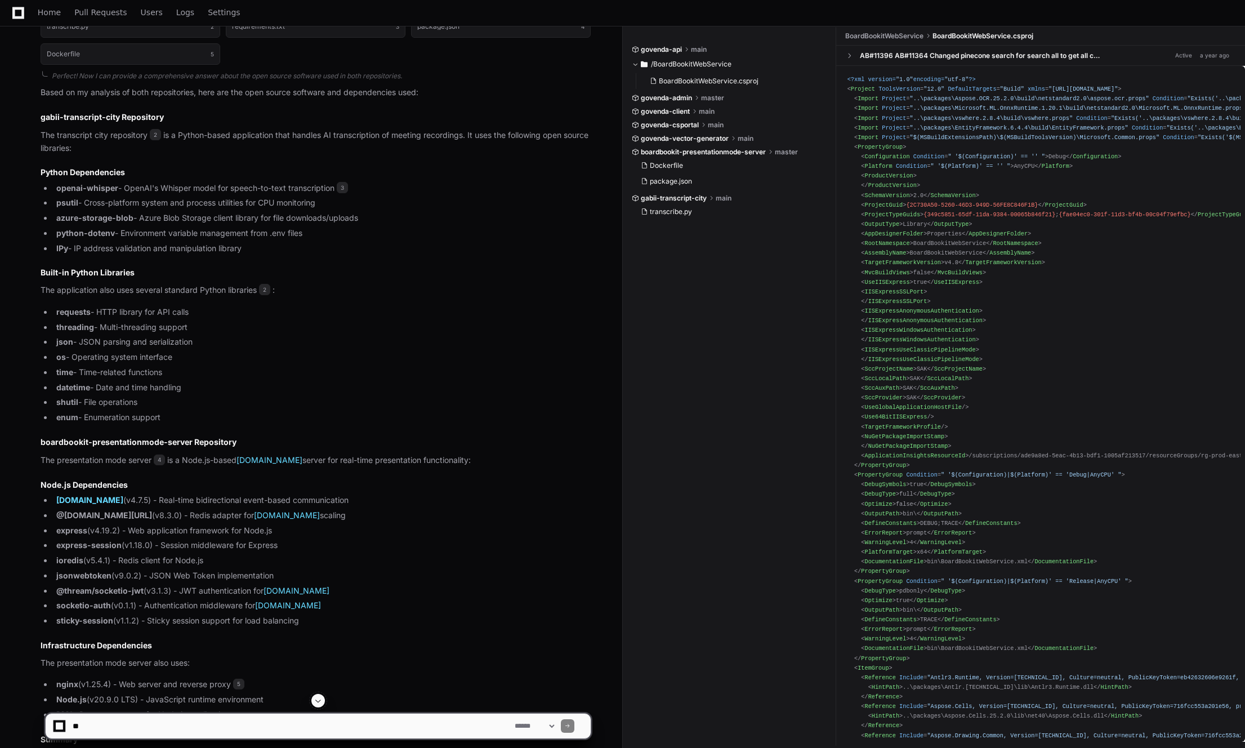
scroll to position [876, 0]
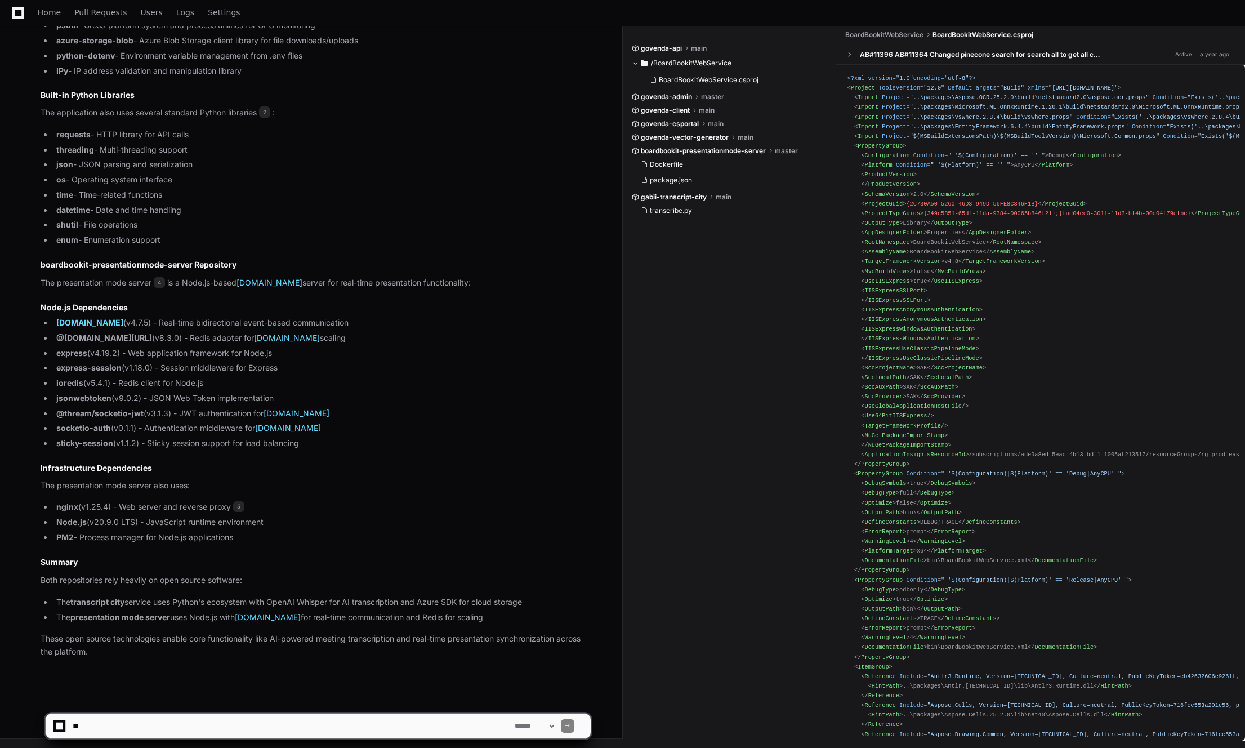
drag, startPoint x: 253, startPoint y: 542, endPoint x: 247, endPoint y: 347, distance: 195.5
click at [247, 347] on article "Based on my analysis of both repositories, here are the open source software an…" at bounding box center [316, 284] width 550 height 750
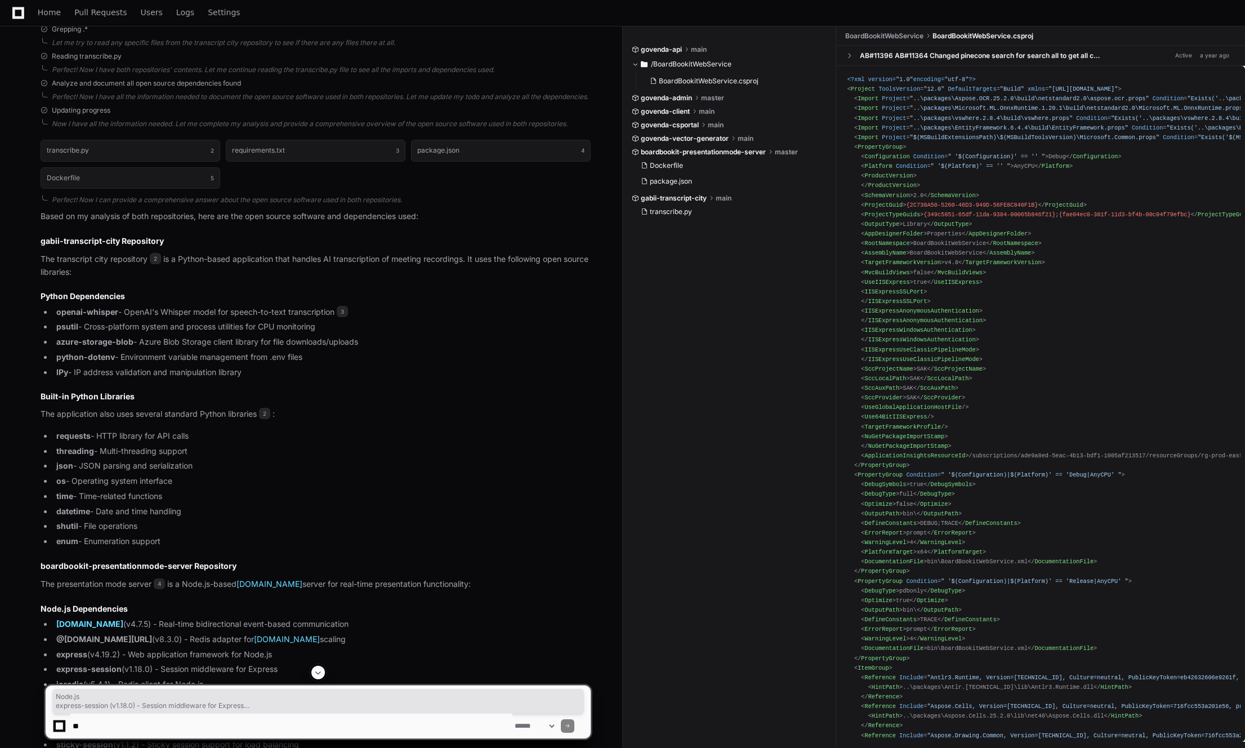
scroll to position [563, 0]
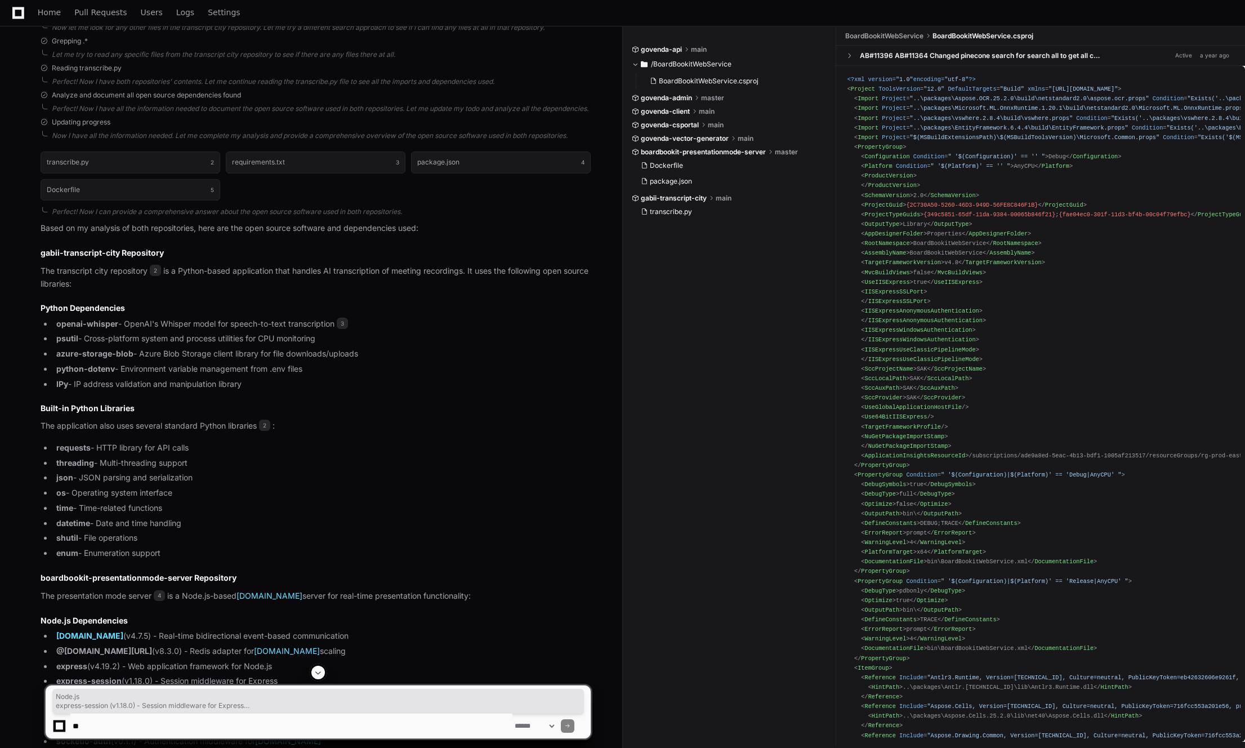
click at [42, 250] on h2 "gabii-transcript-city Repository" at bounding box center [316, 252] width 550 height 11
copy article "gabii-transcript-city Repository The transcript city repository 2 is a Python-b…"
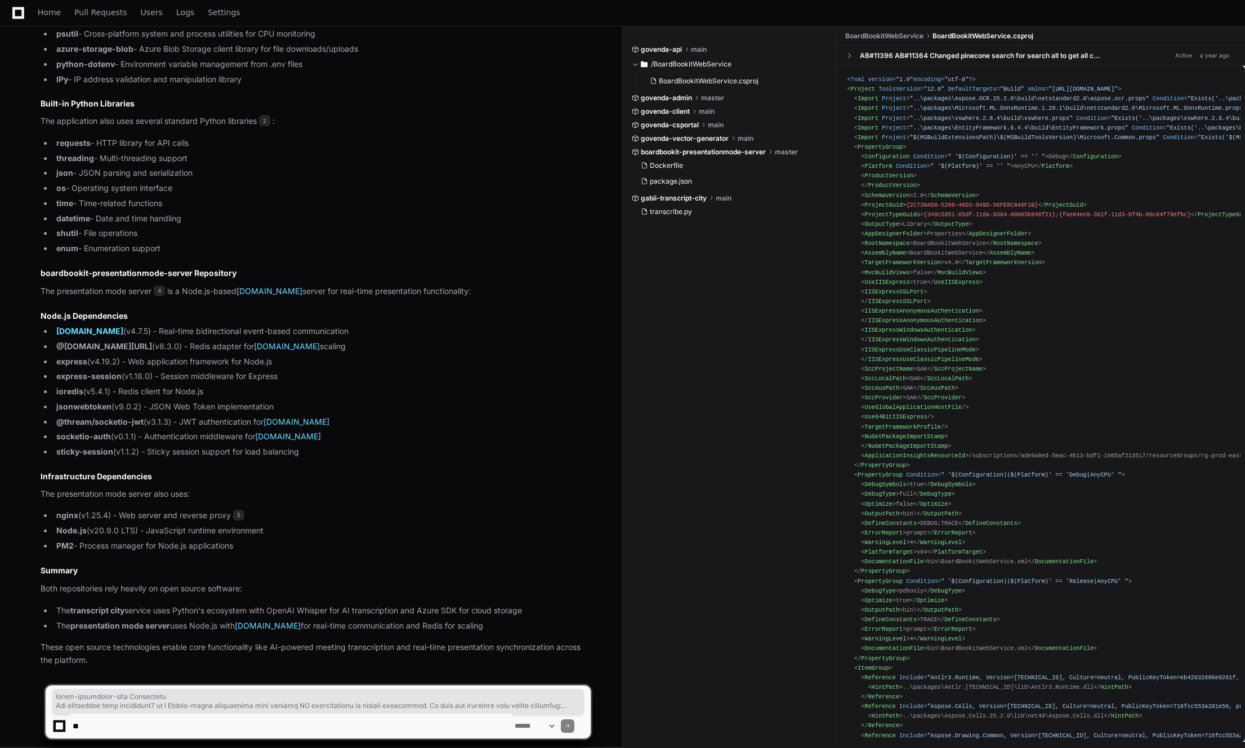
scroll to position [866, 0]
click at [343, 493] on p "The presentation mode server also uses:" at bounding box center [316, 496] width 550 height 13
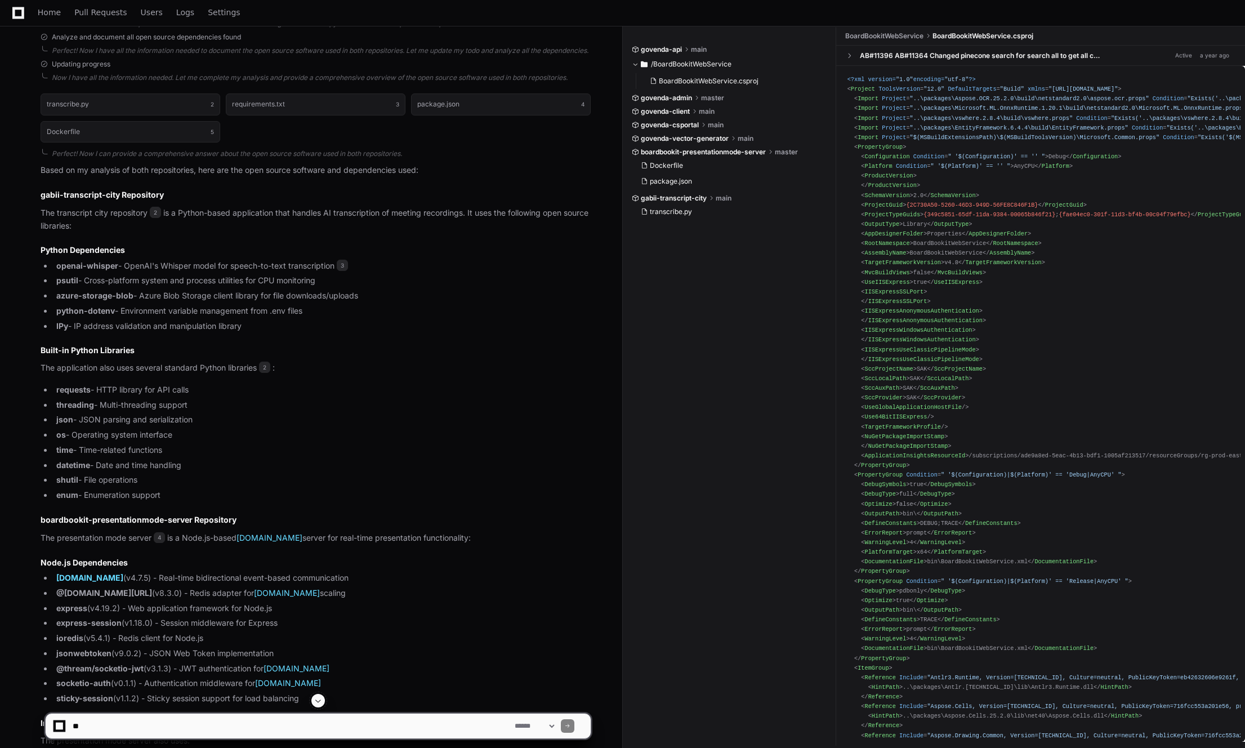
scroll to position [621, 0]
